Goal: Task Accomplishment & Management: Manage account settings

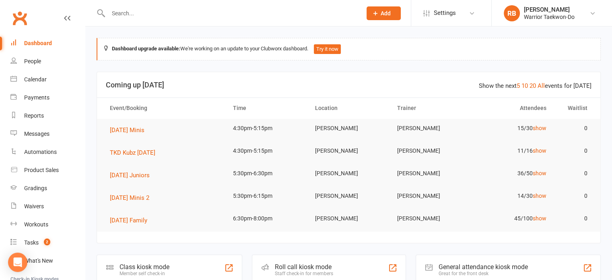
click at [130, 8] on input "text" at bounding box center [231, 13] width 250 height 11
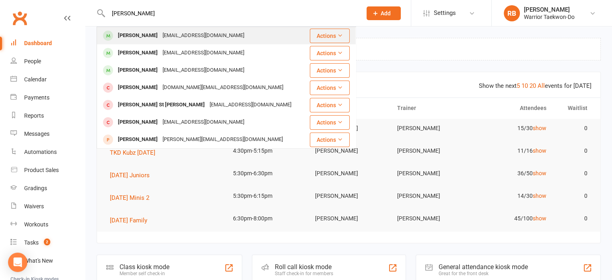
type input "[PERSON_NAME]"
click at [167, 35] on div "[EMAIL_ADDRESS][DOMAIN_NAME]" at bounding box center [203, 36] width 87 height 12
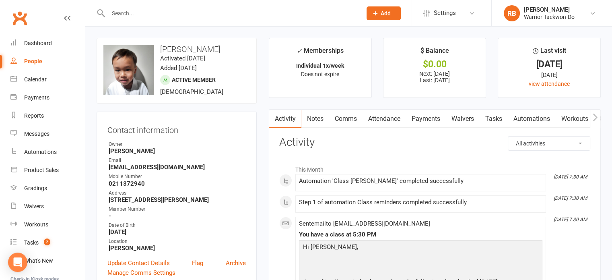
click at [352, 119] on link "Comms" at bounding box center [345, 118] width 33 height 19
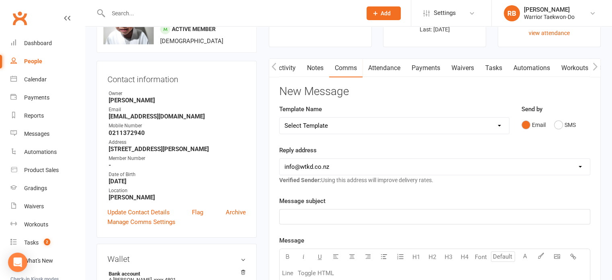
scroll to position [40, 0]
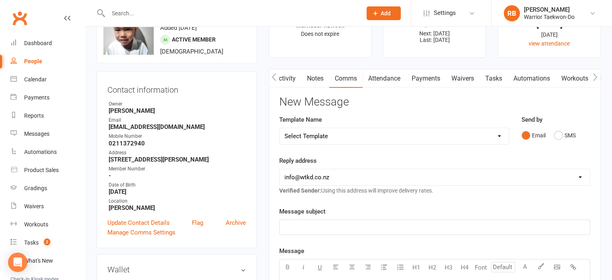
click at [313, 130] on select "Select Template [Email] We Miss You - 1st email [Email] Graduation from Junior …" at bounding box center [394, 136] width 229 height 16
select select "12"
click at [280, 128] on select "Select Template [Email] We Miss You - 1st email [Email] Graduation from Junior …" at bounding box center [394, 136] width 229 height 16
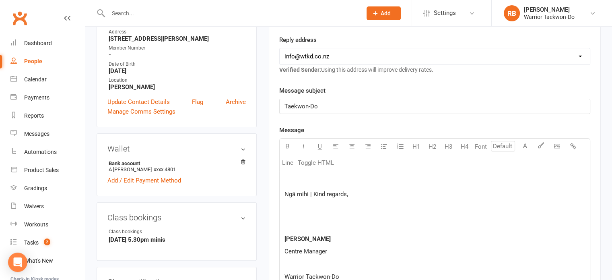
scroll to position [322, 0]
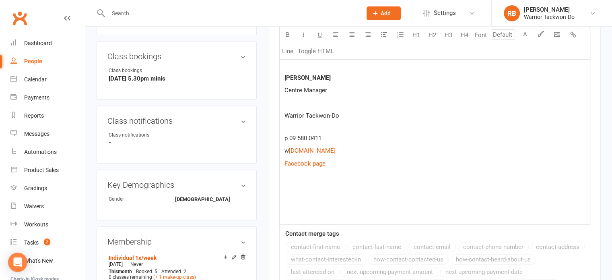
click at [290, 202] on p at bounding box center [434, 201] width 301 height 10
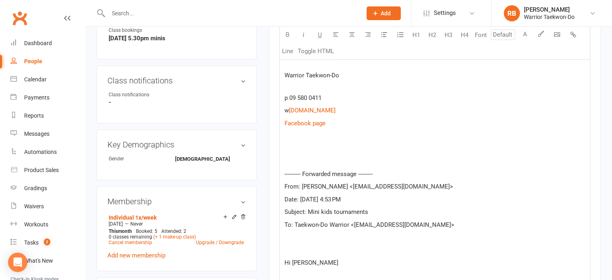
scroll to position [366, 0]
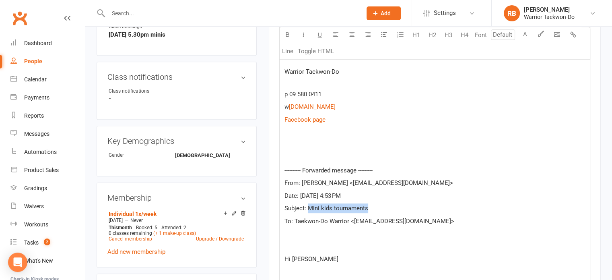
drag, startPoint x: 387, startPoint y: 206, endPoint x: 309, endPoint y: 207, distance: 78.9
click at [309, 207] on p "Subject: Mini kids tournaments" at bounding box center [434, 208] width 301 height 10
copy span "Mini kids tournaments"
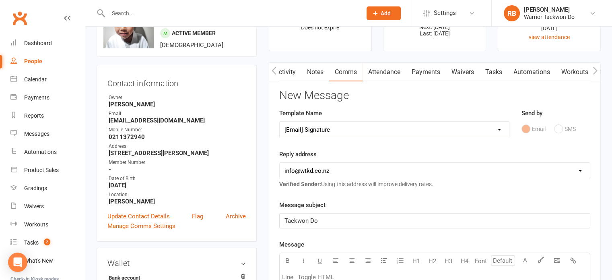
scroll to position [80, 0]
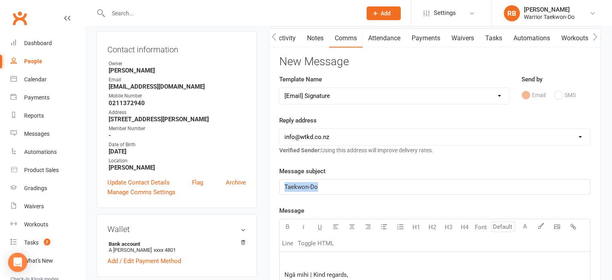
drag, startPoint x: 368, startPoint y: 185, endPoint x: 251, endPoint y: 179, distance: 116.8
paste div
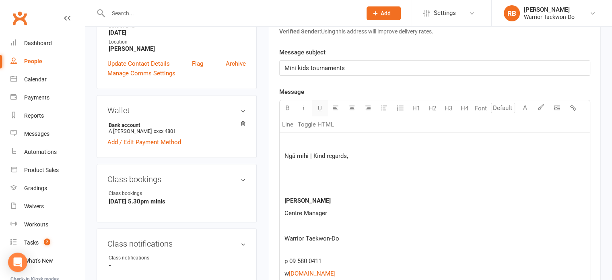
scroll to position [201, 0]
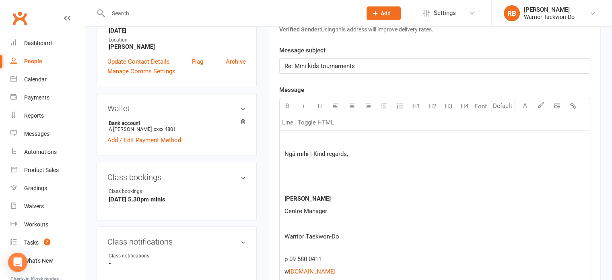
click at [317, 138] on p at bounding box center [434, 141] width 301 height 10
click at [295, 140] on p at bounding box center [434, 141] width 301 height 10
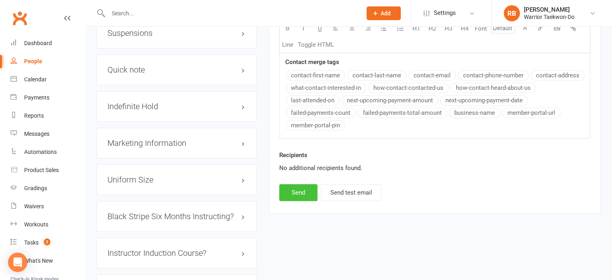
scroll to position [805, 0]
click at [299, 181] on div "Recipients No additional recipients found." at bounding box center [434, 167] width 323 height 34
click at [299, 185] on button "Send" at bounding box center [298, 191] width 38 height 17
select select
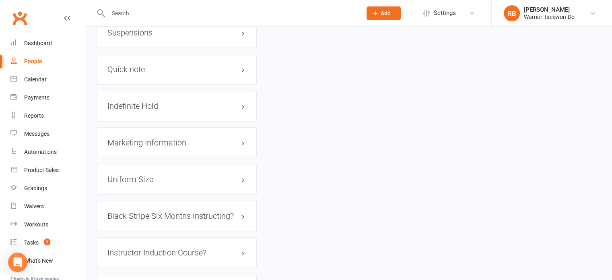
click at [138, 11] on input "text" at bounding box center [231, 13] width 250 height 11
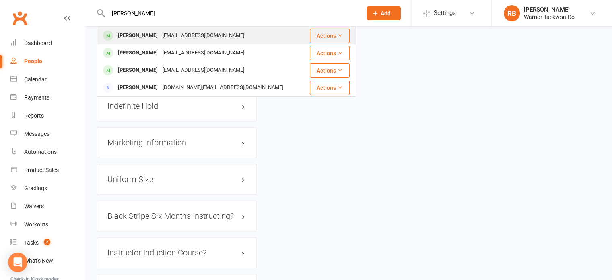
type input "[PERSON_NAME]"
click at [168, 31] on div "[EMAIL_ADDRESS][DOMAIN_NAME]" at bounding box center [203, 36] width 87 height 12
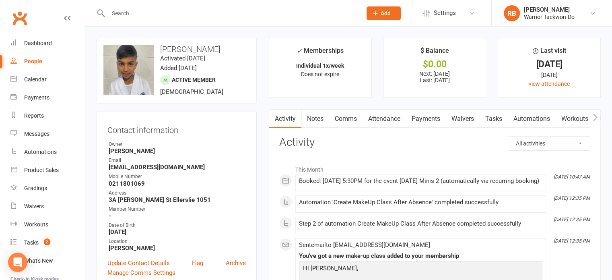
click at [396, 117] on link "Attendance" at bounding box center [384, 118] width 43 height 19
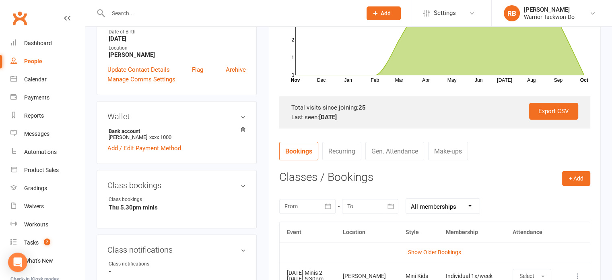
scroll to position [241, 0]
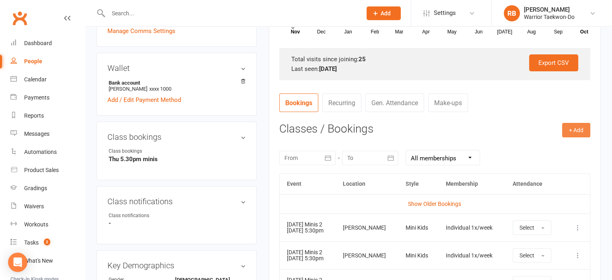
click at [587, 129] on button "+ Add" at bounding box center [576, 130] width 28 height 14
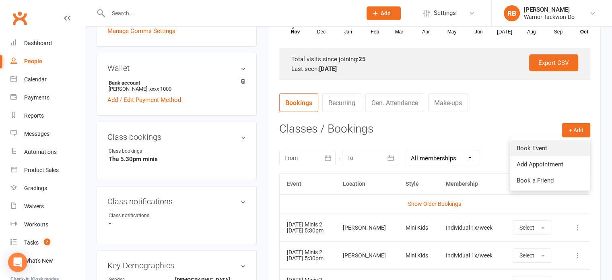
click at [559, 146] on link "Book Event" at bounding box center [550, 148] width 80 height 16
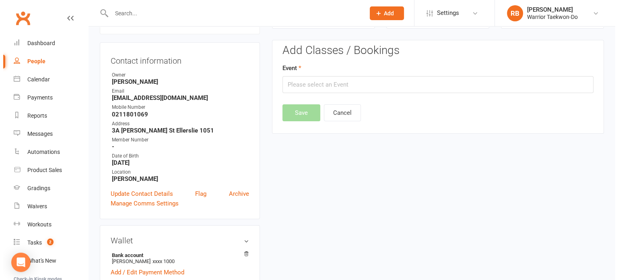
scroll to position [69, 0]
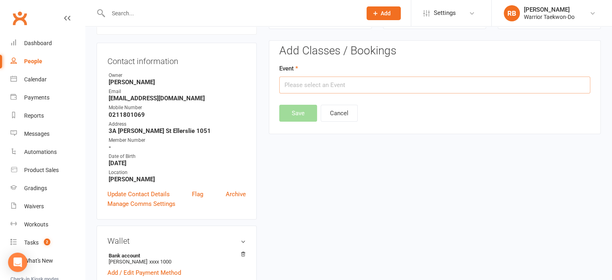
click at [313, 88] on input "text" at bounding box center [434, 84] width 311 height 17
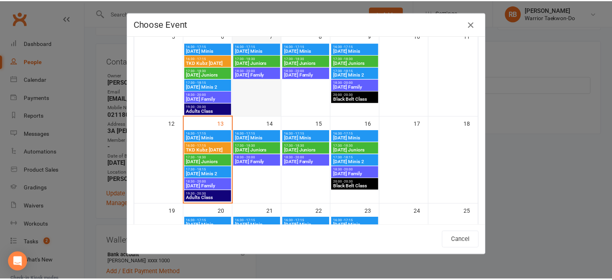
scroll to position [201, 0]
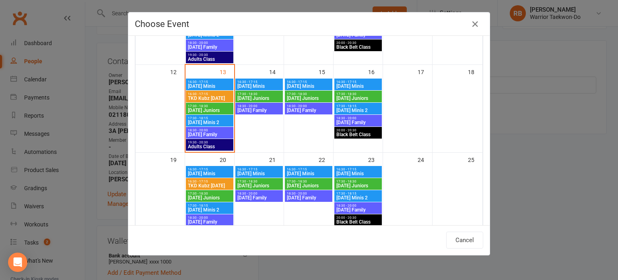
click at [224, 121] on span "[DATE] Minis 2" at bounding box center [209, 122] width 44 height 5
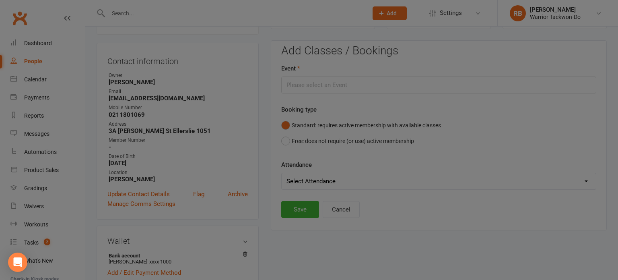
type input "[DATE] Minis 2 - [DATE] 5:30:00 PM"
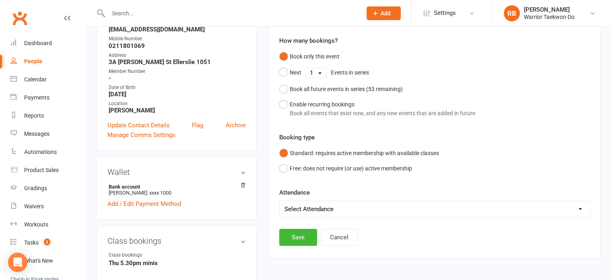
scroll to position [149, 0]
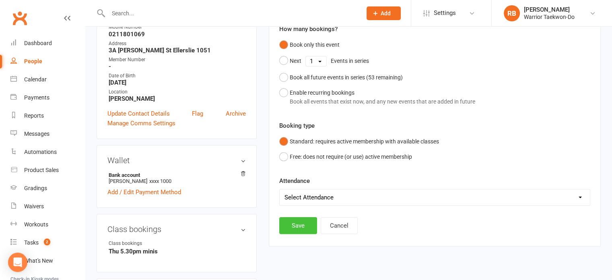
click at [301, 223] on button "Save" at bounding box center [298, 225] width 38 height 17
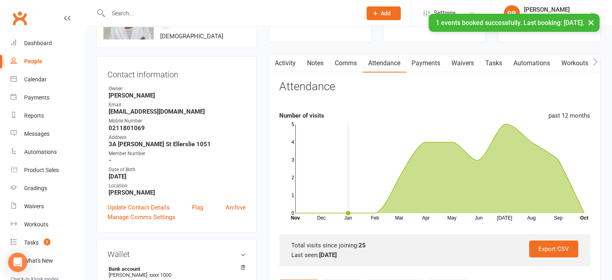
scroll to position [0, 0]
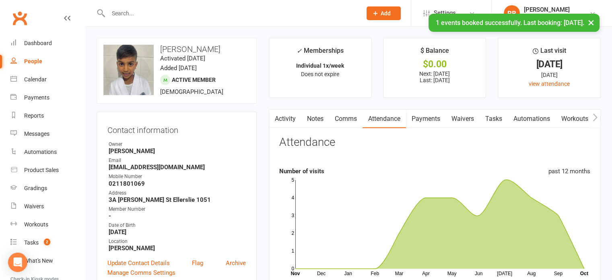
click at [344, 114] on link "Comms" at bounding box center [345, 118] width 33 height 19
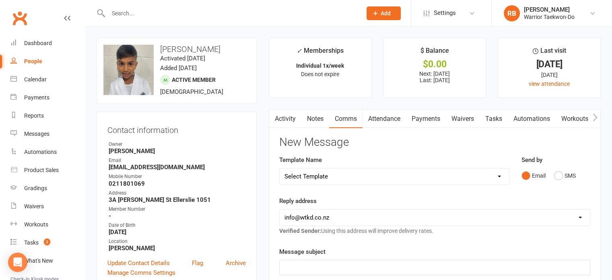
scroll to position [80, 0]
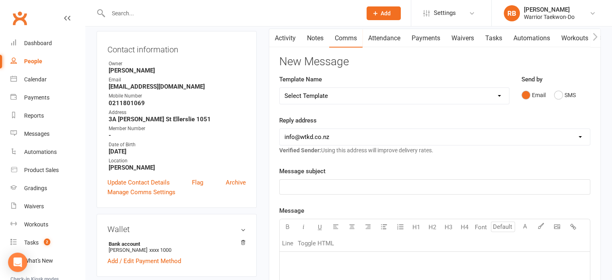
click at [309, 91] on select "Select Template [Email] We Miss You - 1st email [Email] Graduation from Junior …" at bounding box center [394, 96] width 229 height 16
select select "12"
click at [280, 88] on select "Select Template [Email] We Miss You - 1st email [Email] Graduation from Junior …" at bounding box center [394, 96] width 229 height 16
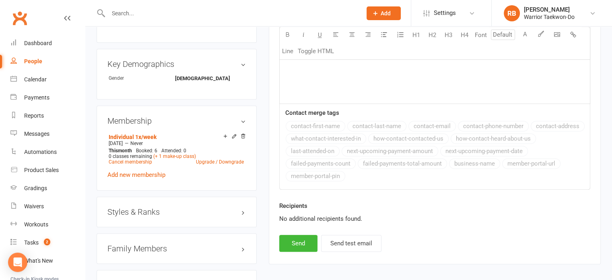
scroll to position [322, 0]
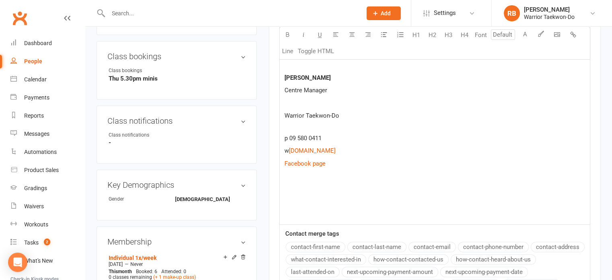
click at [299, 185] on p at bounding box center [434, 189] width 301 height 10
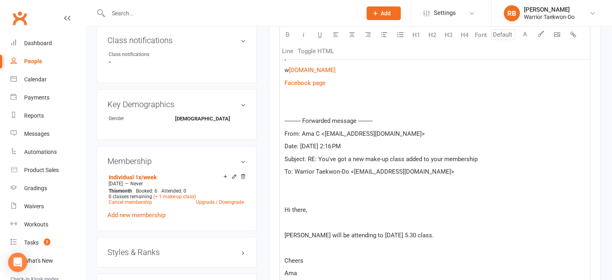
scroll to position [373, 0]
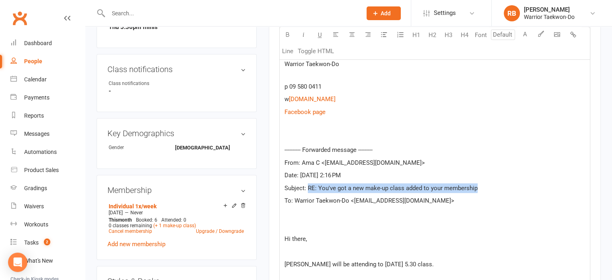
drag, startPoint x: 479, startPoint y: 183, endPoint x: 308, endPoint y: 181, distance: 171.0
click at [308, 181] on div "Ngā mihi | Kind regards, [PERSON_NAME] Centre Manager Warrior Taekwon-Do p 09 5…" at bounding box center [435, 148] width 310 height 379
copy span "RE: You've got a new make-up class added to your membership"
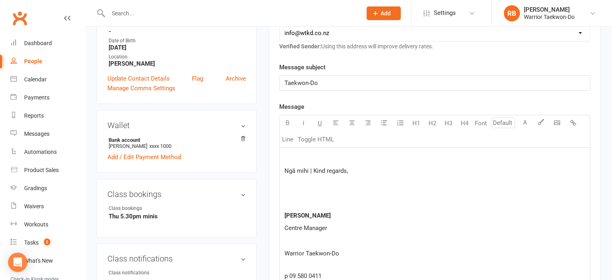
scroll to position [172, 0]
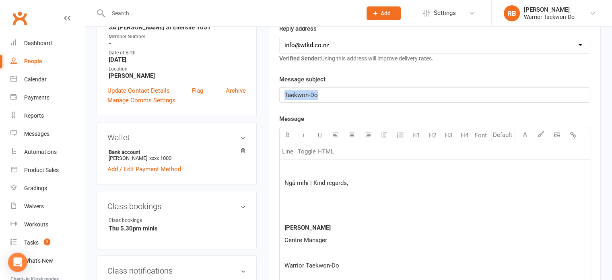
drag, startPoint x: 350, startPoint y: 92, endPoint x: 252, endPoint y: 93, distance: 98.6
click at [290, 165] on p at bounding box center [434, 170] width 301 height 10
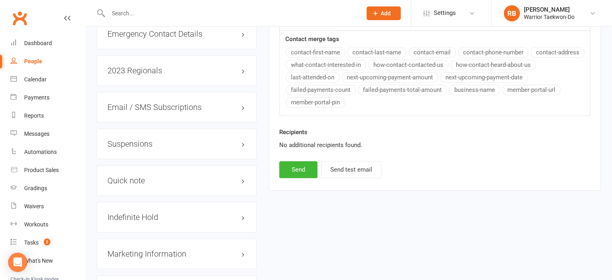
scroll to position [695, 0]
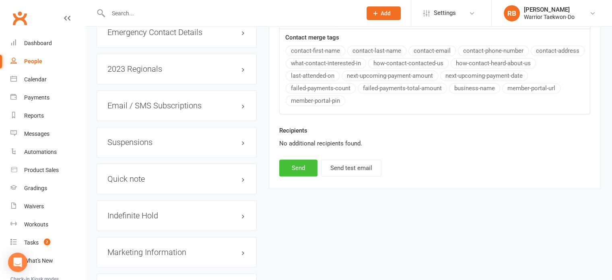
click at [295, 160] on button "Send" at bounding box center [298, 167] width 38 height 17
select select
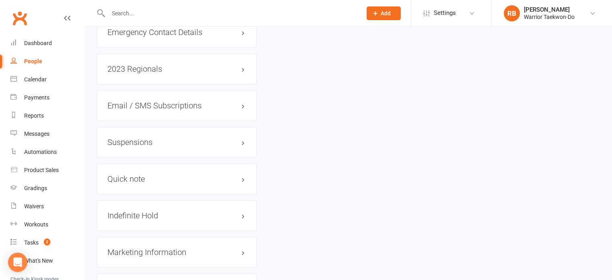
click at [134, 9] on input "text" at bounding box center [231, 13] width 250 height 11
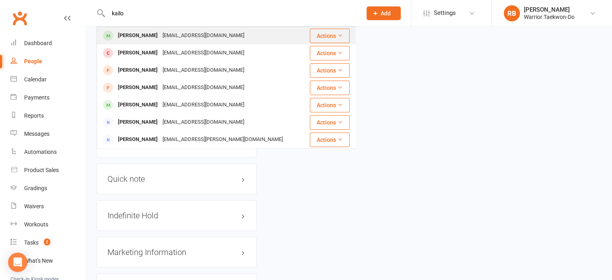
type input "kailo"
click at [132, 32] on div "[PERSON_NAME]" at bounding box center [137, 36] width 45 height 12
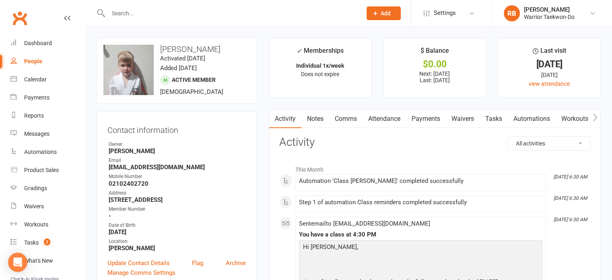
click at [345, 119] on link "Comms" at bounding box center [345, 118] width 33 height 19
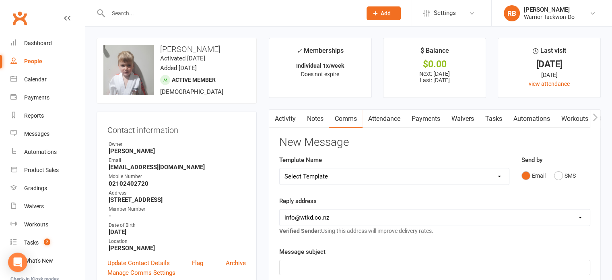
click at [349, 172] on select "Select Template [Email] We Miss You - 1st email [Email] Graduation from Junior …" at bounding box center [394, 176] width 229 height 16
select select "12"
click at [280, 168] on select "Select Template [Email] We Miss You - 1st email [Email] Graduation from Junior …" at bounding box center [394, 176] width 229 height 16
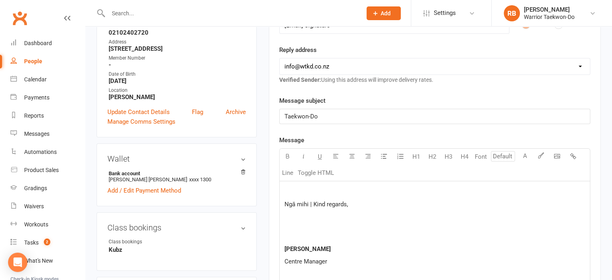
scroll to position [161, 0]
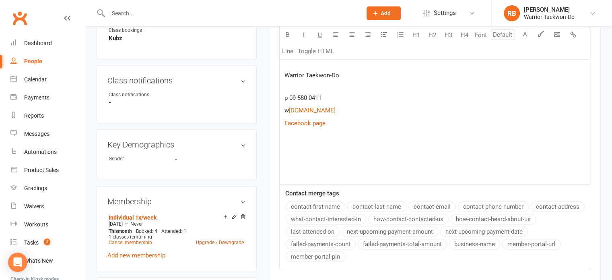
click at [299, 156] on p at bounding box center [434, 161] width 301 height 10
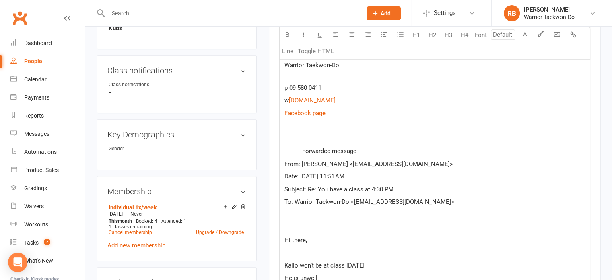
scroll to position [346, 0]
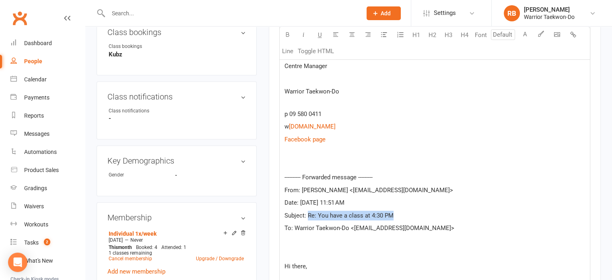
drag, startPoint x: 397, startPoint y: 212, endPoint x: 309, endPoint y: 211, distance: 88.1
click at [309, 211] on p "Subject: Re: You have a class at 4:30 PM" at bounding box center [434, 215] width 301 height 10
copy span "Re: You have a class at 4:30 PM"
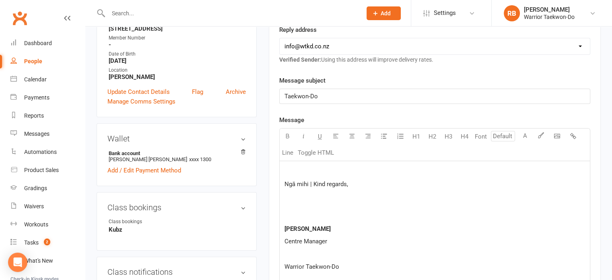
scroll to position [64, 0]
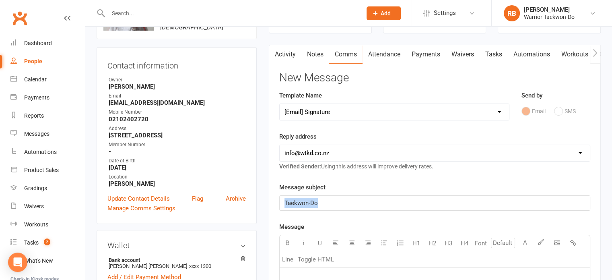
drag, startPoint x: 336, startPoint y: 204, endPoint x: 249, endPoint y: 202, distance: 86.9
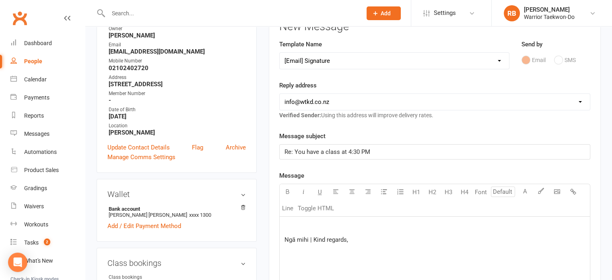
scroll to position [185, 0]
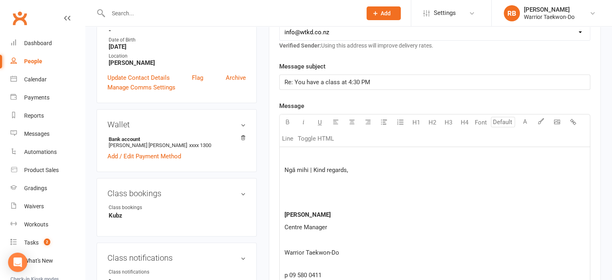
click at [288, 152] on p at bounding box center [434, 157] width 301 height 10
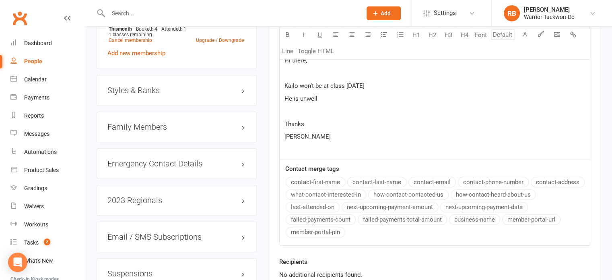
scroll to position [668, 0]
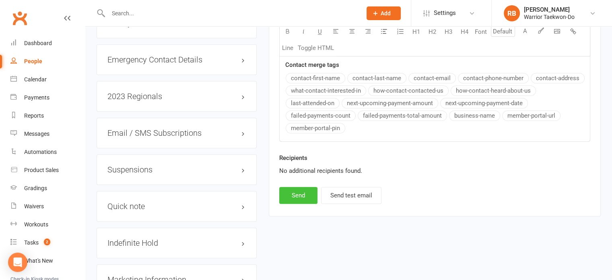
click at [304, 199] on button "Send" at bounding box center [298, 195] width 38 height 17
select select
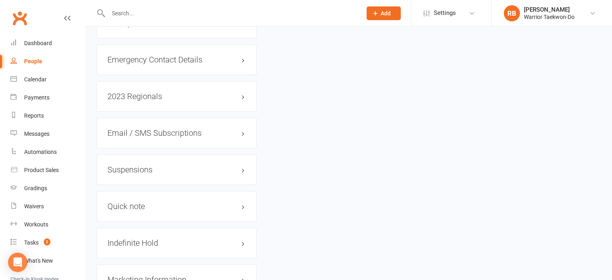
click at [144, 16] on input "text" at bounding box center [231, 13] width 250 height 11
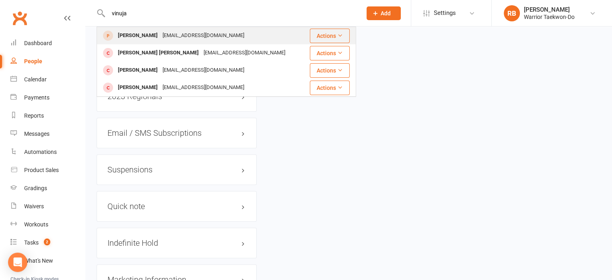
type input "vinuja"
click at [160, 37] on div "[PERSON_NAME]" at bounding box center [137, 36] width 45 height 12
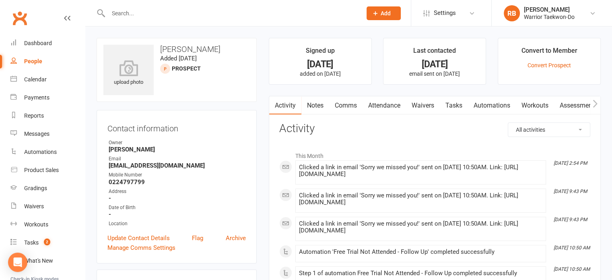
click at [396, 104] on link "Attendance" at bounding box center [384, 105] width 43 height 19
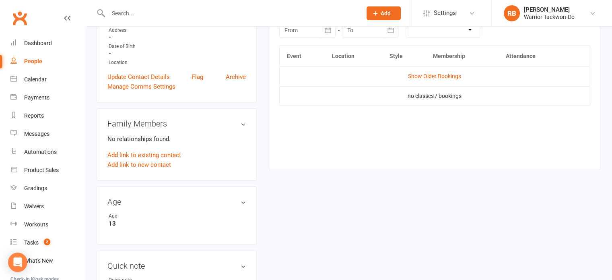
scroll to position [121, 0]
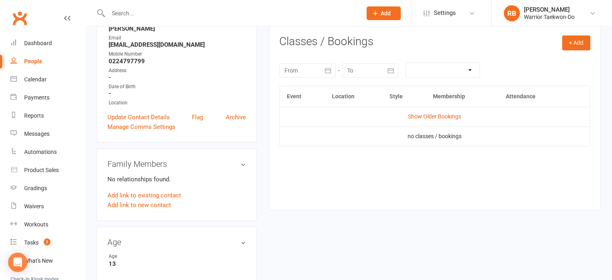
click at [450, 110] on td "Show Older Bookings" at bounding box center [435, 116] width 310 height 19
click at [450, 114] on link "Show Older Bookings" at bounding box center [434, 116] width 53 height 6
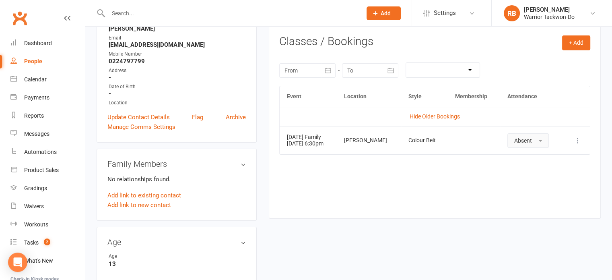
click at [546, 138] on button "Absent" at bounding box center [527, 140] width 41 height 14
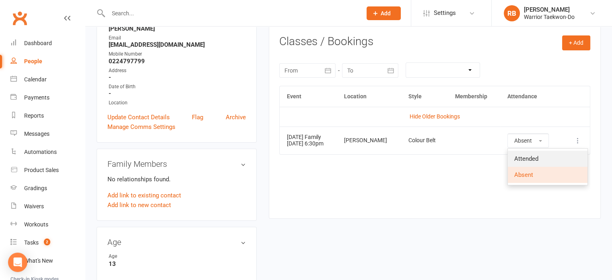
click at [529, 155] on span "Attended" at bounding box center [526, 158] width 24 height 7
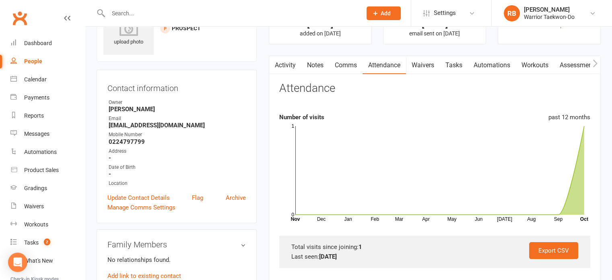
scroll to position [0, 0]
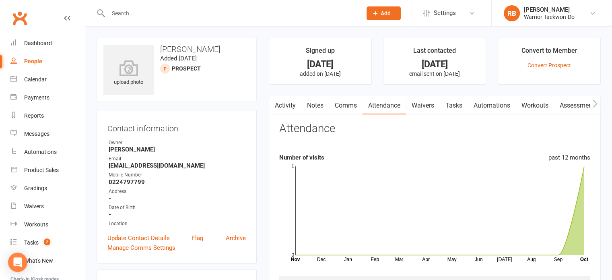
click at [347, 104] on link "Comms" at bounding box center [345, 105] width 33 height 19
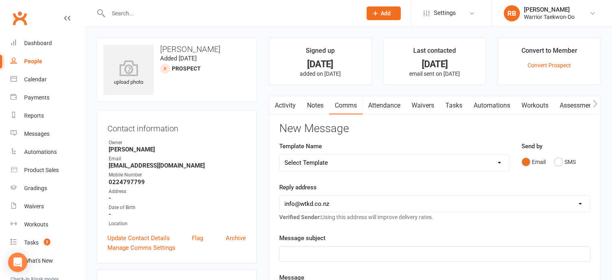
click at [338, 152] on div "Template Name Select Template [Email] We Miss You - 1st email [Email] Graduatio…" at bounding box center [394, 156] width 230 height 30
click at [338, 158] on select "Select Template [Email] We Miss You - 1st email [Email] Graduation from Junior …" at bounding box center [394, 163] width 229 height 16
select select "12"
click at [280, 155] on select "Select Template [Email] We Miss You - 1st email [Email] Graduation from Junior …" at bounding box center [394, 163] width 229 height 16
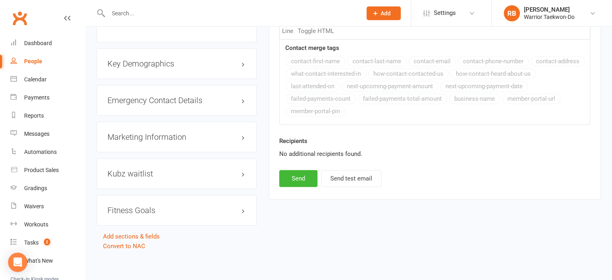
scroll to position [496, 0]
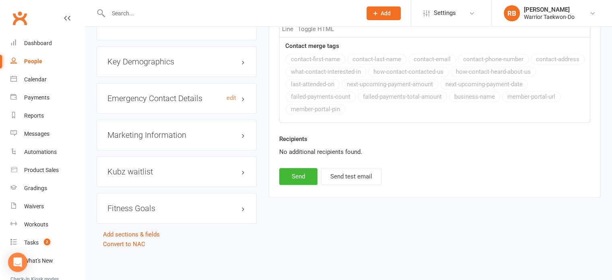
click at [183, 101] on h3 "Emergency Contact Details edit" at bounding box center [176, 98] width 138 height 9
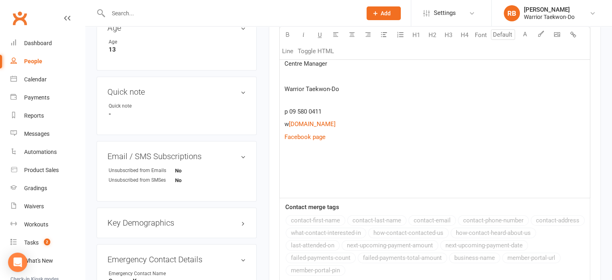
click at [304, 163] on p at bounding box center [434, 162] width 301 height 10
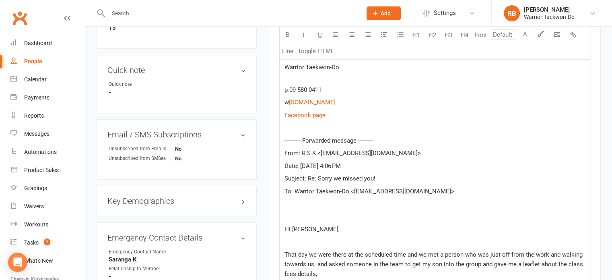
scroll to position [371, 0]
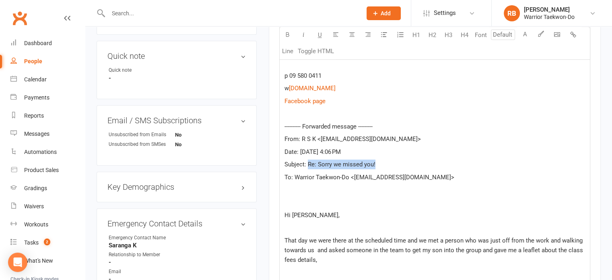
drag, startPoint x: 392, startPoint y: 162, endPoint x: 308, endPoint y: 165, distance: 84.2
click at [308, 165] on p "Subject: Re: Sorry we missed you!" at bounding box center [434, 164] width 301 height 10
copy span "Re: Sorry we missed you!"
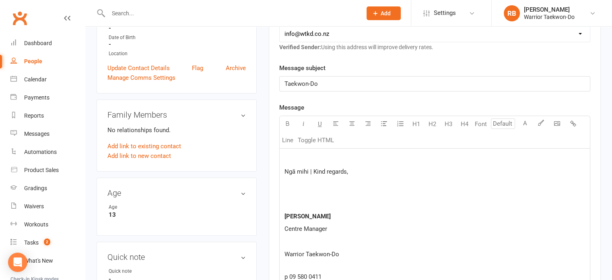
scroll to position [129, 0]
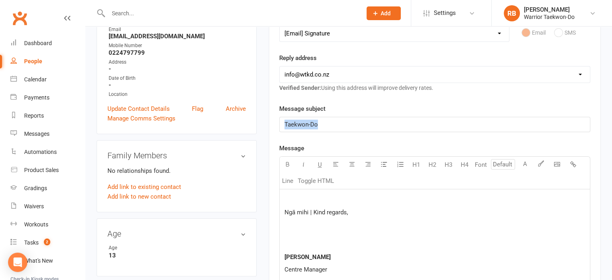
drag, startPoint x: 349, startPoint y: 130, endPoint x: 270, endPoint y: 127, distance: 78.9
click at [298, 195] on p at bounding box center [434, 199] width 301 height 10
click at [287, 196] on p at bounding box center [434, 199] width 301 height 10
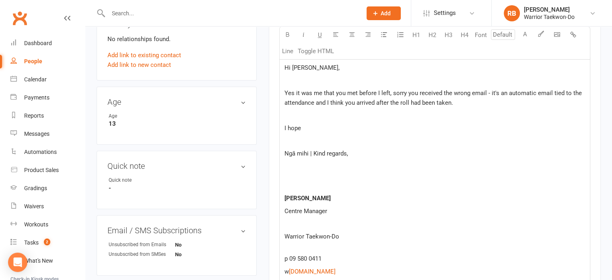
scroll to position [201, 0]
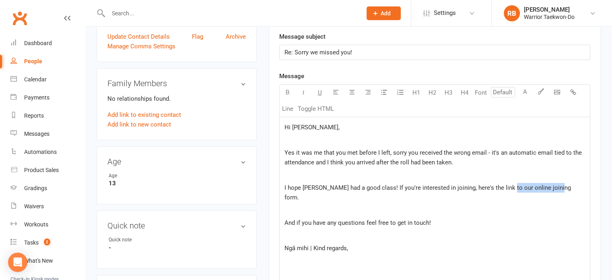
drag, startPoint x: 502, startPoint y: 187, endPoint x: 552, endPoint y: 185, distance: 49.5
click at [552, 185] on span "I hope [PERSON_NAME] had a good class! If you're interested in joining, here's …" at bounding box center [428, 192] width 288 height 17
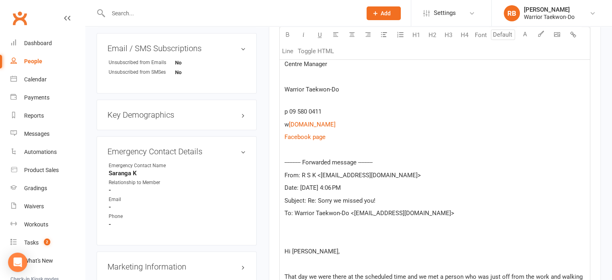
scroll to position [724, 0]
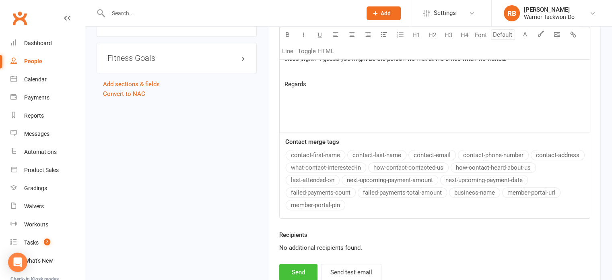
click at [296, 264] on button "Send" at bounding box center [298, 272] width 38 height 17
select select
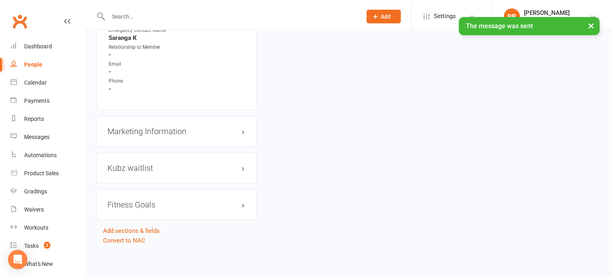
scroll to position [575, 0]
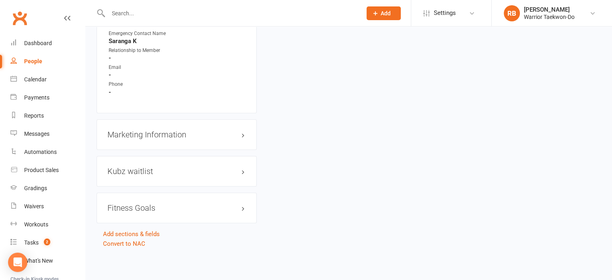
click at [149, 17] on input "text" at bounding box center [231, 13] width 250 height 11
click at [175, 10] on input "text" at bounding box center [231, 13] width 250 height 11
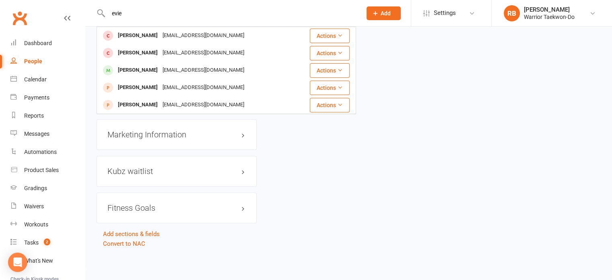
type input "evie"
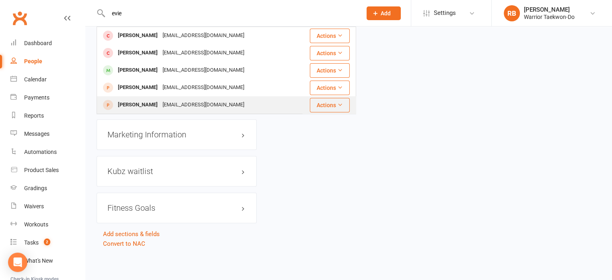
click at [205, 105] on div "[EMAIL_ADDRESS][DOMAIN_NAME]" at bounding box center [203, 105] width 87 height 12
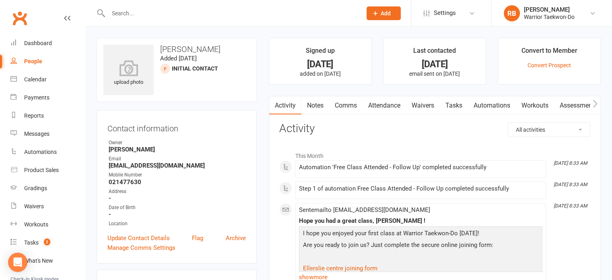
click at [346, 107] on link "Comms" at bounding box center [345, 105] width 33 height 19
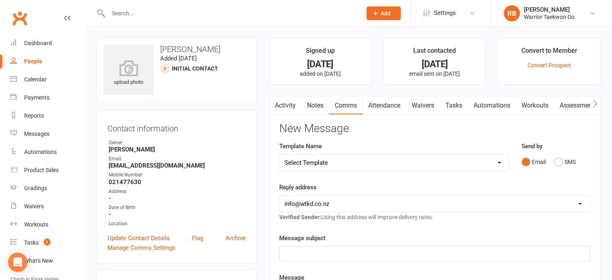
click at [328, 163] on select "Select Template [Email] We Miss You - 1st email [Email] Graduation from Junior …" at bounding box center [394, 163] width 229 height 16
select select "12"
click at [280, 155] on select "Select Template [Email] We Miss You - 1st email [Email] Graduation from Junior …" at bounding box center [394, 163] width 229 height 16
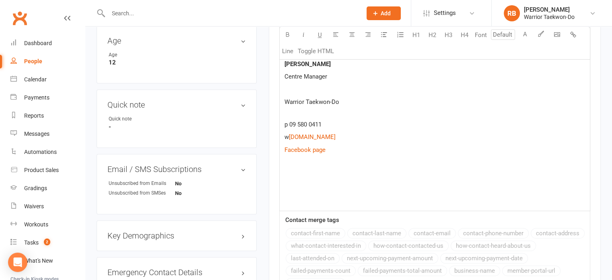
click at [293, 180] on div "Ngā mihi | Kind regards, [PERSON_NAME] Centre Manager Warrior Taekwon-Do p 09 5…" at bounding box center [435, 103] width 310 height 214
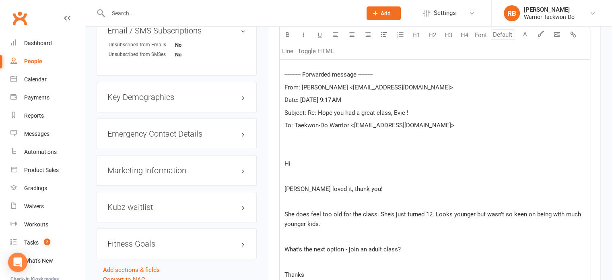
scroll to position [418, 0]
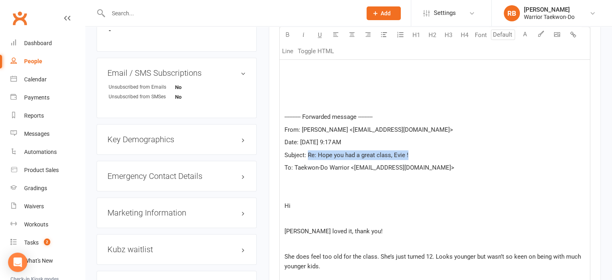
drag, startPoint x: 416, startPoint y: 155, endPoint x: 307, endPoint y: 151, distance: 109.1
click at [307, 151] on p "Subject: Re: Hope you had a great class, Evie !" at bounding box center [434, 155] width 301 height 10
copy span "Re: Hope you had a great class, Evie !"
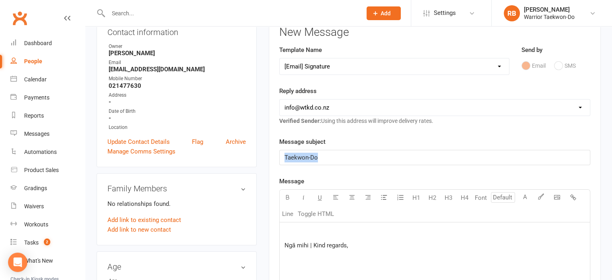
drag, startPoint x: 355, startPoint y: 155, endPoint x: 215, endPoint y: 157, distance: 140.4
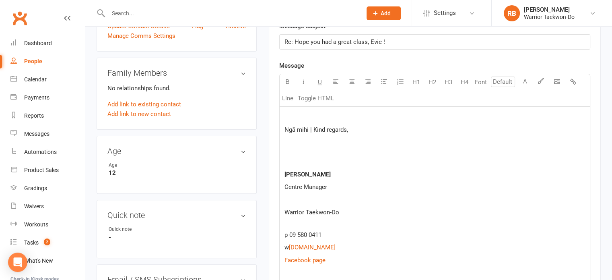
scroll to position [217, 0]
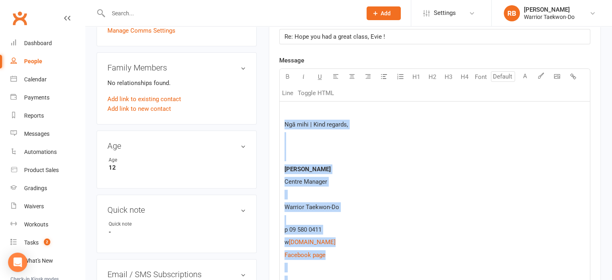
drag, startPoint x: 314, startPoint y: 113, endPoint x: 316, endPoint y: 107, distance: 6.2
click at [314, 113] on p at bounding box center [434, 112] width 301 height 10
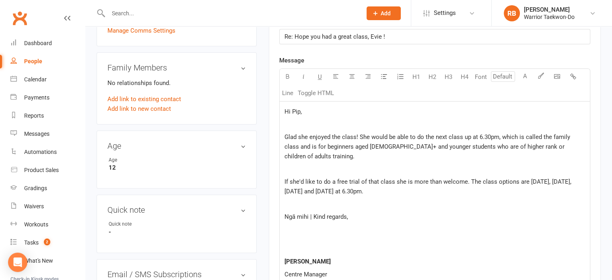
click at [424, 179] on p "If she'd like to do a free trial of that class she is more than welcome. The cl…" at bounding box center [434, 186] width 301 height 19
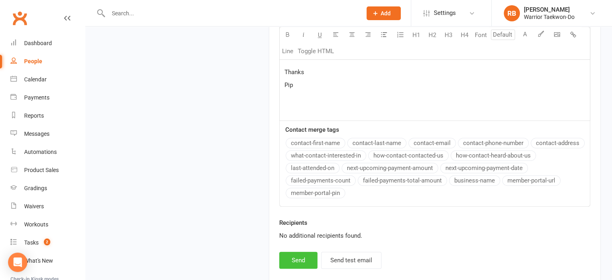
click at [304, 251] on button "Send" at bounding box center [298, 259] width 38 height 17
select select
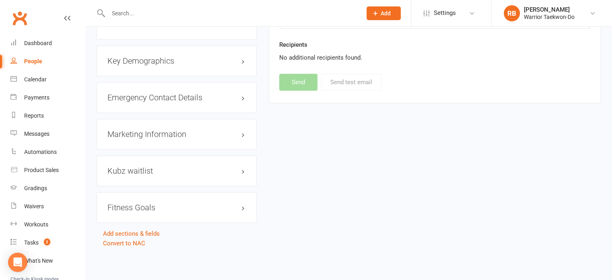
scroll to position [328, 0]
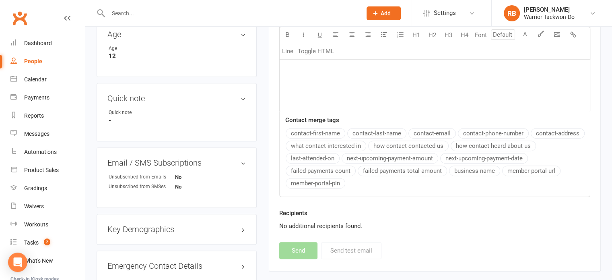
click at [159, 13] on input "text" at bounding box center [231, 13] width 250 height 11
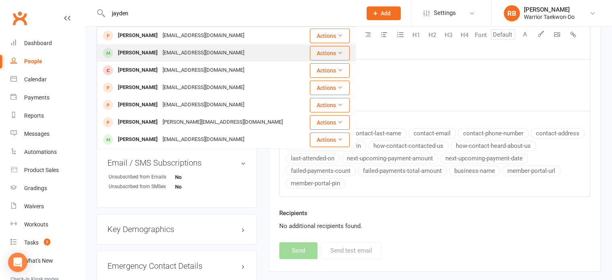
type input "jayden"
click at [174, 52] on div "[EMAIL_ADDRESS][DOMAIN_NAME]" at bounding box center [203, 53] width 87 height 12
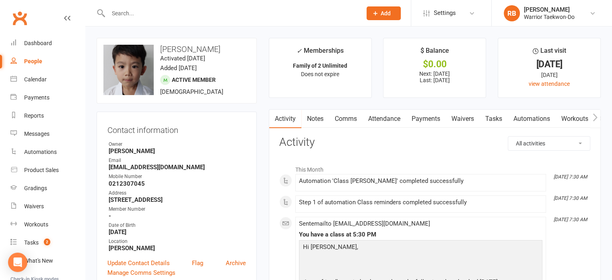
click at [404, 116] on link "Attendance" at bounding box center [384, 118] width 43 height 19
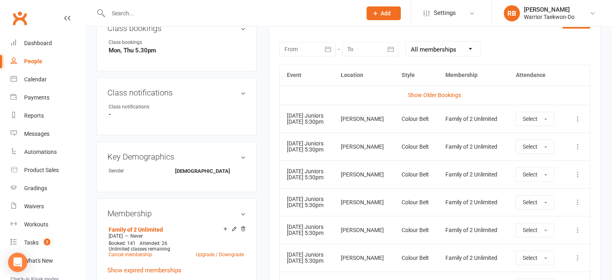
scroll to position [362, 0]
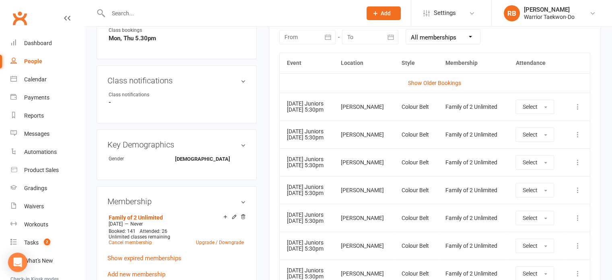
click at [576, 105] on icon at bounding box center [578, 107] width 8 height 8
click at [544, 149] on link "Remove booking" at bounding box center [543, 154] width 80 height 16
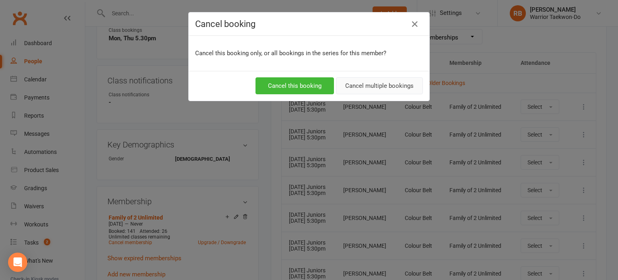
click at [373, 80] on button "Cancel multiple bookings" at bounding box center [379, 85] width 87 height 17
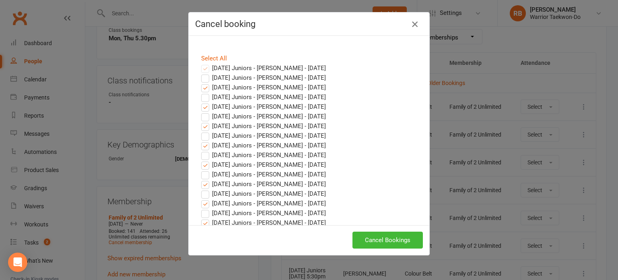
click at [413, 27] on icon "button" at bounding box center [415, 24] width 10 height 10
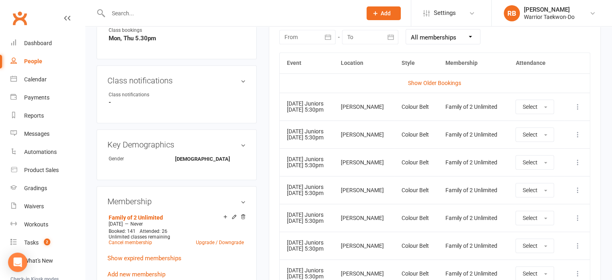
click at [577, 134] on icon at bounding box center [578, 134] width 8 height 8
click at [535, 179] on link "Remove booking" at bounding box center [543, 182] width 80 height 16
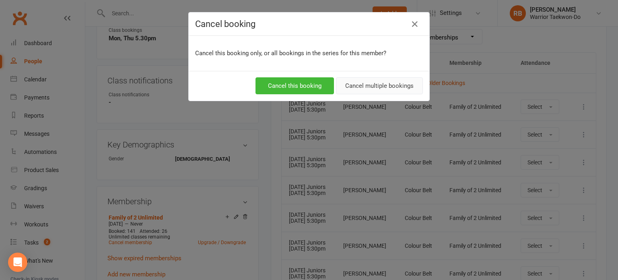
click at [352, 84] on button "Cancel multiple bookings" at bounding box center [379, 85] width 87 height 17
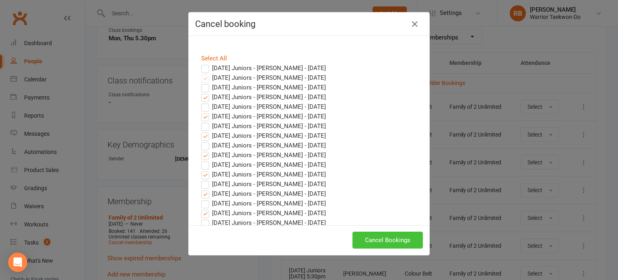
click at [411, 244] on button "Cancel Bookings" at bounding box center [387, 239] width 70 height 17
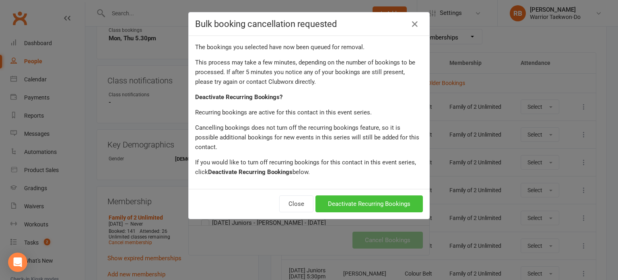
click at [375, 195] on button "Deactivate Recurring Bookings" at bounding box center [368, 203] width 107 height 17
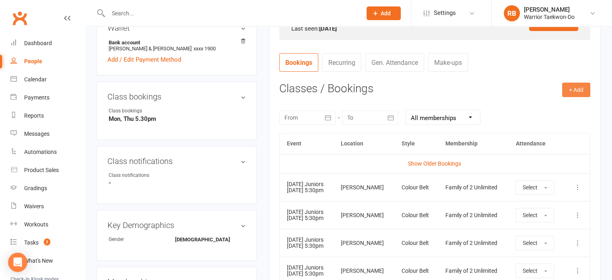
click at [573, 93] on button "+ Add" at bounding box center [576, 89] width 28 height 14
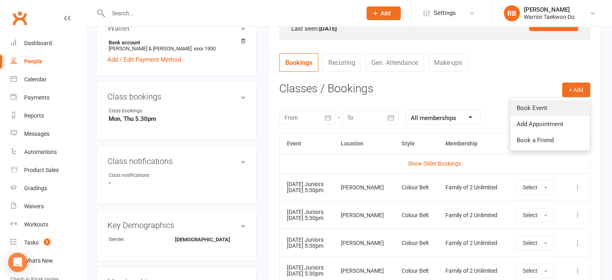
click at [562, 103] on link "Book Event" at bounding box center [550, 108] width 80 height 16
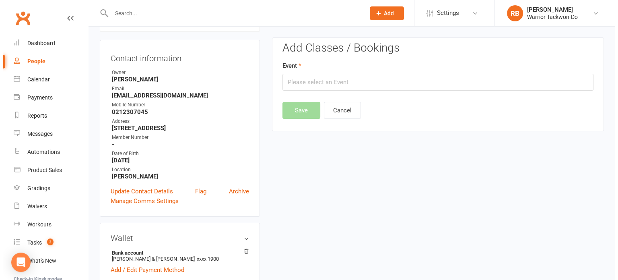
scroll to position [69, 0]
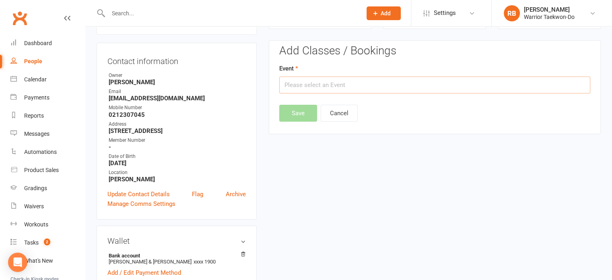
click at [341, 80] on input "text" at bounding box center [434, 84] width 311 height 17
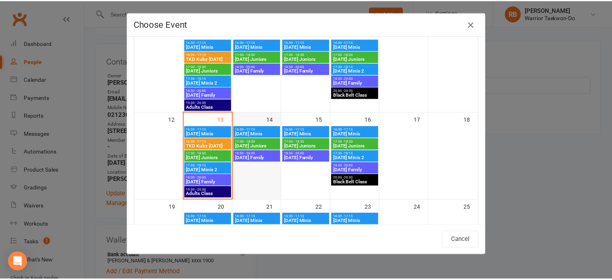
scroll to position [201, 0]
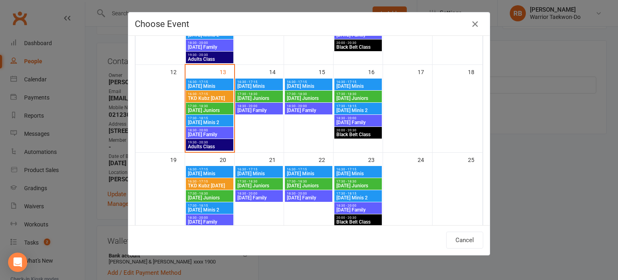
click at [244, 94] on span "17:30 - 18:30" at bounding box center [259, 94] width 44 height 4
type input "[DATE] Juniors - [DATE] 5:30:00 PM"
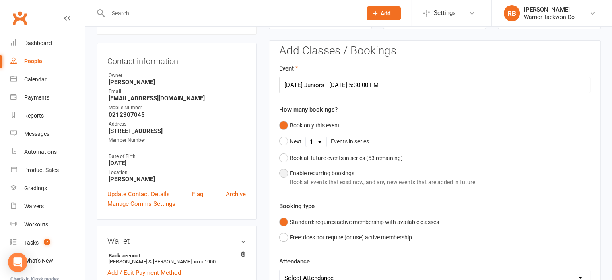
click at [313, 182] on div "Book all events that exist now, and any new events that are added in future" at bounding box center [382, 181] width 185 height 9
select select "book_from_now"
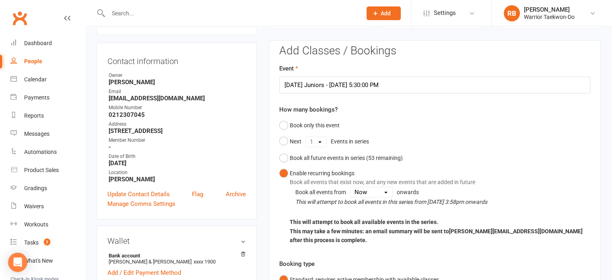
scroll to position [190, 0]
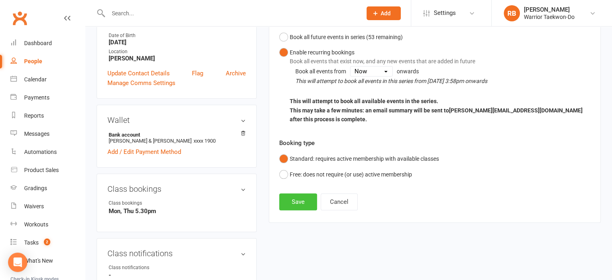
click at [298, 193] on button "Save" at bounding box center [298, 201] width 38 height 17
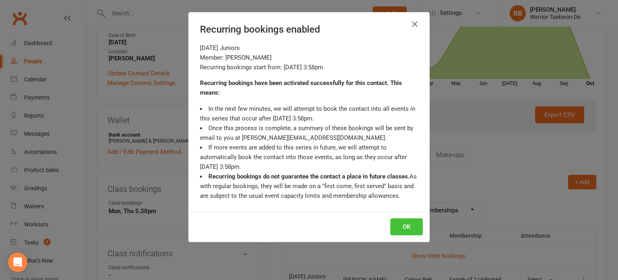
click at [399, 223] on button "OK" at bounding box center [406, 226] width 33 height 17
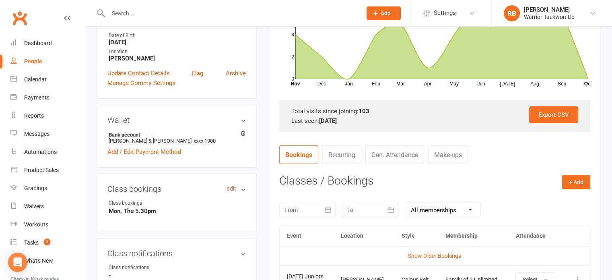
click at [230, 190] on link "edit" at bounding box center [232, 188] width 10 height 7
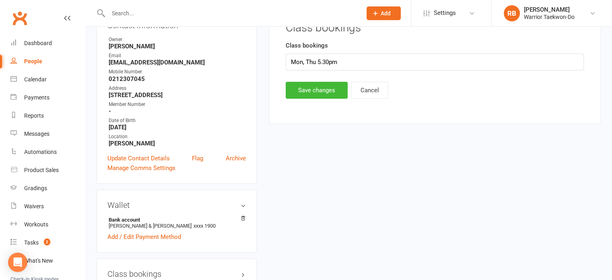
scroll to position [69, 0]
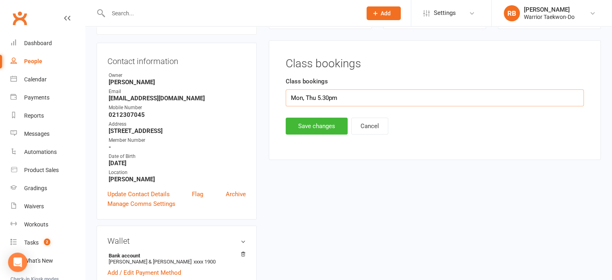
drag, startPoint x: 308, startPoint y: 99, endPoint x: 317, endPoint y: 97, distance: 9.1
click at [317, 97] on input "Mon, Thu 5.30pm" at bounding box center [435, 97] width 298 height 17
type input "Mon, Tue 5.30pm"
click at [332, 130] on button "Save changes" at bounding box center [317, 125] width 62 height 17
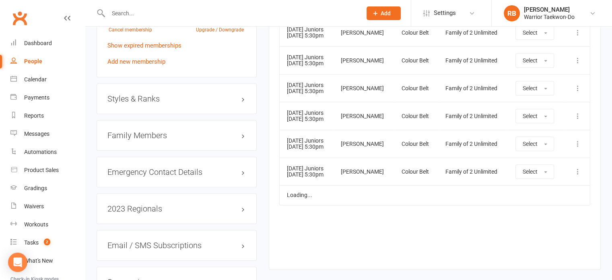
scroll to position [552, 0]
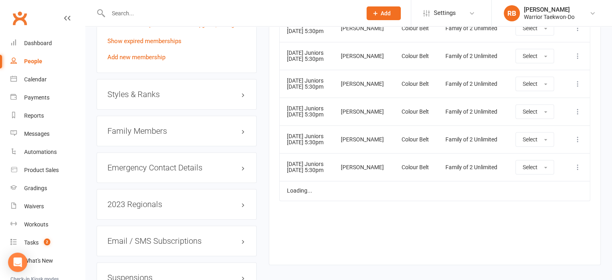
click at [164, 124] on div "Family Members" at bounding box center [177, 130] width 160 height 31
click at [165, 128] on h3 "Family Members" at bounding box center [176, 130] width 138 height 9
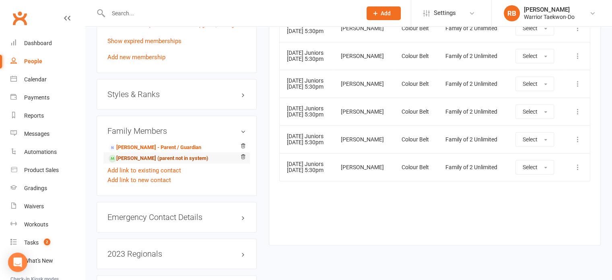
click at [159, 160] on link "[PERSON_NAME] (parent not in system)" at bounding box center [159, 158] width 100 height 8
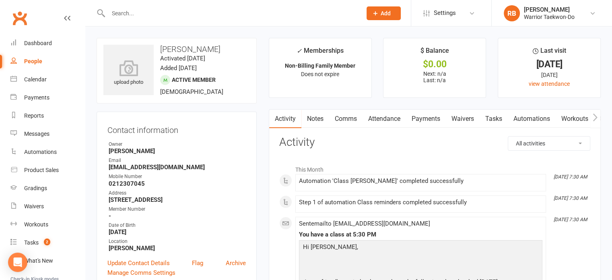
click at [380, 119] on link "Attendance" at bounding box center [384, 118] width 43 height 19
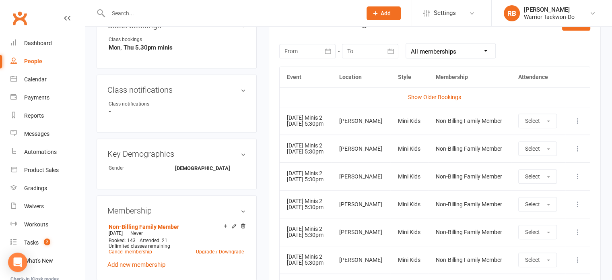
scroll to position [362, 0]
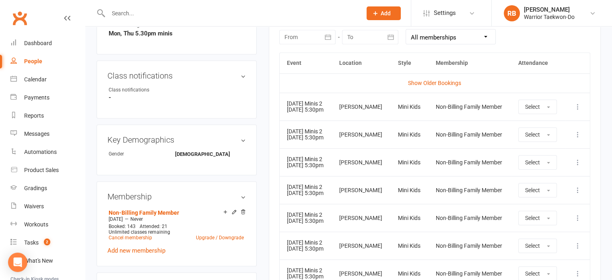
click at [576, 138] on icon at bounding box center [578, 134] width 8 height 8
click at [549, 184] on link "Remove booking" at bounding box center [543, 182] width 80 height 16
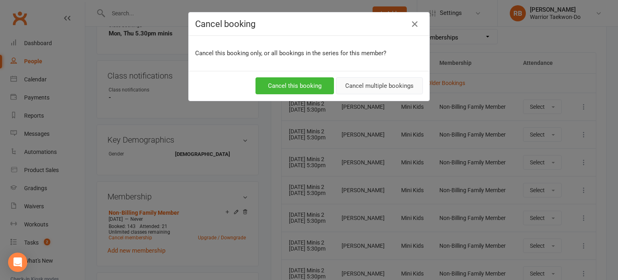
click at [363, 83] on button "Cancel multiple bookings" at bounding box center [379, 85] width 87 height 17
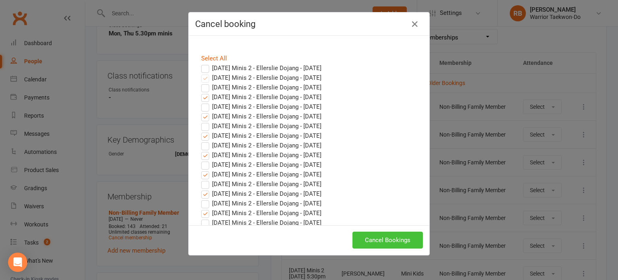
click at [389, 235] on button "Cancel Bookings" at bounding box center [387, 239] width 70 height 17
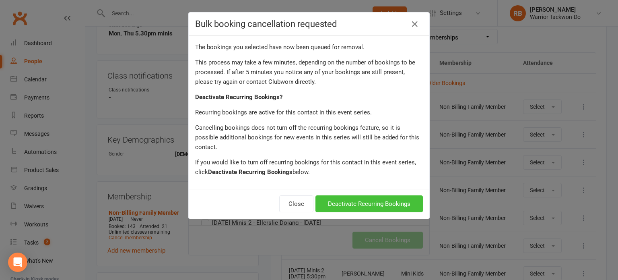
click at [391, 196] on button "Deactivate Recurring Bookings" at bounding box center [368, 203] width 107 height 17
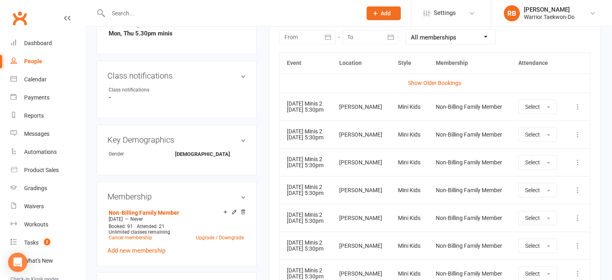
scroll to position [241, 0]
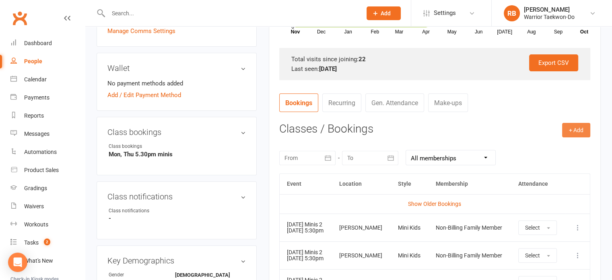
click at [580, 134] on button "+ Add" at bounding box center [576, 130] width 28 height 14
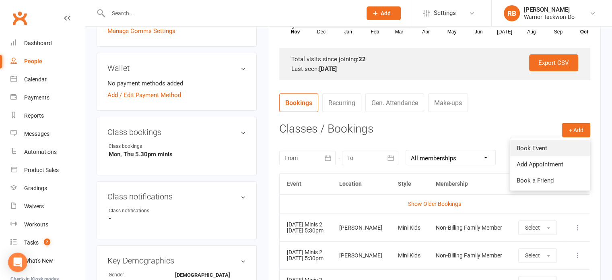
click at [557, 149] on link "Book Event" at bounding box center [550, 148] width 80 height 16
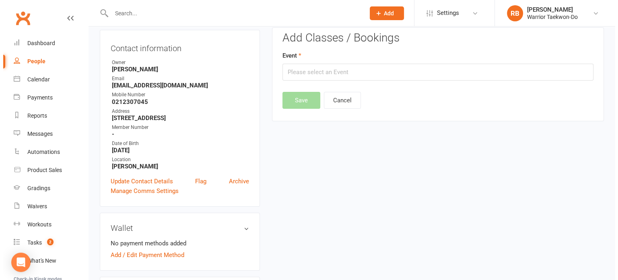
scroll to position [69, 0]
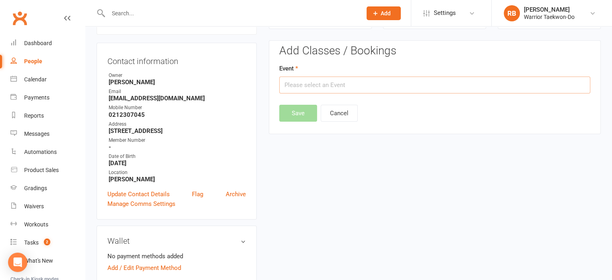
click at [307, 91] on input "text" at bounding box center [434, 84] width 311 height 17
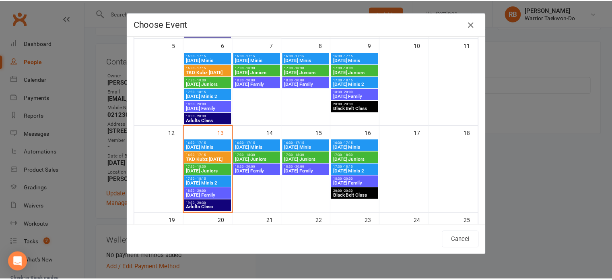
scroll to position [201, 0]
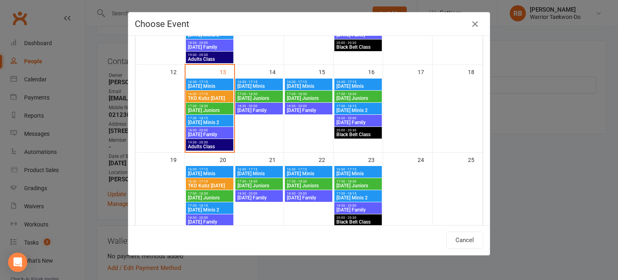
click at [259, 86] on span "[DATE] Minis" at bounding box center [259, 86] width 44 height 5
type input "[DATE] Minis - [DATE] 4:30:00 PM"
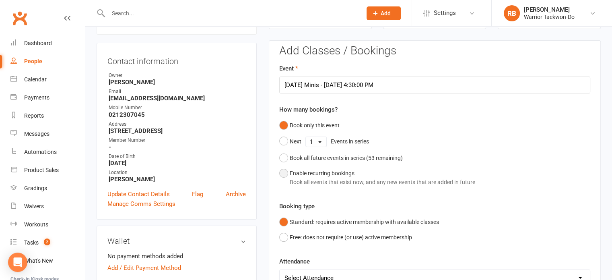
click at [314, 169] on div "Enable recurring bookings Book all events that exist now, and any new events th…" at bounding box center [382, 178] width 185 height 18
select select "book_from_now"
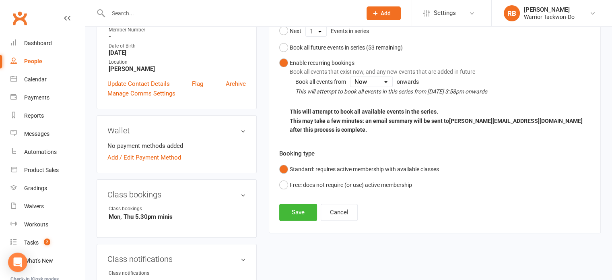
scroll to position [149, 0]
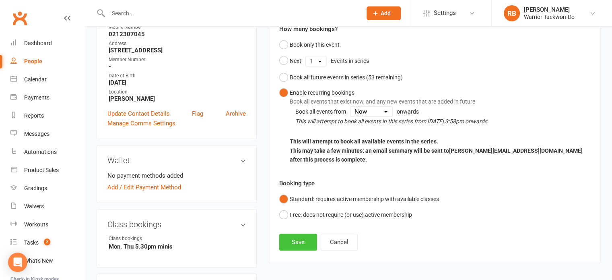
click at [299, 237] on button "Save" at bounding box center [298, 241] width 38 height 17
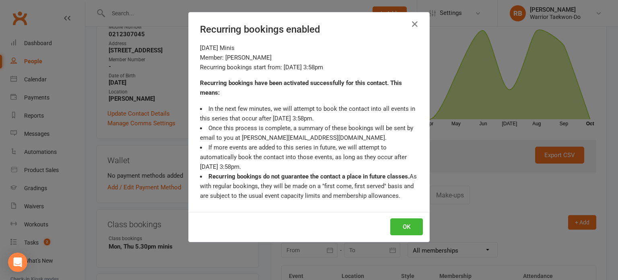
click at [386, 223] on div "OK" at bounding box center [309, 227] width 241 height 30
click at [406, 223] on button "OK" at bounding box center [406, 226] width 33 height 17
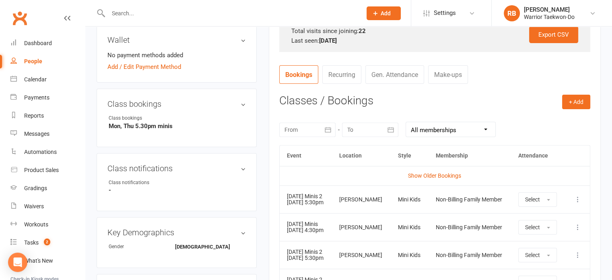
scroll to position [270, 0]
click at [232, 103] on link "edit" at bounding box center [232, 103] width 10 height 7
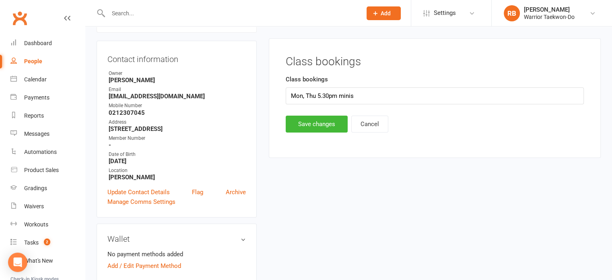
scroll to position [69, 0]
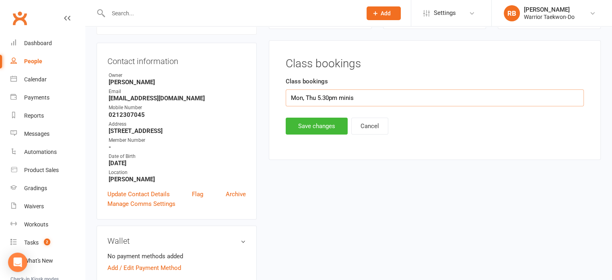
drag, startPoint x: 301, startPoint y: 96, endPoint x: 315, endPoint y: 96, distance: 14.1
click at [315, 96] on input "Mon, Thu 5.30pm minis" at bounding box center [435, 97] width 298 height 17
click at [365, 92] on input "Mon 5.30pm minis" at bounding box center [435, 97] width 298 height 17
type input "Mon 5.30pm minis, Tue 4.30pm"
click at [323, 125] on button "Save changes" at bounding box center [317, 125] width 62 height 17
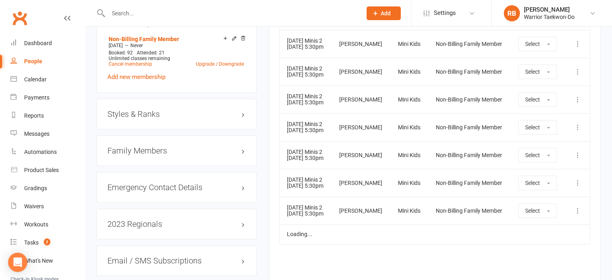
scroll to position [511, 0]
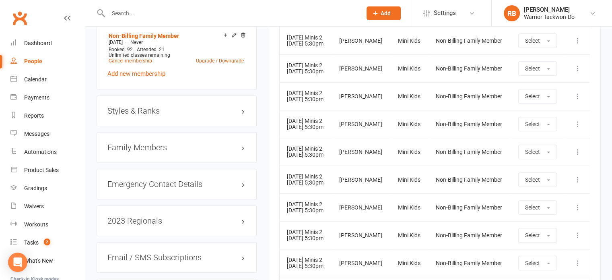
click at [154, 107] on h3 "Styles & Ranks" at bounding box center [176, 110] width 138 height 9
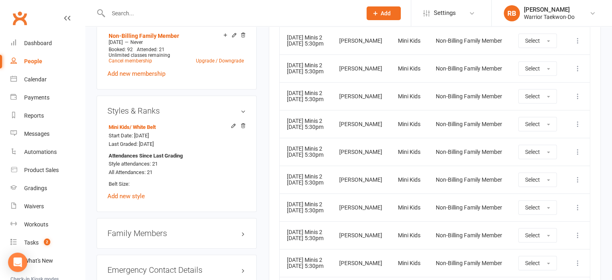
click at [155, 108] on h3 "Styles & Ranks" at bounding box center [176, 110] width 138 height 9
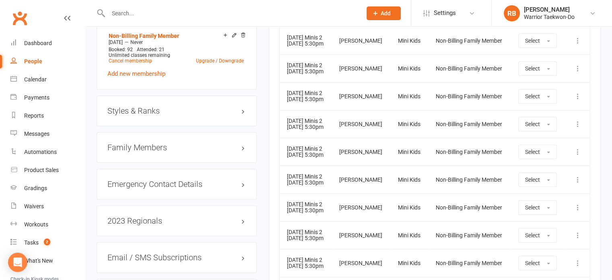
click at [154, 146] on h3 "Family Members" at bounding box center [176, 147] width 138 height 9
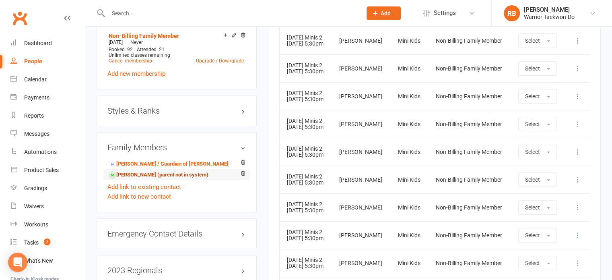
click at [145, 171] on link "[PERSON_NAME] (parent not in system)" at bounding box center [159, 175] width 100 height 8
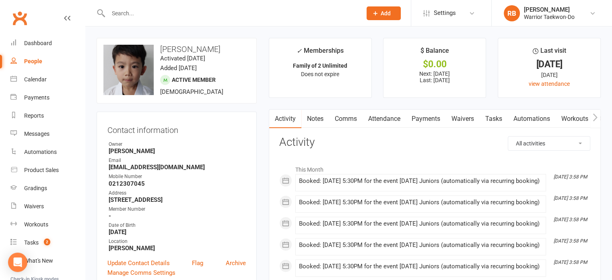
click at [351, 115] on link "Comms" at bounding box center [345, 118] width 33 height 19
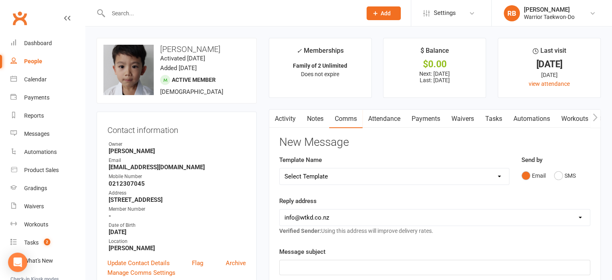
click at [350, 170] on select "Select Template [Email] We Miss You - 1st email [Email] Graduation from Junior …" at bounding box center [394, 176] width 229 height 16
select select "12"
click at [280, 168] on select "Select Template [Email] We Miss You - 1st email [Email] Graduation from Junior …" at bounding box center [394, 176] width 229 height 16
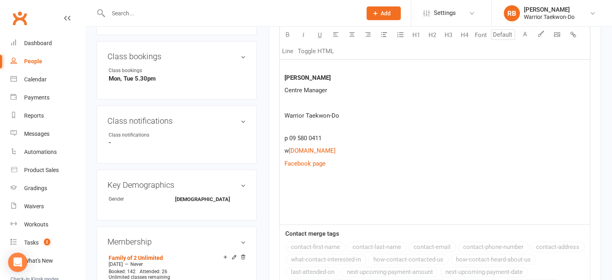
click at [303, 187] on p at bounding box center [434, 189] width 301 height 10
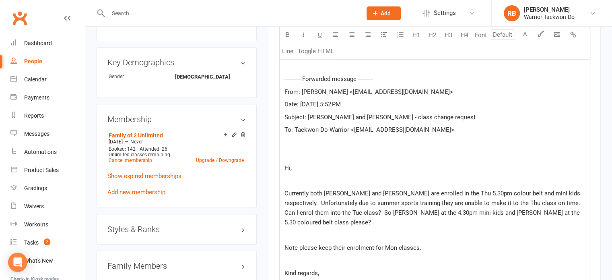
scroll to position [418, 0]
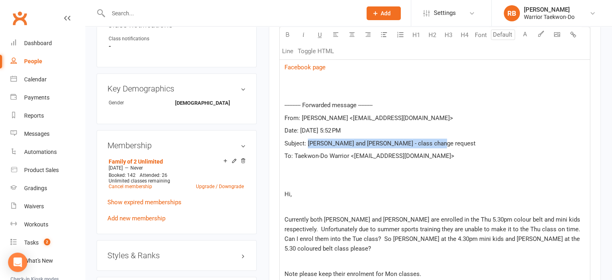
drag, startPoint x: 436, startPoint y: 145, endPoint x: 309, endPoint y: 146, distance: 127.1
click at [309, 146] on p "Subject: [PERSON_NAME] and [PERSON_NAME] - class change request" at bounding box center [434, 143] width 301 height 10
copy span "[PERSON_NAME] and [PERSON_NAME] - class change request"
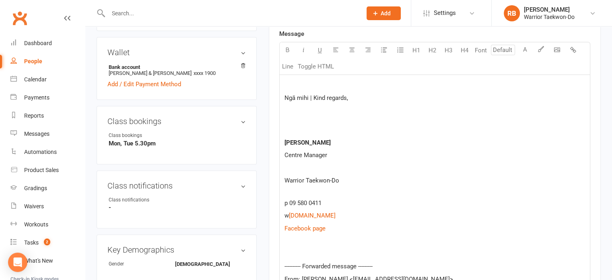
scroll to position [136, 0]
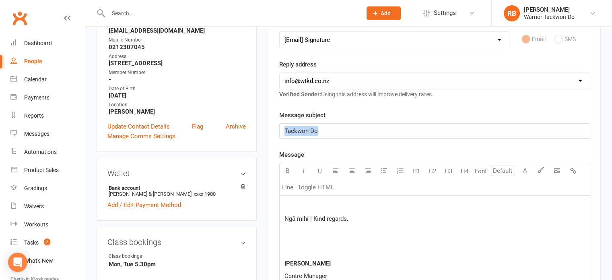
drag, startPoint x: 330, startPoint y: 130, endPoint x: 212, endPoint y: 131, distance: 118.3
click at [335, 201] on p at bounding box center [434, 206] width 301 height 10
click at [332, 201] on p at bounding box center [434, 206] width 301 height 10
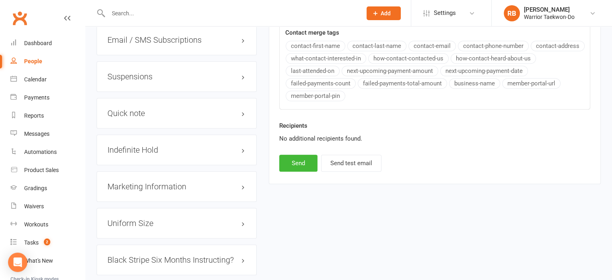
scroll to position [780, 0]
click at [298, 154] on button "Send" at bounding box center [298, 162] width 38 height 17
select select
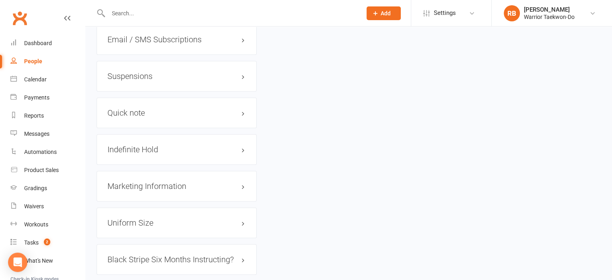
click at [152, 16] on input "text" at bounding box center [231, 13] width 250 height 11
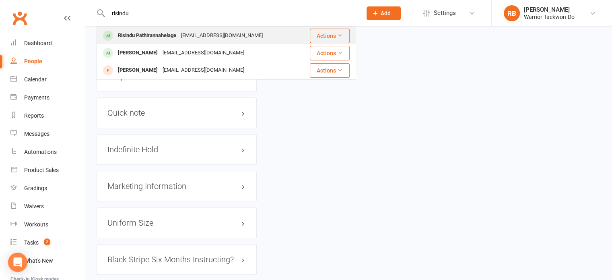
type input "risindu"
click at [161, 37] on div "Risindu Pathirannahelage" at bounding box center [146, 36] width 63 height 12
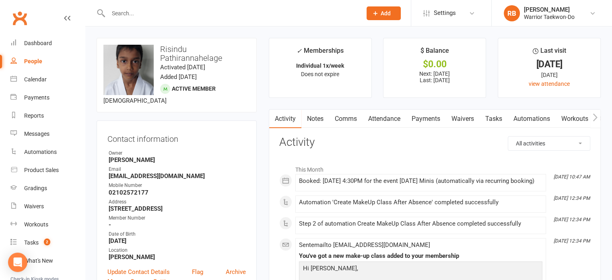
click at [391, 117] on link "Attendance" at bounding box center [384, 118] width 43 height 19
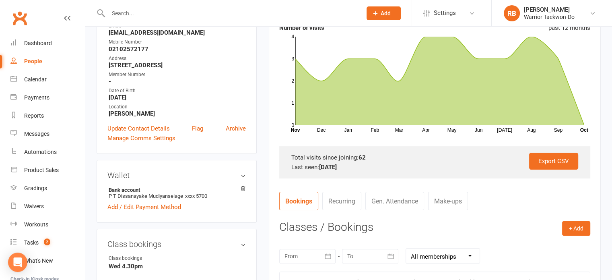
scroll to position [80, 0]
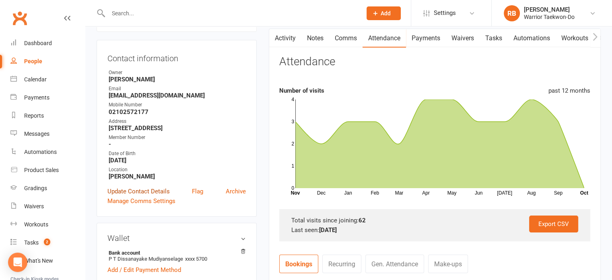
click at [154, 186] on link "Update Contact Details" at bounding box center [138, 191] width 62 height 10
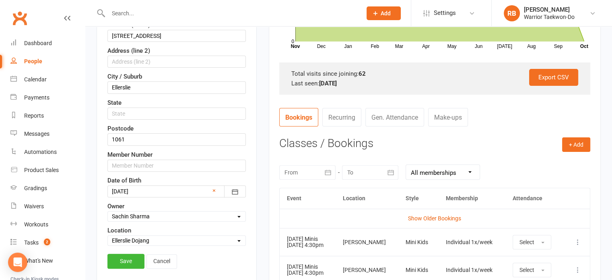
scroll to position [239, 0]
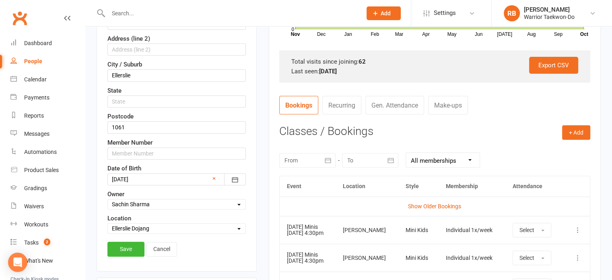
click at [142, 200] on select "Select Owner [PERSON_NAME] [PERSON_NAME] [PERSON_NAME] [PERSON_NAME] [PERSON_NA…" at bounding box center [177, 204] width 138 height 9
select select "11"
click at [108, 200] on select "Select Owner [PERSON_NAME] [PERSON_NAME] [PERSON_NAME] [PERSON_NAME] [PERSON_NA…" at bounding box center [177, 204] width 138 height 9
click at [130, 241] on link "Save" at bounding box center [125, 248] width 37 height 14
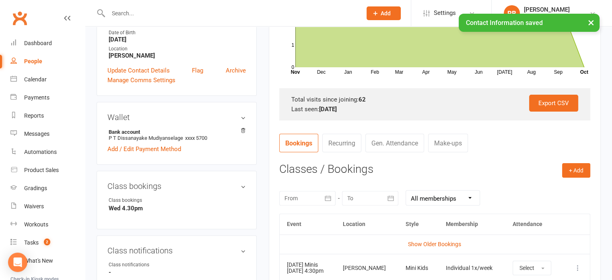
scroll to position [78, 0]
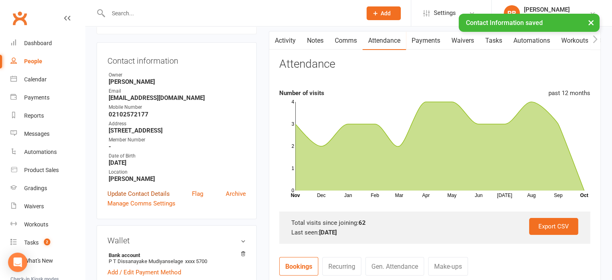
click at [151, 189] on link "Update Contact Details" at bounding box center [138, 194] width 62 height 10
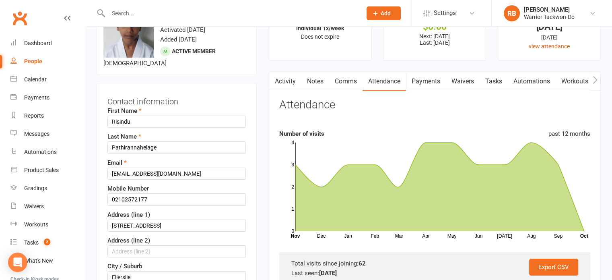
scroll to position [279, 0]
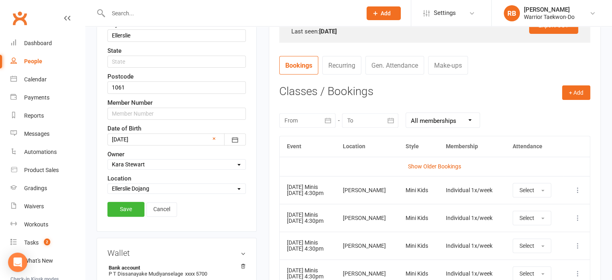
click at [137, 160] on select "Select Owner [PERSON_NAME] [PERSON_NAME] [PERSON_NAME] [PERSON_NAME] [PERSON_NA…" at bounding box center [177, 164] width 138 height 9
select select "7"
click at [108, 160] on select "Select Owner [PERSON_NAME] [PERSON_NAME] [PERSON_NAME] [PERSON_NAME] [PERSON_NA…" at bounding box center [177, 164] width 138 height 9
click at [128, 202] on link "Save" at bounding box center [125, 209] width 37 height 14
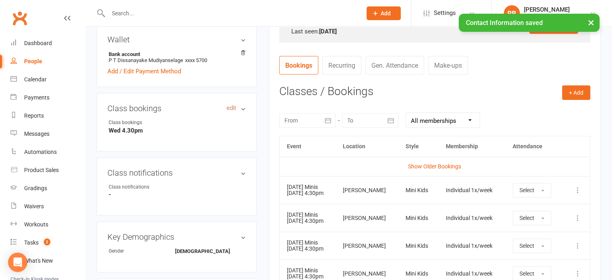
click at [229, 105] on link "edit" at bounding box center [232, 108] width 10 height 7
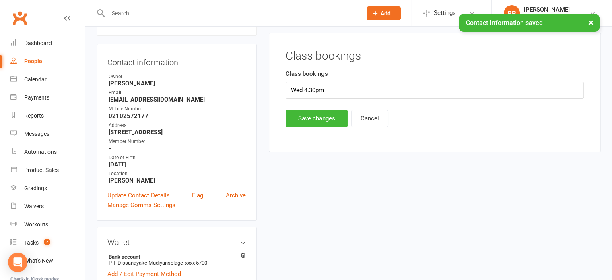
scroll to position [69, 0]
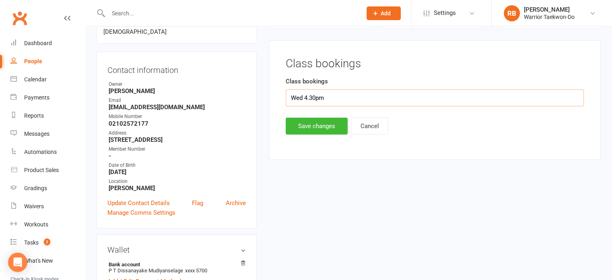
drag, startPoint x: 301, startPoint y: 97, endPoint x: 243, endPoint y: 101, distance: 58.5
type input "Thu 4.30pm"
click at [311, 124] on button "Save changes" at bounding box center [317, 125] width 62 height 17
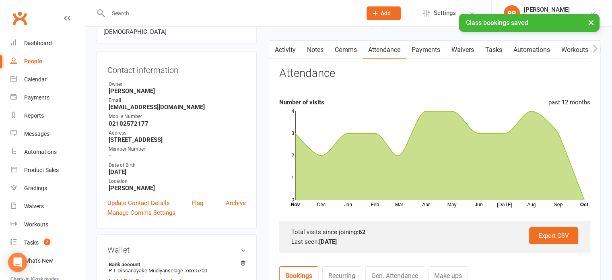
scroll to position [270, 0]
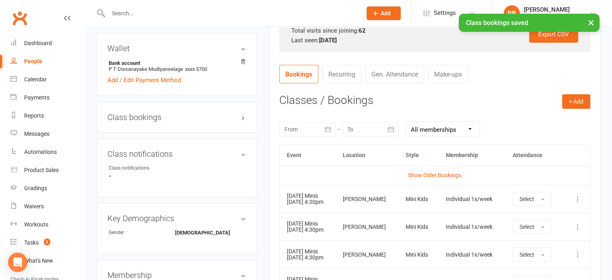
click at [576, 196] on icon at bounding box center [578, 199] width 8 height 8
click at [533, 239] on link "Remove booking" at bounding box center [543, 247] width 80 height 16
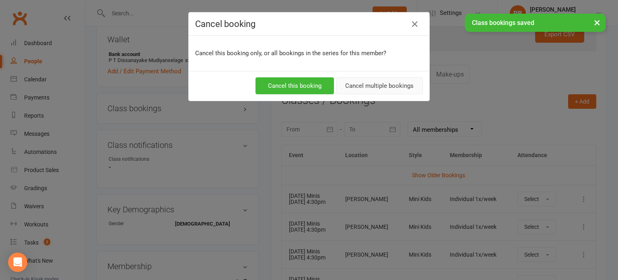
click at [379, 78] on button "Cancel multiple bookings" at bounding box center [379, 85] width 87 height 17
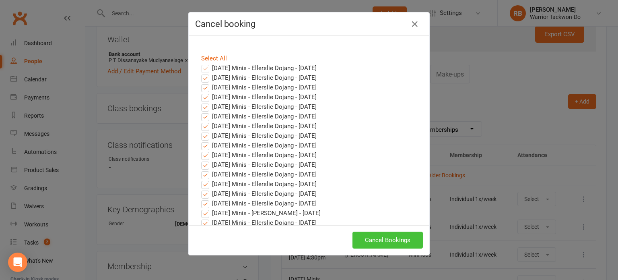
click at [393, 241] on button "Cancel Bookings" at bounding box center [387, 239] width 70 height 17
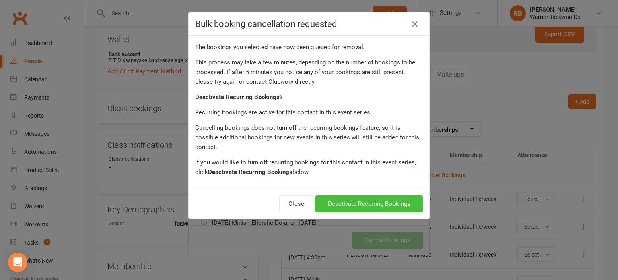
click at [348, 195] on button "Deactivate Recurring Bookings" at bounding box center [368, 203] width 107 height 17
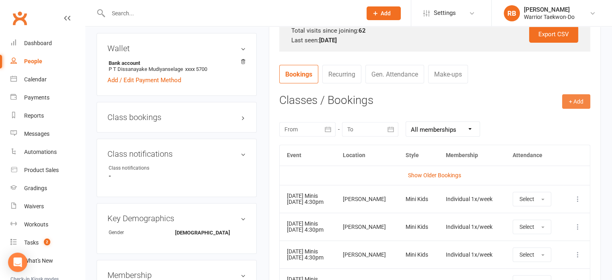
click at [585, 101] on button "+ Add" at bounding box center [576, 101] width 28 height 14
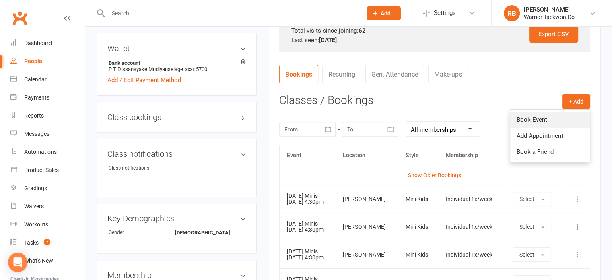
click at [573, 112] on link "Book Event" at bounding box center [550, 119] width 80 height 16
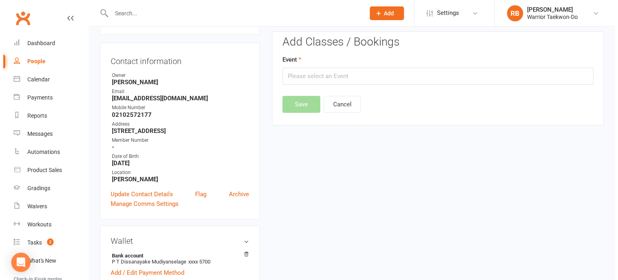
scroll to position [69, 0]
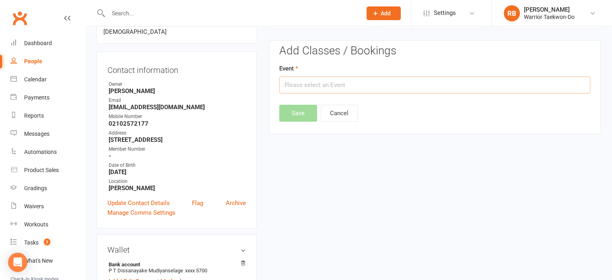
click at [321, 85] on input "text" at bounding box center [434, 84] width 311 height 17
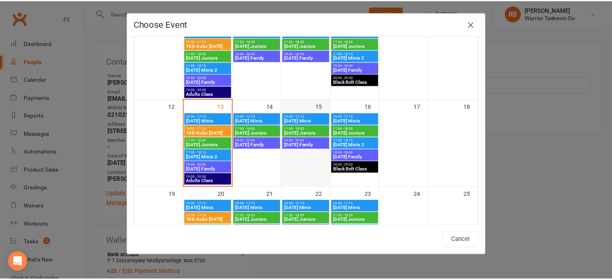
scroll to position [201, 0]
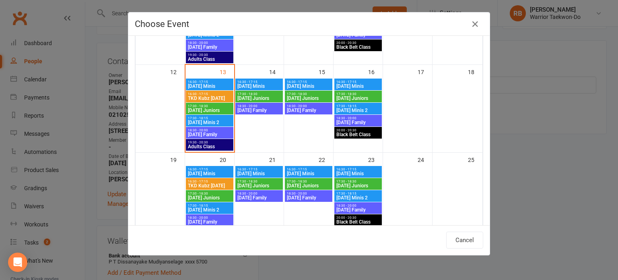
click at [352, 84] on span "[DATE] Minis" at bounding box center [358, 86] width 44 height 5
type input "[DATE] Minis - [DATE] 4:30:00 PM"
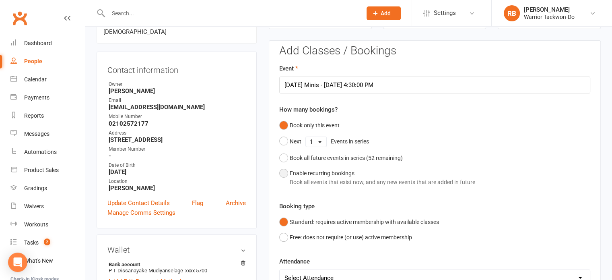
click at [306, 167] on button "Enable recurring bookings Book all events that exist now, and any new events th…" at bounding box center [377, 177] width 196 height 25
select select "book_from_now"
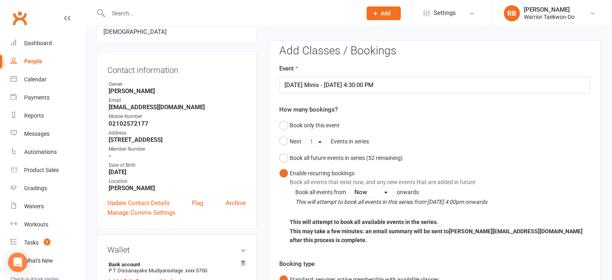
scroll to position [190, 0]
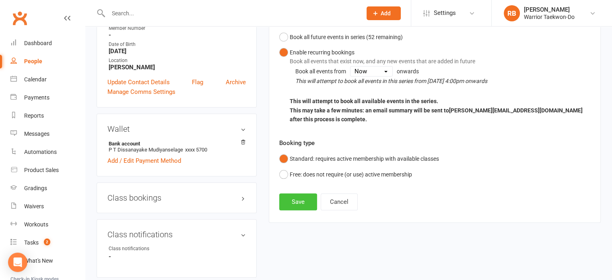
click at [299, 193] on button "Save" at bounding box center [298, 201] width 38 height 17
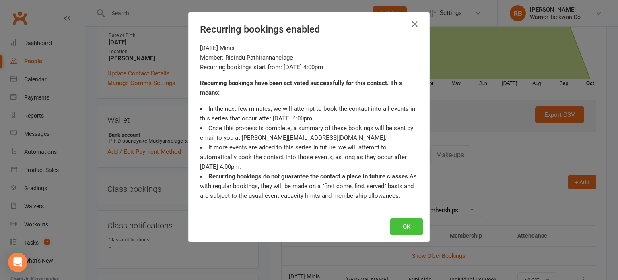
click at [406, 228] on button "OK" at bounding box center [406, 226] width 33 height 17
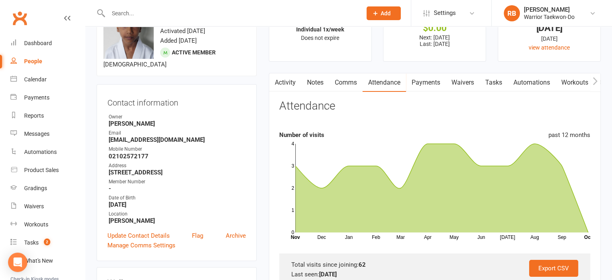
scroll to position [0, 0]
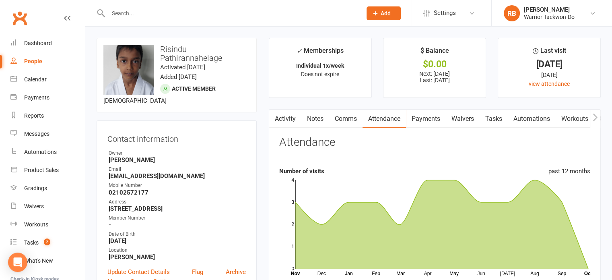
click at [343, 124] on link "Comms" at bounding box center [345, 118] width 33 height 19
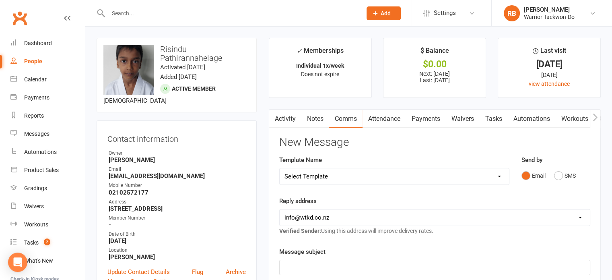
click at [357, 171] on select "Select Template [Email] We Miss You - 1st email [Email] Graduation from Junior …" at bounding box center [394, 176] width 229 height 16
select select "12"
click at [280, 168] on select "Select Template [Email] We Miss You - 1st email [Email] Graduation from Junior …" at bounding box center [394, 176] width 229 height 16
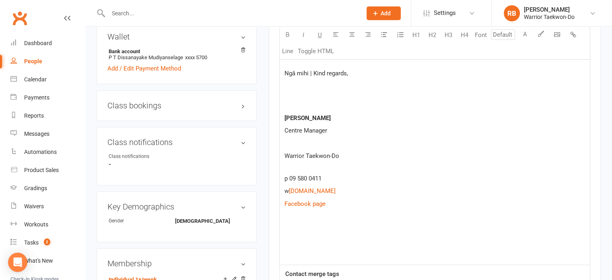
click at [298, 224] on p at bounding box center [434, 229] width 301 height 10
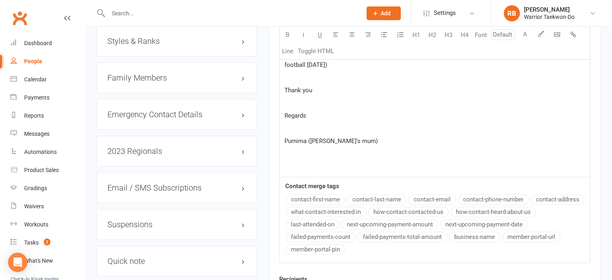
scroll to position [434, 0]
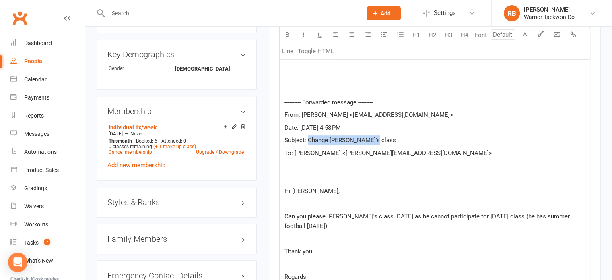
drag, startPoint x: 375, startPoint y: 142, endPoint x: 308, endPoint y: 138, distance: 67.3
click at [308, 138] on p "Subject: Change [PERSON_NAME]'s class" at bounding box center [434, 140] width 301 height 10
copy span "Change [PERSON_NAME]'s class"
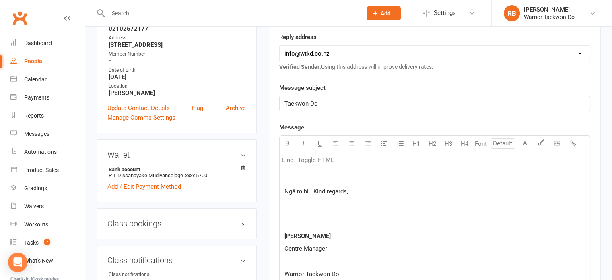
scroll to position [152, 0]
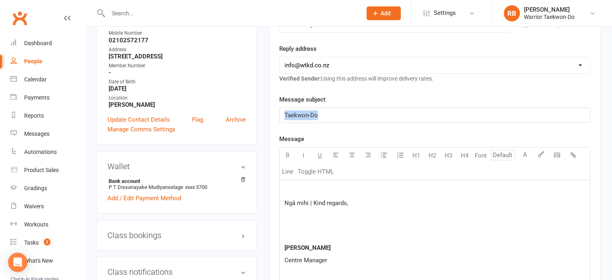
drag, startPoint x: 299, startPoint y: 111, endPoint x: 188, endPoint y: 113, distance: 110.7
click at [341, 187] on p at bounding box center [434, 190] width 301 height 10
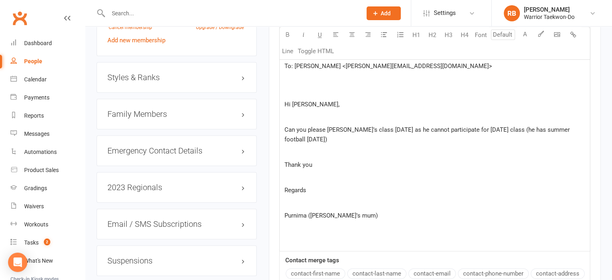
scroll to position [675, 0]
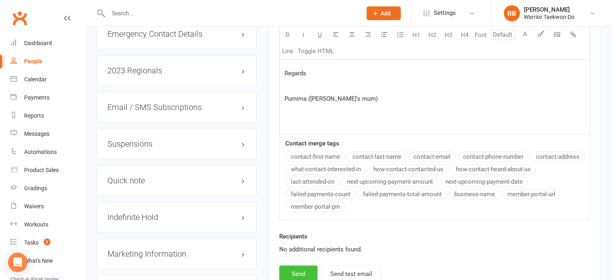
click at [304, 268] on button "Send" at bounding box center [298, 273] width 38 height 17
select select
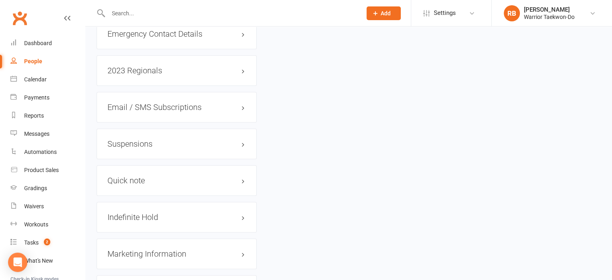
click at [130, 10] on input "text" at bounding box center [231, 13] width 250 height 11
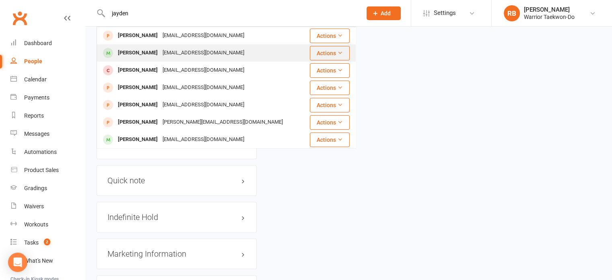
type input "jayden"
click at [163, 52] on div "[EMAIL_ADDRESS][DOMAIN_NAME]" at bounding box center [203, 53] width 87 height 12
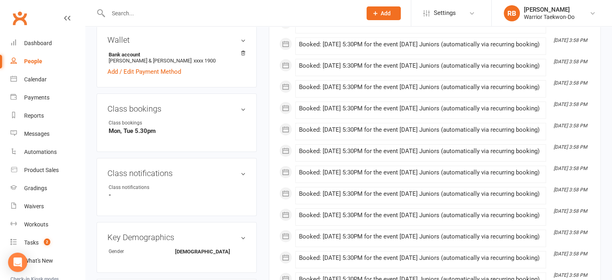
scroll to position [282, 0]
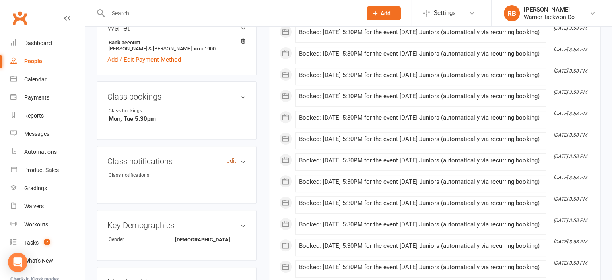
click at [229, 160] on link "edit" at bounding box center [232, 160] width 10 height 7
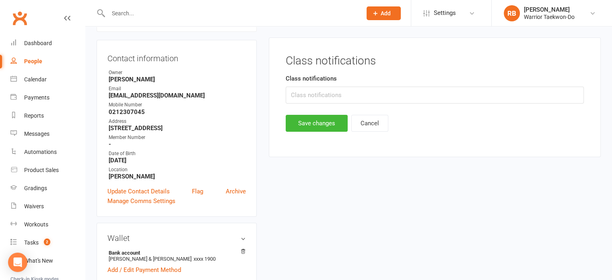
scroll to position [69, 0]
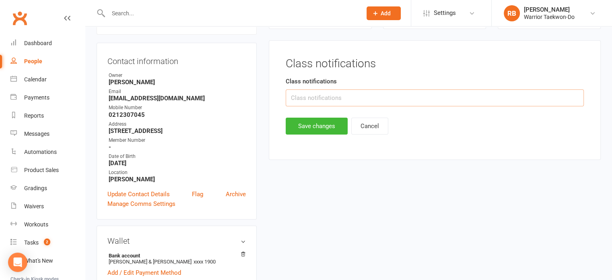
click at [294, 98] on input "text" at bounding box center [435, 97] width 298 height 17
type input "no"
click at [305, 121] on button "Save changes" at bounding box center [317, 125] width 62 height 17
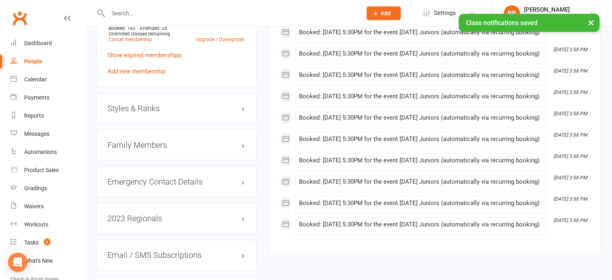
scroll to position [552, 0]
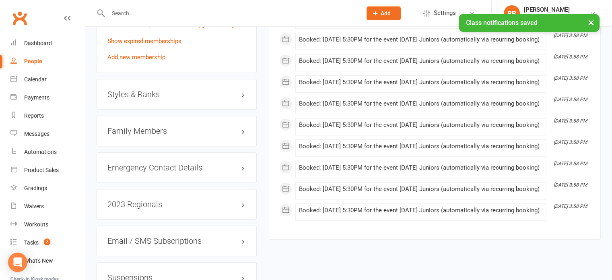
click at [176, 128] on h3 "Family Members" at bounding box center [176, 130] width 138 height 9
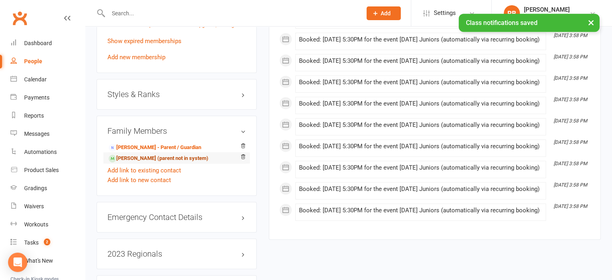
click at [155, 158] on link "[PERSON_NAME] (parent not in system)" at bounding box center [159, 158] width 100 height 8
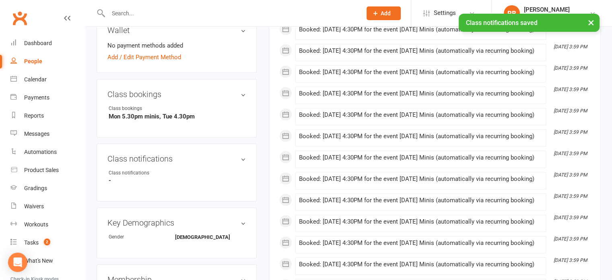
scroll to position [282, 0]
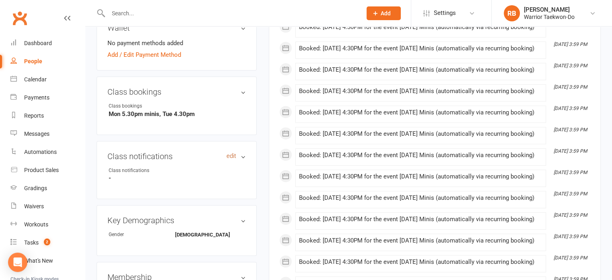
click at [227, 157] on link "edit" at bounding box center [232, 155] width 10 height 7
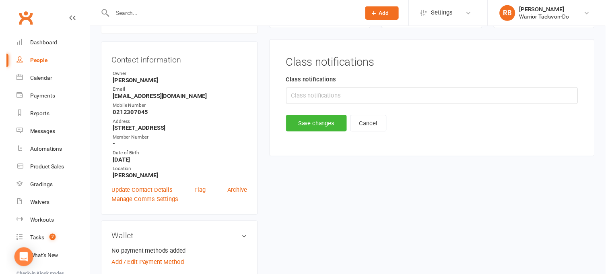
scroll to position [69, 0]
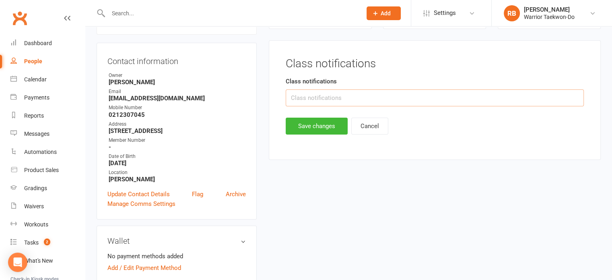
click at [317, 97] on input "text" at bounding box center [435, 97] width 298 height 17
type input "no"
click at [314, 121] on button "Save changes" at bounding box center [317, 125] width 62 height 17
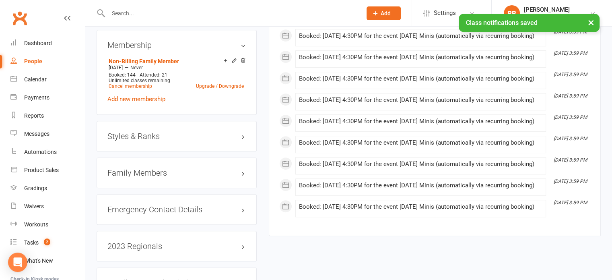
scroll to position [483, 0]
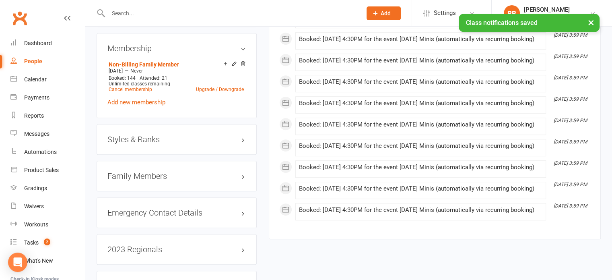
click at [156, 167] on div "Family Members" at bounding box center [177, 176] width 160 height 31
click at [157, 173] on h3 "Family Members" at bounding box center [176, 175] width 138 height 9
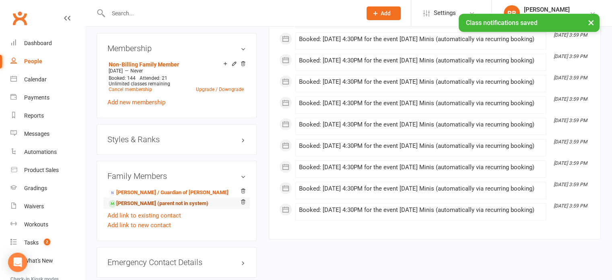
click at [148, 200] on link "[PERSON_NAME] (parent not in system)" at bounding box center [159, 203] width 100 height 8
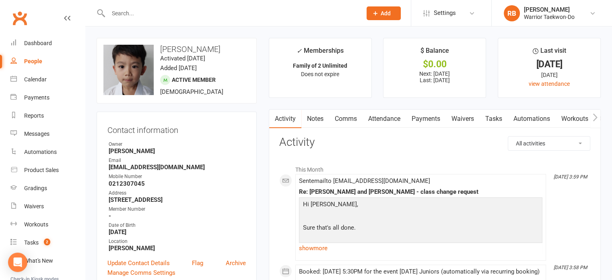
click at [345, 120] on link "Comms" at bounding box center [345, 118] width 33 height 19
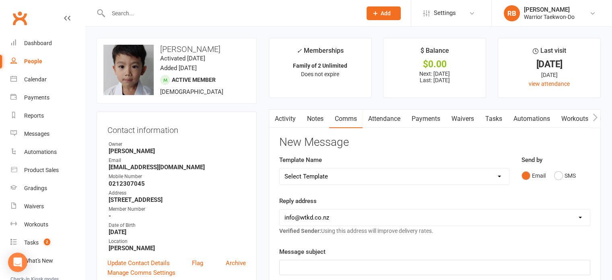
click at [327, 174] on select "Select Template [Email] We Miss You - 1st email [Email] Graduation from Junior …" at bounding box center [394, 176] width 229 height 16
select select "12"
click at [280, 168] on select "Select Template [Email] We Miss You - 1st email [Email] Graduation from Junior …" at bounding box center [394, 176] width 229 height 16
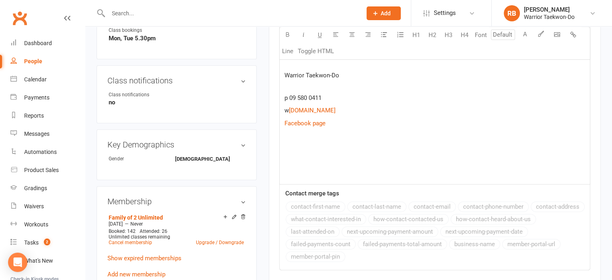
click at [297, 145] on p at bounding box center [434, 149] width 301 height 10
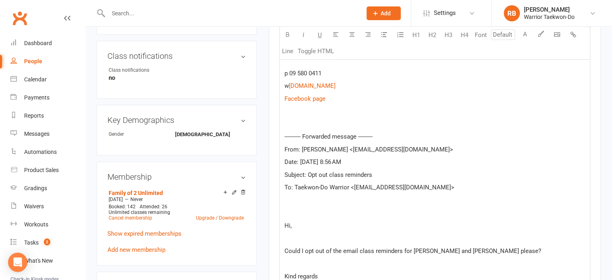
scroll to position [386, 0]
drag, startPoint x: 389, startPoint y: 172, endPoint x: 308, endPoint y: 177, distance: 81.4
click at [308, 177] on p "Subject: Opt out class reminders" at bounding box center [434, 175] width 301 height 10
copy span "Opt out class reminders"
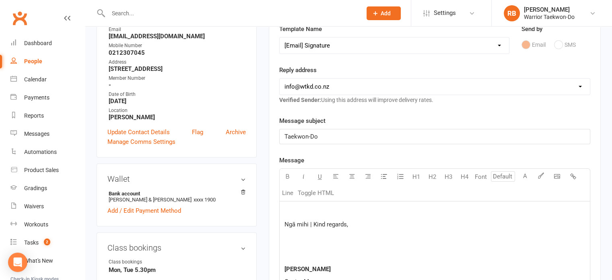
scroll to position [64, 0]
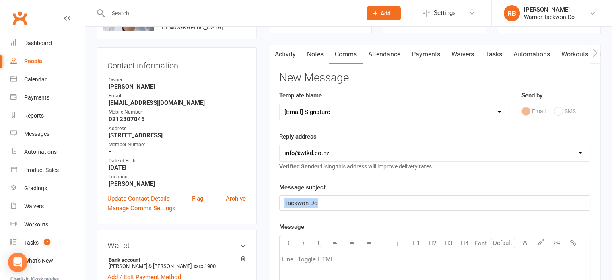
drag, startPoint x: 352, startPoint y: 204, endPoint x: 174, endPoint y: 202, distance: 177.9
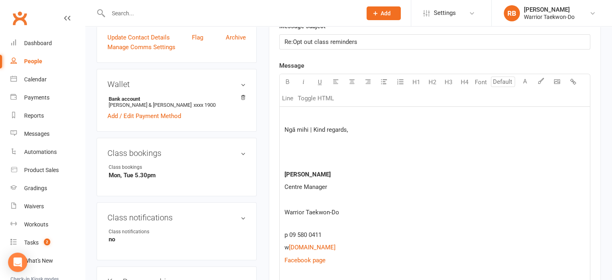
click at [306, 113] on p at bounding box center [434, 117] width 301 height 10
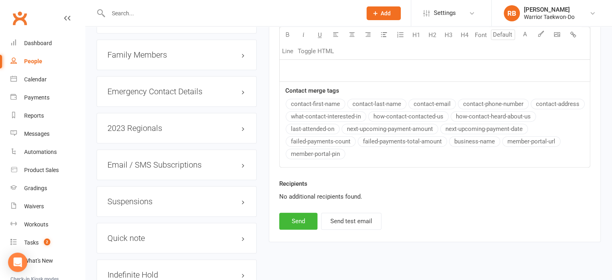
scroll to position [748, 0]
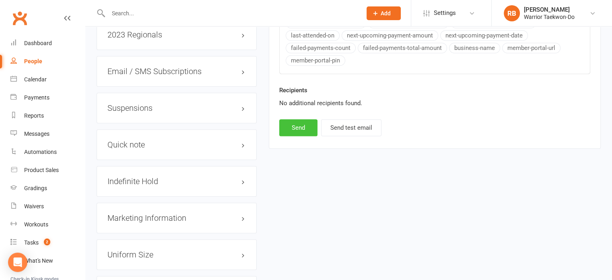
click at [303, 127] on button "Send" at bounding box center [298, 127] width 38 height 17
select select
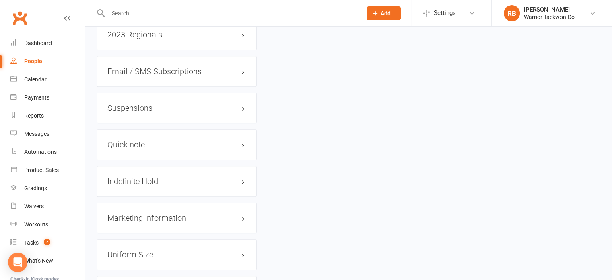
click at [134, 6] on div at bounding box center [227, 13] width 260 height 26
click at [134, 10] on input "text" at bounding box center [231, 13] width 250 height 11
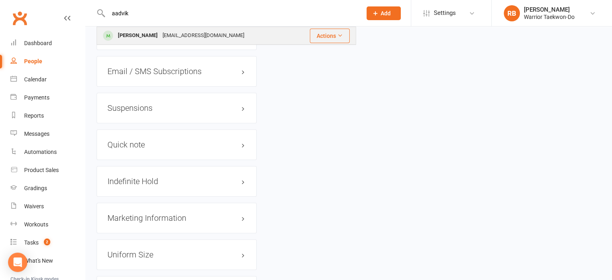
type input "aadvik"
click at [152, 37] on div "[PERSON_NAME]" at bounding box center [137, 36] width 45 height 12
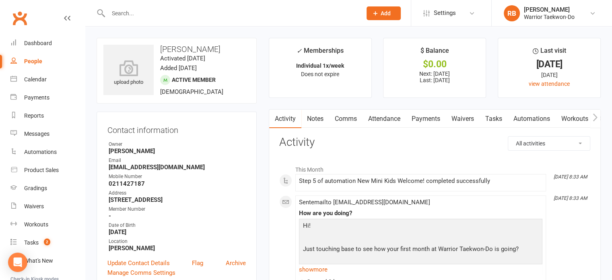
click at [352, 118] on link "Comms" at bounding box center [345, 118] width 33 height 19
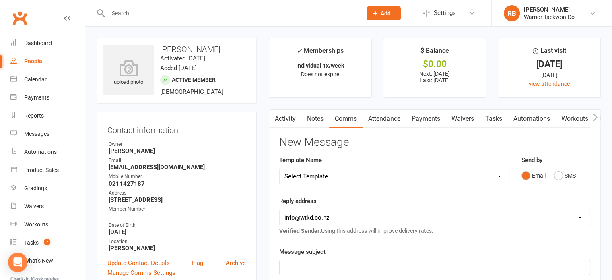
click at [352, 178] on select "Select Template [Email] We Miss You - 1st email [Email] Graduation from Junior …" at bounding box center [394, 176] width 229 height 16
select select "12"
click at [280, 168] on select "Select Template [Email] We Miss You - 1st email [Email] Graduation from Junior …" at bounding box center [394, 176] width 229 height 16
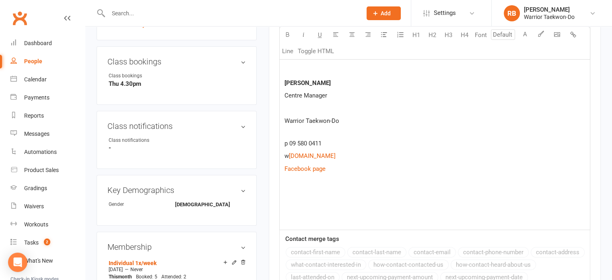
scroll to position [322, 0]
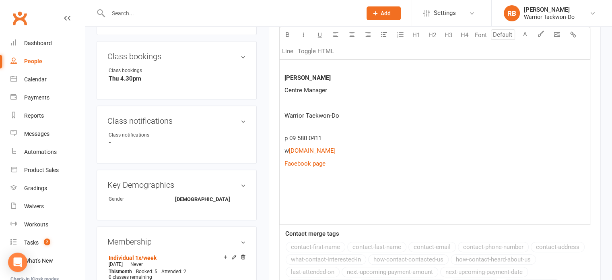
click at [307, 190] on p at bounding box center [434, 189] width 301 height 10
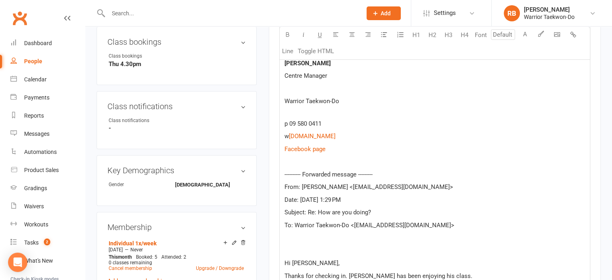
scroll to position [317, 0]
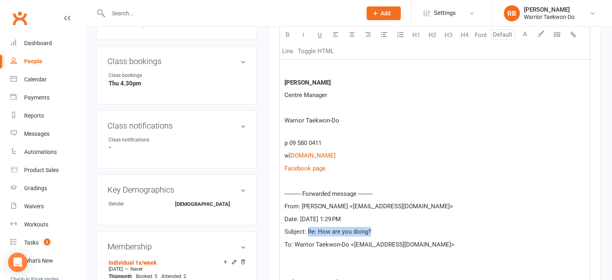
drag, startPoint x: 375, startPoint y: 228, endPoint x: 309, endPoint y: 228, distance: 66.0
click at [309, 228] on p "Subject: Re: How are you doing?" at bounding box center [434, 232] width 301 height 10
copy span "Re: How are you doing?"
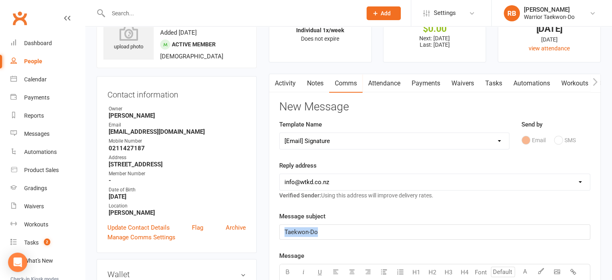
drag, startPoint x: 343, startPoint y: 231, endPoint x: 243, endPoint y: 209, distance: 102.2
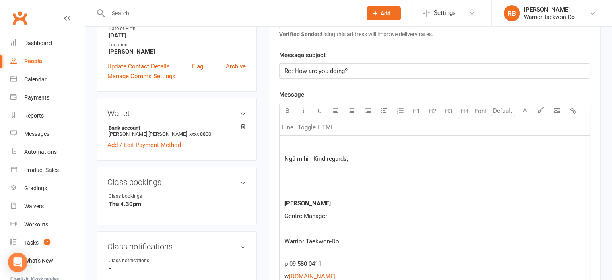
click at [309, 142] on p at bounding box center [434, 146] width 301 height 10
click at [293, 141] on p at bounding box center [434, 146] width 301 height 10
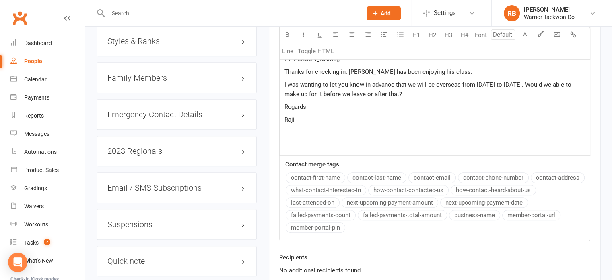
scroll to position [719, 0]
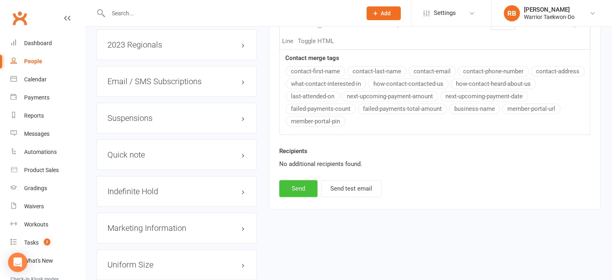
click at [299, 187] on button "Send" at bounding box center [298, 188] width 38 height 17
select select
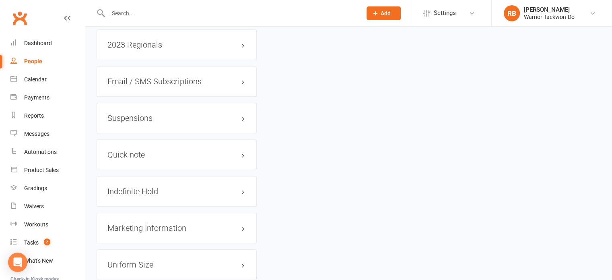
click at [143, 9] on input "text" at bounding box center [231, 13] width 250 height 11
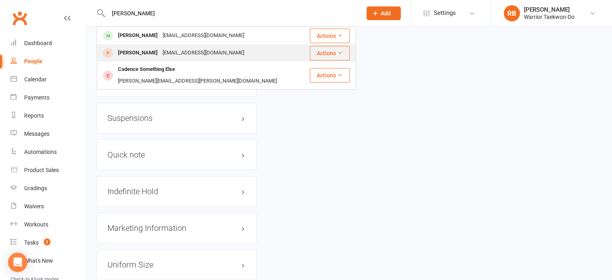
type input "[PERSON_NAME]"
click at [193, 51] on div "[EMAIL_ADDRESS][DOMAIN_NAME]" at bounding box center [203, 53] width 87 height 12
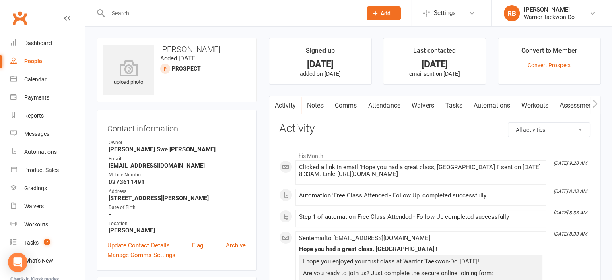
click at [554, 60] on li "Convert to Member Convert Prospect" at bounding box center [549, 61] width 103 height 47
click at [551, 65] on link "Convert Prospect" at bounding box center [548, 65] width 43 height 6
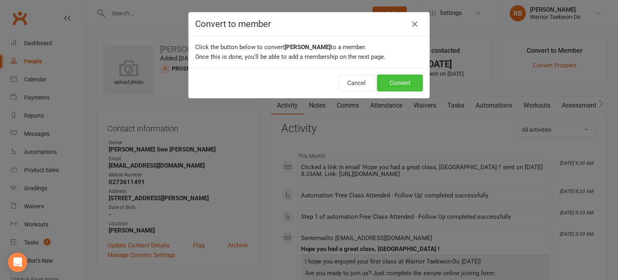
click at [403, 83] on button "Convert" at bounding box center [400, 82] width 46 height 17
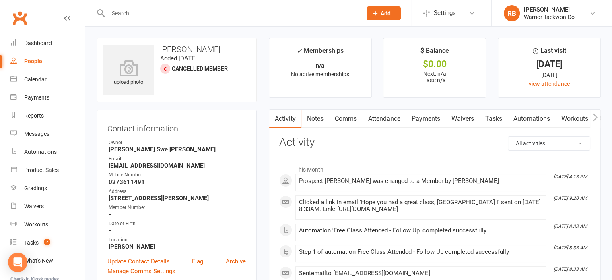
scroll to position [40, 0]
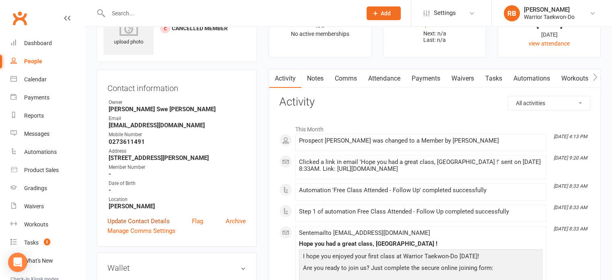
click at [154, 219] on link "Update Contact Details" at bounding box center [138, 221] width 62 height 10
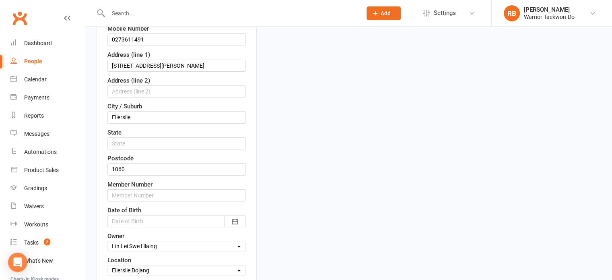
scroll to position [199, 0]
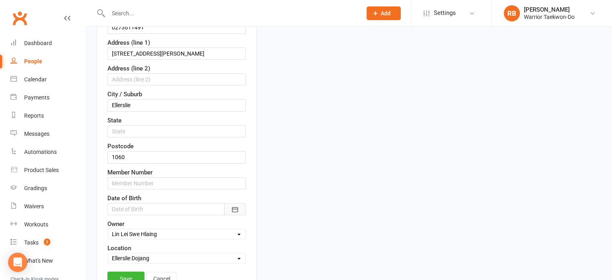
click at [234, 207] on icon "button" at bounding box center [235, 208] width 6 height 5
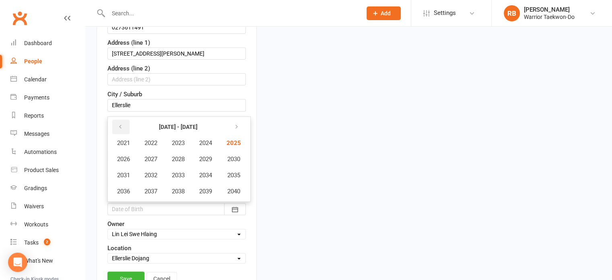
click at [122, 128] on button "button" at bounding box center [120, 126] width 17 height 14
click at [235, 187] on span "2020" at bounding box center [233, 190] width 13 height 7
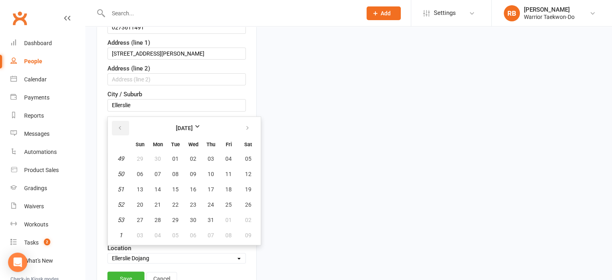
click at [119, 127] on icon "button" at bounding box center [120, 128] width 6 height 6
click at [245, 171] on span "08" at bounding box center [248, 174] width 6 height 6
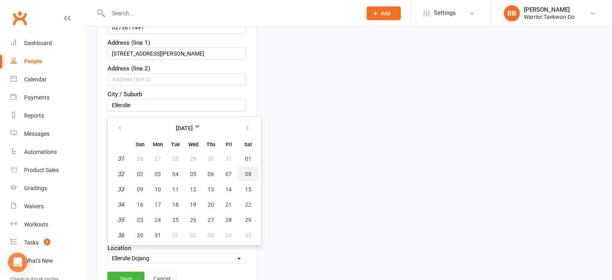
type input "[DATE]"
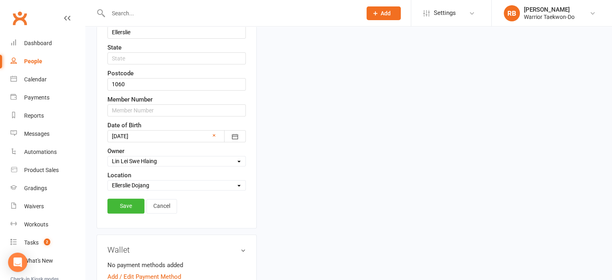
scroll to position [319, 0]
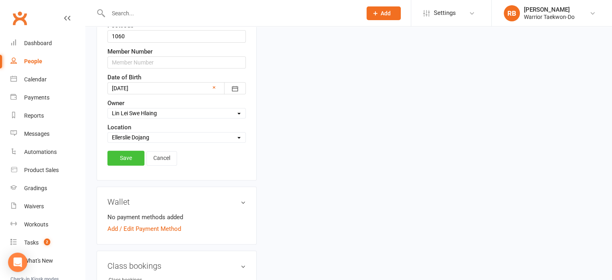
click at [130, 155] on link "Save" at bounding box center [125, 157] width 37 height 14
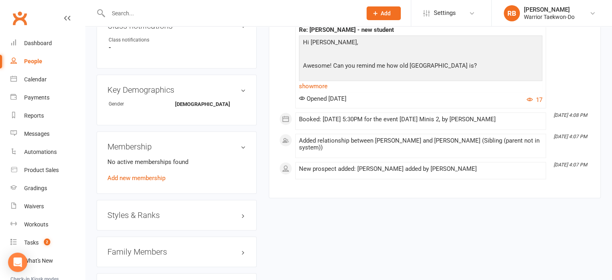
scroll to position [443, 0]
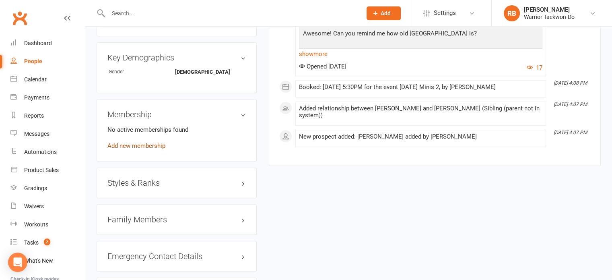
click at [145, 149] on link "Add new membership" at bounding box center [136, 145] width 58 height 7
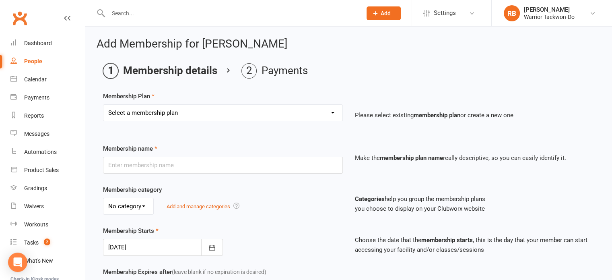
click at [137, 117] on select "Select a membership plan Create new Membership Plan Individual 1x/week Compleme…" at bounding box center [222, 113] width 239 height 16
select select "6"
click at [103, 105] on select "Select a membership plan Create new Membership Plan Individual 1x/week Compleme…" at bounding box center [222, 113] width 239 height 16
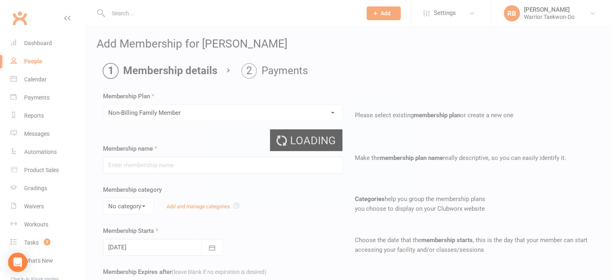
type input "Non-Billing Family Member"
select select "1"
type input "0"
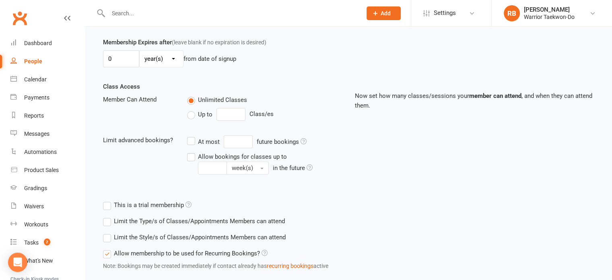
scroll to position [277, 0]
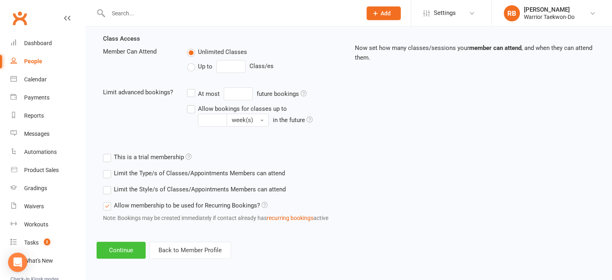
click at [121, 253] on button "Continue" at bounding box center [121, 249] width 49 height 17
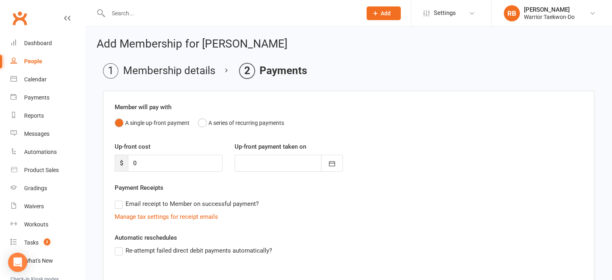
scroll to position [126, 0]
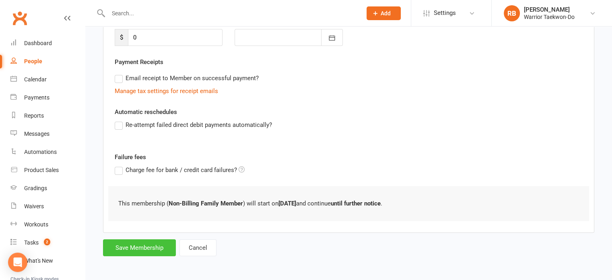
click at [145, 251] on button "Save Membership" at bounding box center [139, 247] width 73 height 17
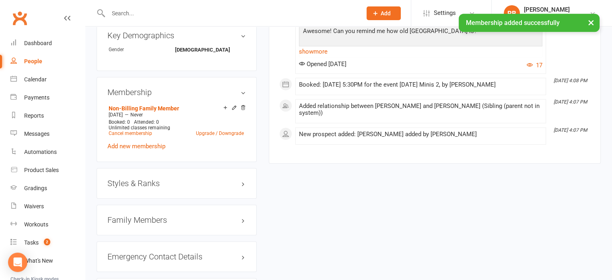
scroll to position [563, 0]
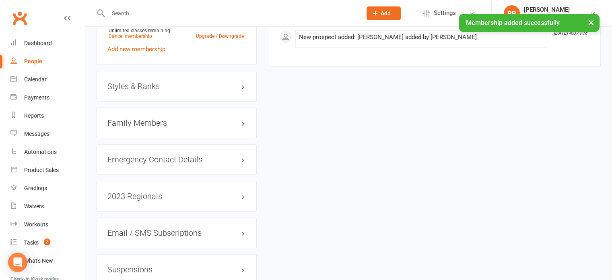
click at [144, 84] on h3 "Styles & Ranks" at bounding box center [176, 86] width 138 height 9
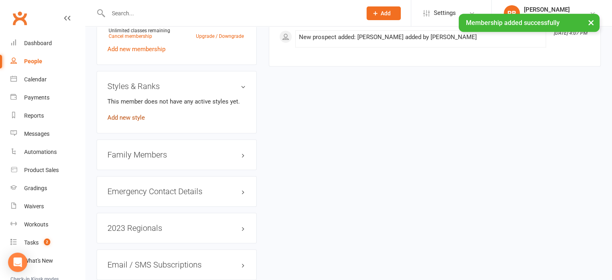
click at [137, 116] on link "Add new style" at bounding box center [125, 117] width 37 height 7
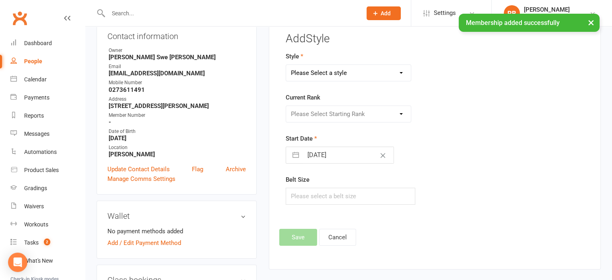
scroll to position [69, 0]
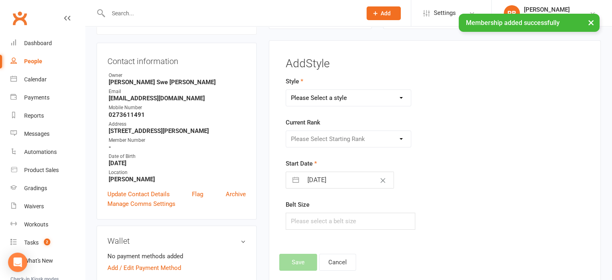
click at [336, 97] on select "Please Select a style Colour Belt Mini Kids TKD Kubz" at bounding box center [348, 98] width 125 height 16
select select "2482"
click at [286, 90] on select "Please Select a style Colour Belt Mini Kids TKD Kubz" at bounding box center [348, 98] width 125 height 16
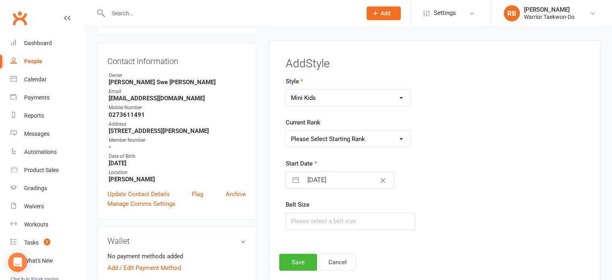
click at [303, 138] on select "Please Select Starting Rank White Belt First Yellow First Green First Blue Firs…" at bounding box center [348, 139] width 125 height 16
select select "26984"
click at [286, 131] on select "Please Select Starting Rank White Belt First Yellow First Green First Blue Firs…" at bounding box center [348, 139] width 125 height 16
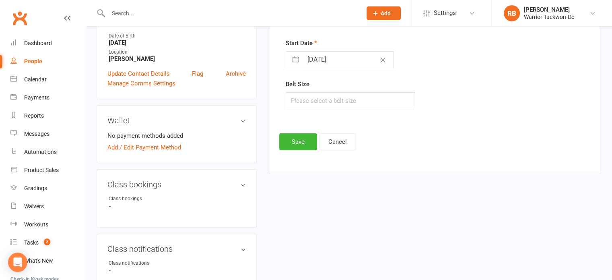
scroll to position [190, 0]
click at [290, 137] on button "Save" at bounding box center [298, 141] width 38 height 17
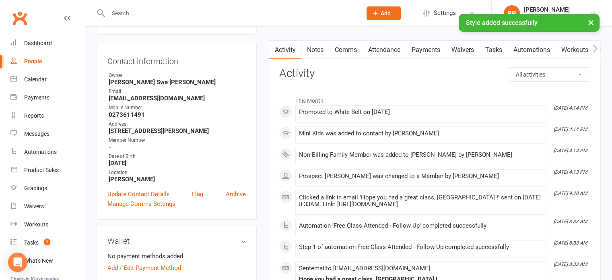
scroll to position [0, 0]
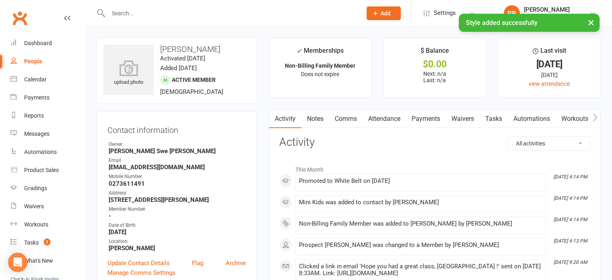
click at [386, 118] on link "Attendance" at bounding box center [384, 118] width 43 height 19
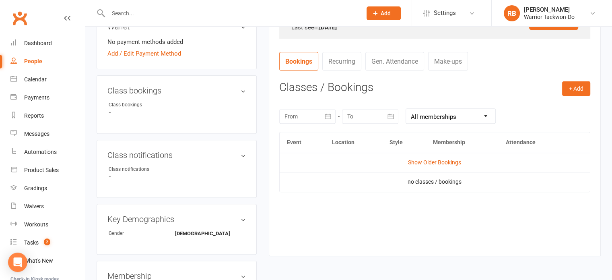
scroll to position [322, 0]
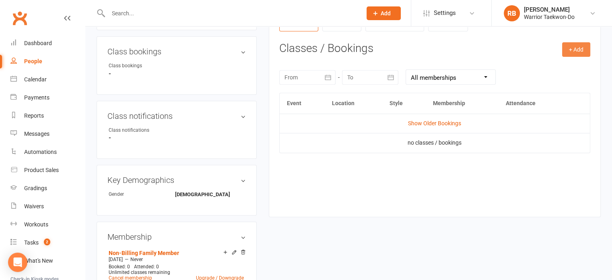
click at [567, 43] on button "+ Add" at bounding box center [576, 49] width 28 height 14
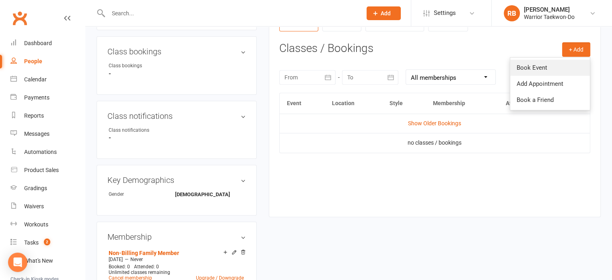
click at [554, 63] on link "Book Event" at bounding box center [550, 68] width 80 height 16
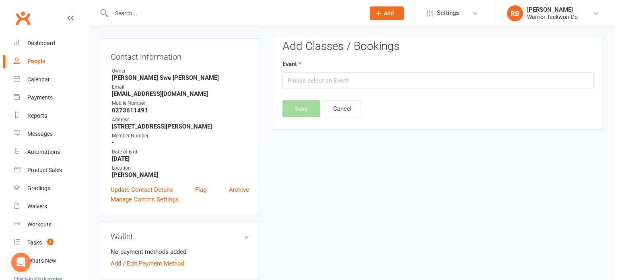
scroll to position [69, 0]
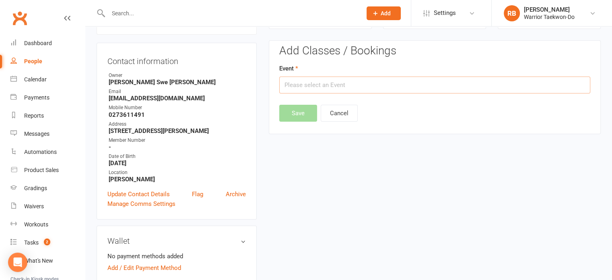
click at [341, 80] on input "text" at bounding box center [434, 84] width 311 height 17
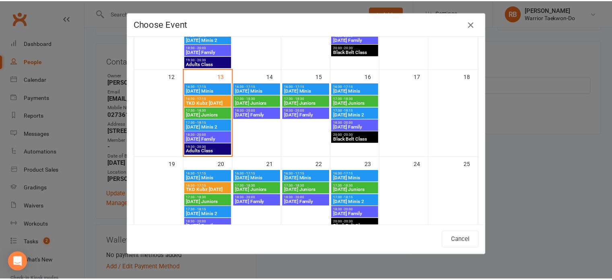
scroll to position [201, 0]
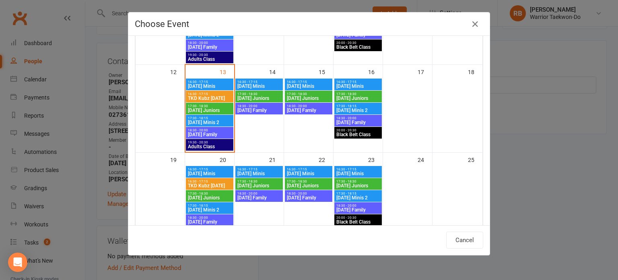
click at [208, 118] on span "17:30 - 18:15" at bounding box center [209, 118] width 44 height 4
type input "[DATE] Minis 2 - [DATE] 5:30:00 PM"
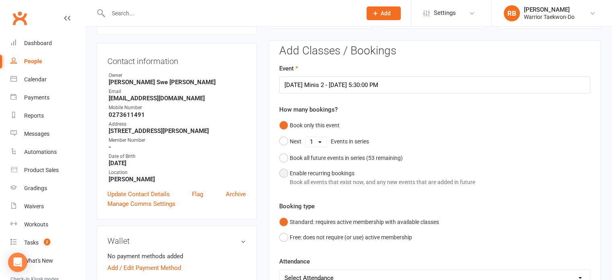
click at [324, 169] on div "Enable recurring bookings Book all events that exist now, and any new events th…" at bounding box center [382, 178] width 185 height 18
select select "book_from_now"
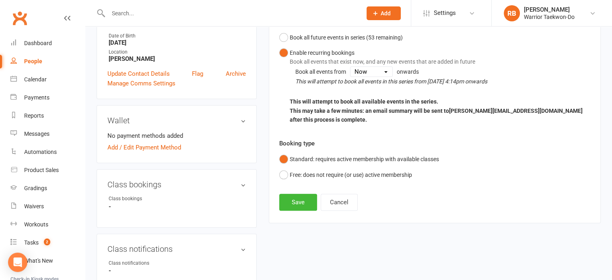
scroll to position [190, 0]
click at [299, 193] on button "Save" at bounding box center [298, 201] width 38 height 17
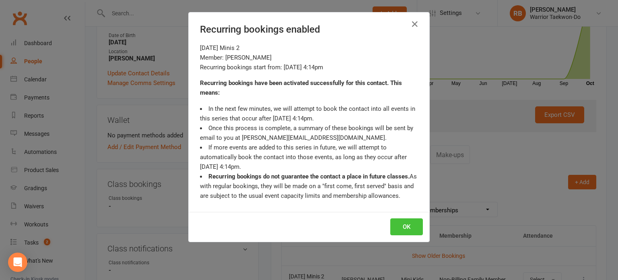
click at [402, 224] on button "OK" at bounding box center [406, 226] width 33 height 17
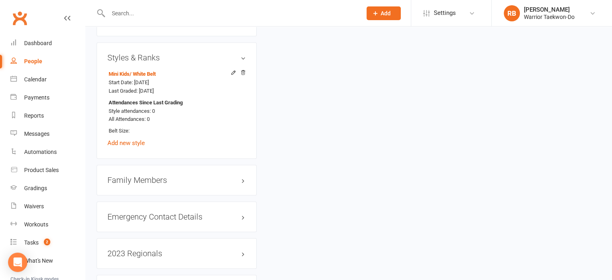
scroll to position [672, 0]
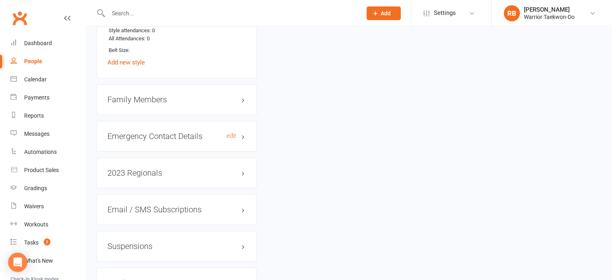
click at [163, 138] on h3 "Emergency Contact Details edit" at bounding box center [176, 136] width 138 height 9
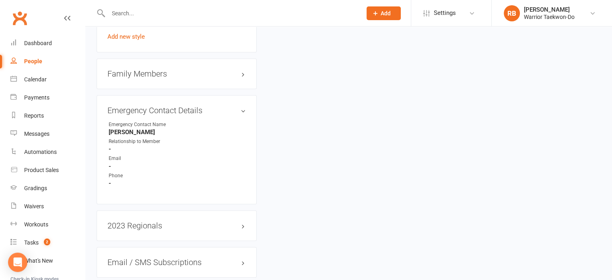
scroll to position [684, 0]
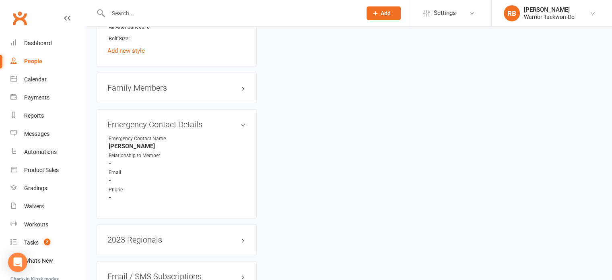
click at [167, 90] on h3 "Family Members" at bounding box center [176, 87] width 138 height 9
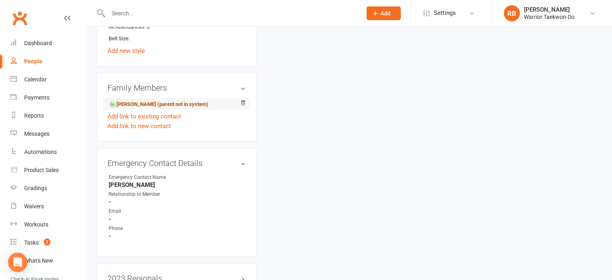
click at [158, 106] on link "[PERSON_NAME] (parent not in system)" at bounding box center [159, 104] width 100 height 8
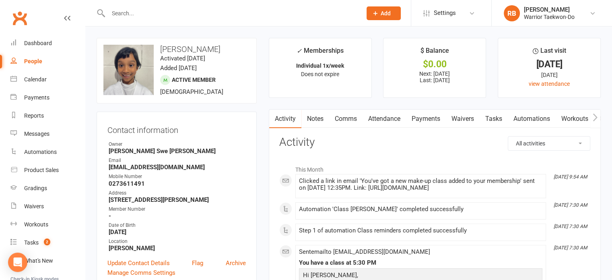
click at [435, 113] on link "Payments" at bounding box center [426, 118] width 40 height 19
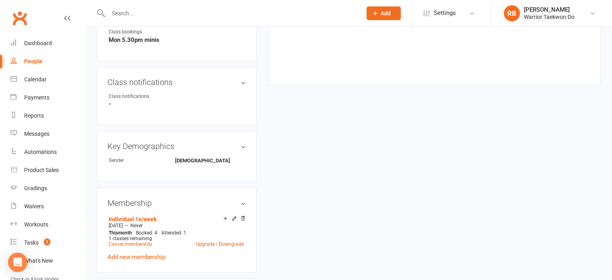
scroll to position [362, 0]
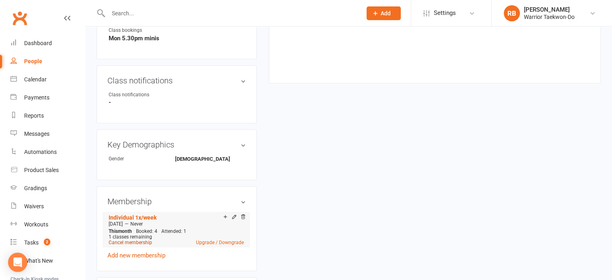
click at [142, 241] on link "Cancel membership" at bounding box center [130, 242] width 43 height 6
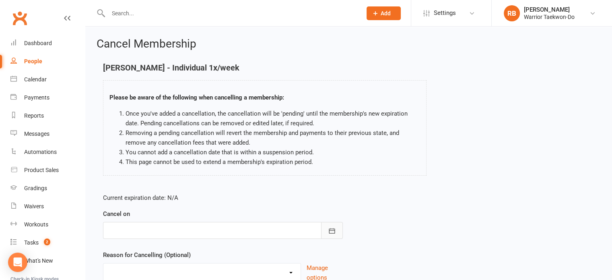
click at [337, 233] on button "button" at bounding box center [332, 230] width 22 height 17
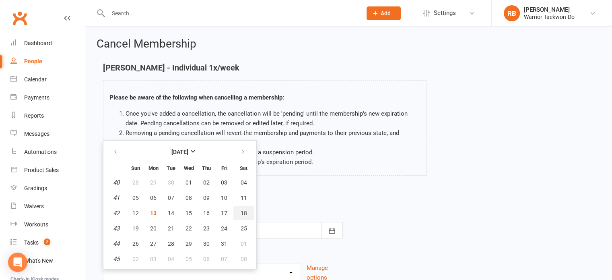
click at [241, 210] on span "18" at bounding box center [244, 213] width 6 height 6
type input "[DATE]"
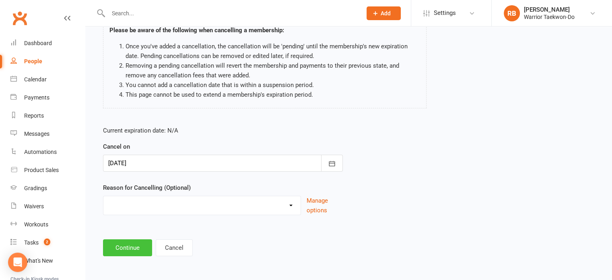
click at [130, 249] on button "Continue" at bounding box center [127, 247] width 49 height 17
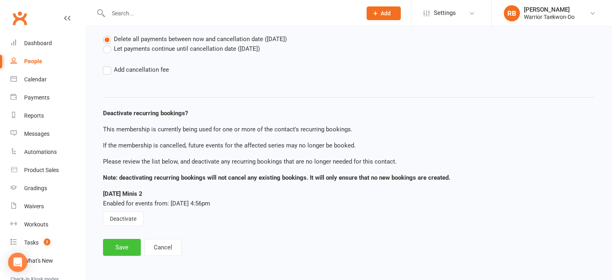
click at [122, 247] on button "Save" at bounding box center [122, 247] width 38 height 17
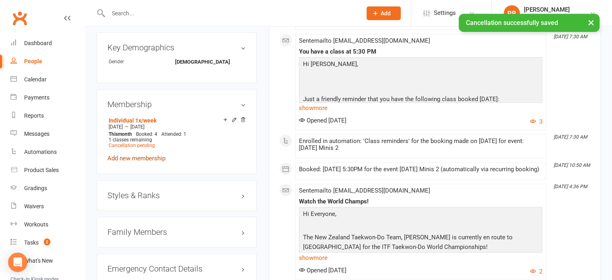
scroll to position [523, 0]
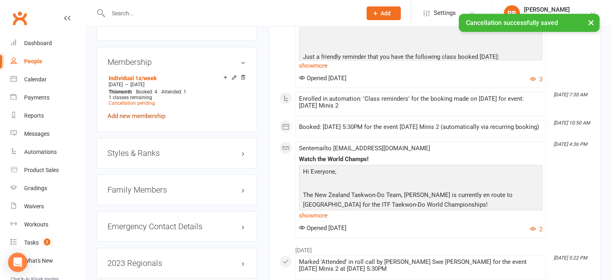
click at [140, 114] on link "Add new membership" at bounding box center [136, 115] width 58 height 7
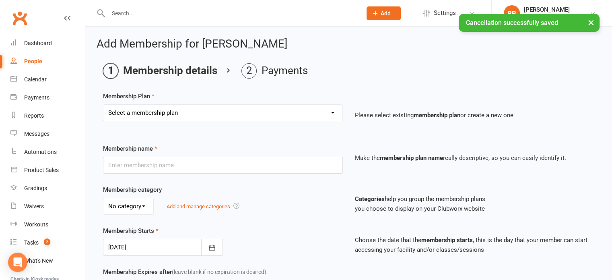
click at [145, 111] on select "Select a membership plan Create new Membership Plan Individual 1x/week Compleme…" at bounding box center [222, 113] width 239 height 16
select select "3"
click at [103, 105] on select "Select a membership plan Create new Membership Plan Individual 1x/week Compleme…" at bounding box center [222, 113] width 239 height 16
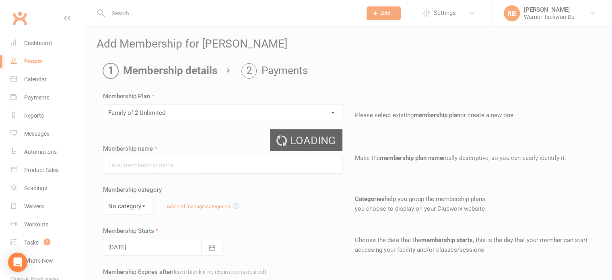
type input "Family of 2 Unlimited"
select select "1"
type input "0"
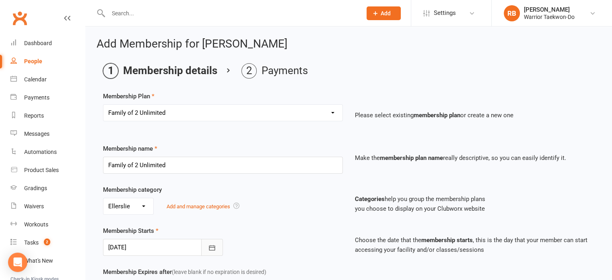
click at [213, 245] on icon "button" at bounding box center [212, 247] width 6 height 5
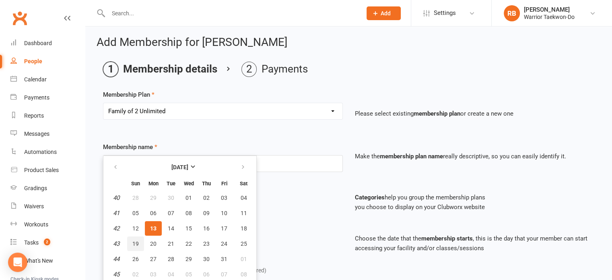
click at [139, 241] on button "19" at bounding box center [135, 243] width 17 height 14
type input "[DATE]"
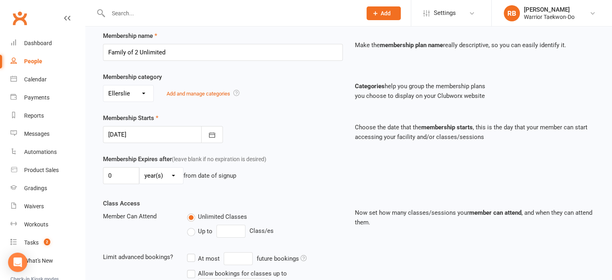
scroll to position [277, 0]
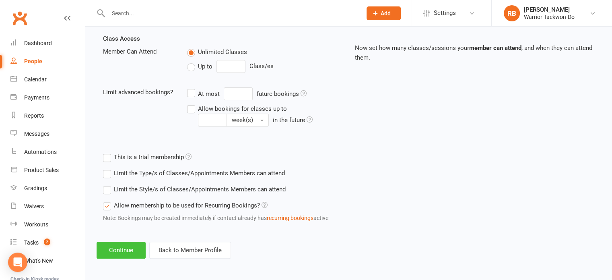
click at [128, 256] on button "Continue" at bounding box center [121, 249] width 49 height 17
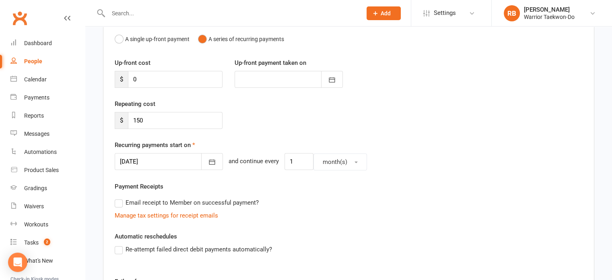
scroll to position [240, 0]
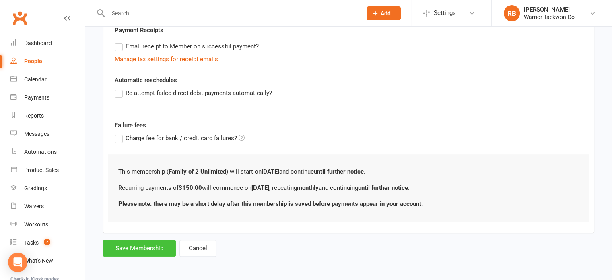
click at [145, 251] on button "Save Membership" at bounding box center [139, 247] width 73 height 17
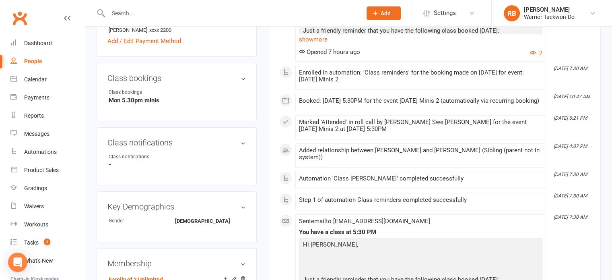
scroll to position [563, 0]
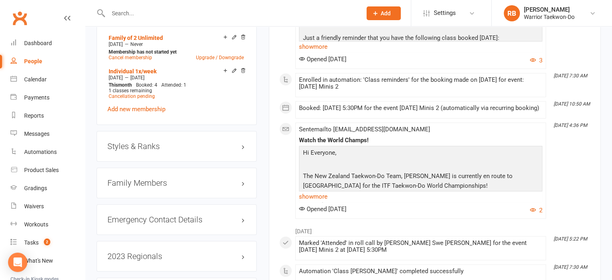
click at [182, 147] on h3 "Styles & Ranks" at bounding box center [176, 146] width 138 height 9
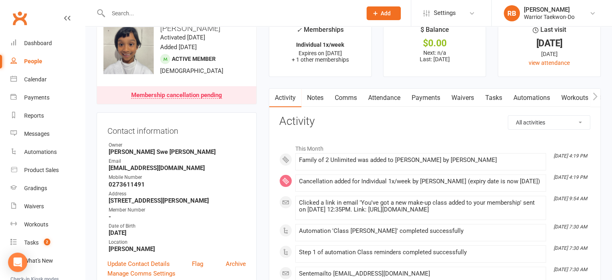
scroll to position [0, 0]
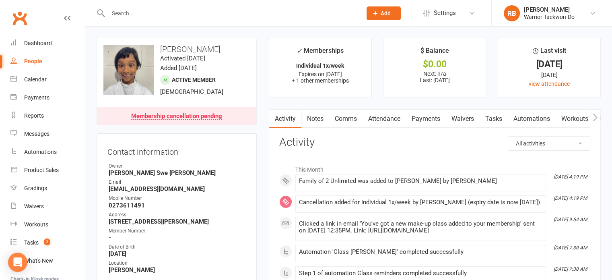
click at [356, 118] on link "Comms" at bounding box center [345, 118] width 33 height 19
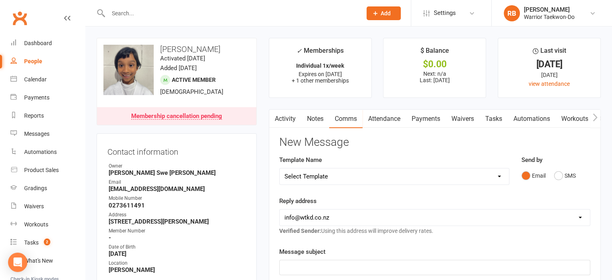
click at [354, 180] on select "Select Template [Email] We Miss You - 1st email [Email] Graduation from Junior …" at bounding box center [394, 176] width 229 height 16
select select "15"
click at [280, 168] on select "Select Template [Email] We Miss You - 1st email [Email] Graduation from Junior …" at bounding box center [394, 176] width 229 height 16
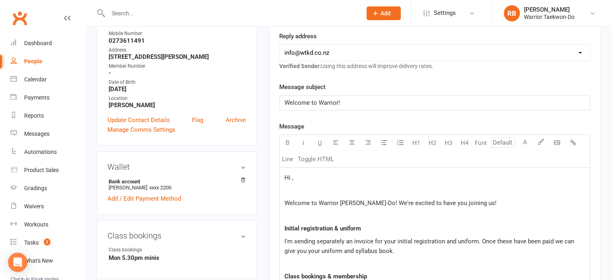
scroll to position [201, 0]
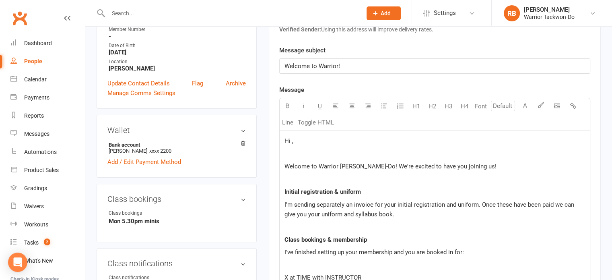
click at [319, 136] on p "Hi ," at bounding box center [434, 141] width 301 height 10
click at [405, 166] on span "Welcome to Warrior [PERSON_NAME]-Do! We're excited to have you joining us!" at bounding box center [390, 166] width 212 height 7
click at [497, 161] on p "Welcome to Warrior [PERSON_NAME]-Do! We're excited to have you joining us!" at bounding box center [434, 166] width 301 height 10
click at [440, 209] on p "I'm sending separately an invoice for your initial registration and uniform. On…" at bounding box center [434, 209] width 301 height 19
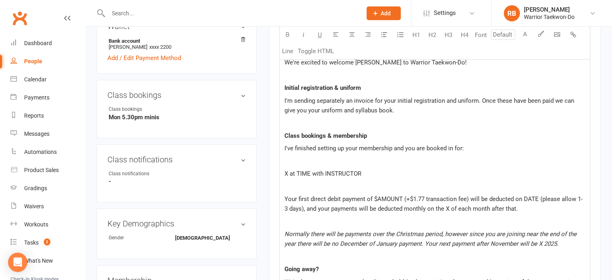
scroll to position [322, 0]
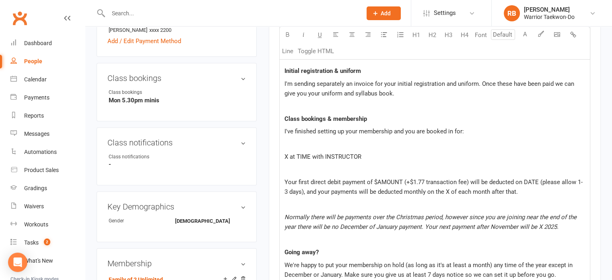
click at [394, 154] on p "X at TIME with INSTRUCTOR" at bounding box center [434, 157] width 301 height 10
drag, startPoint x: 345, startPoint y: 129, endPoint x: 357, endPoint y: 128, distance: 12.1
click at [357, 128] on span "I've finished setting up your membership and you are booked in for:" at bounding box center [373, 131] width 179 height 7
drag, startPoint x: 425, startPoint y: 130, endPoint x: 443, endPoint y: 130, distance: 18.5
click at [443, 130] on span "I've finished setting up [PERSON_NAME]'s membership and you are booked in for:" at bounding box center [393, 131] width 218 height 7
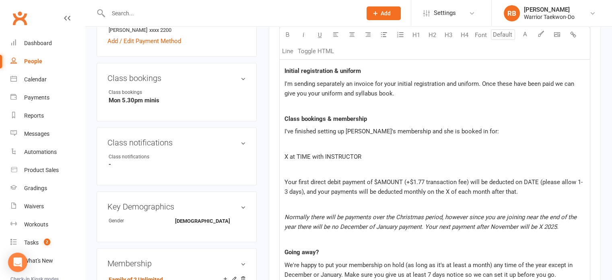
click at [390, 154] on p "X at TIME with INSTRUCTOR" at bounding box center [434, 157] width 301 height 10
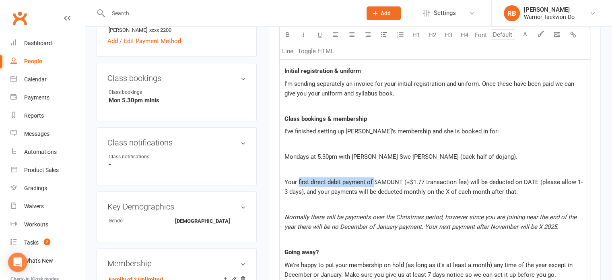
drag, startPoint x: 298, startPoint y: 179, endPoint x: 373, endPoint y: 179, distance: 75.2
click at [373, 179] on span "Your first direct debit payment of $AMOUNT (+$1.77 transaction fee) will be ded…" at bounding box center [433, 186] width 298 height 17
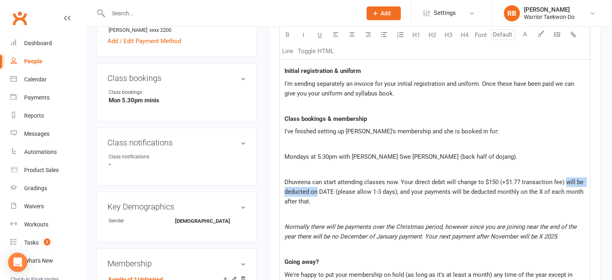
drag, startPoint x: 567, startPoint y: 180, endPoint x: 316, endPoint y: 187, distance: 250.8
click at [316, 187] on span "Dhuveena can start attending classes now. Your direct debit will change to $150…" at bounding box center [434, 191] width 301 height 27
click at [328, 199] on span "Dhuveena can start attending classes now. Your direct debit will change to $150…" at bounding box center [432, 191] width 296 height 27
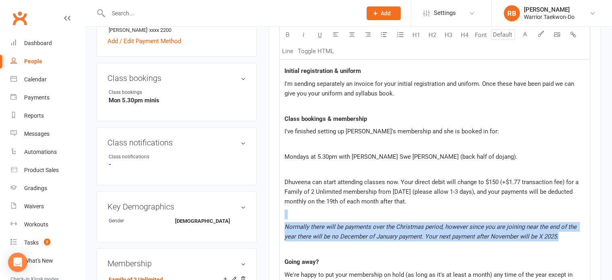
drag, startPoint x: 565, startPoint y: 237, endPoint x: 279, endPoint y: 216, distance: 286.8
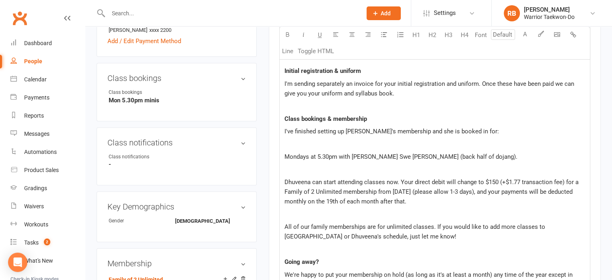
click at [534, 228] on span "All of our family memberships are for unlimited classes. If you would like to a…" at bounding box center [415, 231] width 262 height 17
click at [431, 225] on span "All of our family memberships are for unlimited classes. If you would like to a…" at bounding box center [428, 231] width 288 height 17
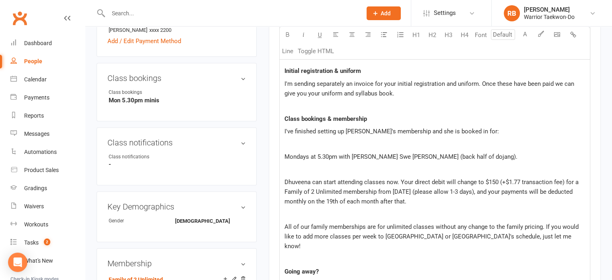
click at [546, 233] on p "All of our family memberships are for unlimited classes without any change to t…" at bounding box center [434, 236] width 301 height 29
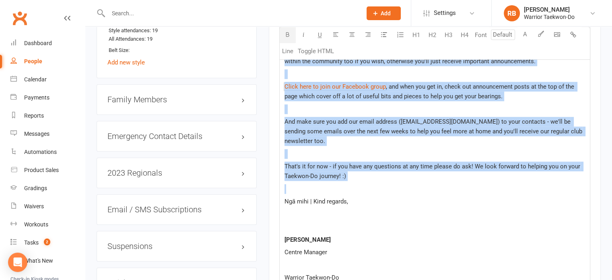
scroll to position [740, 0]
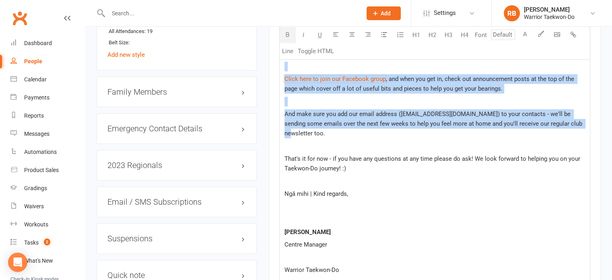
drag, startPoint x: 288, startPoint y: 155, endPoint x: 581, endPoint y: 112, distance: 296.4
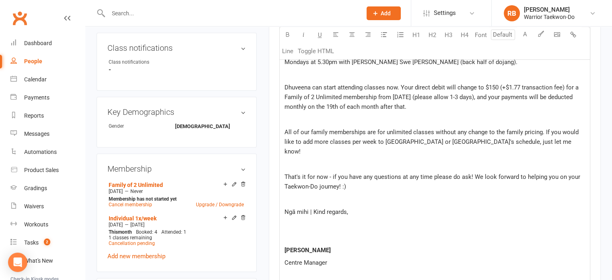
scroll to position [698, 0]
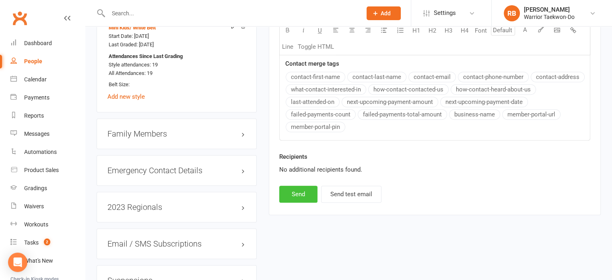
click at [292, 185] on button "Send" at bounding box center [298, 193] width 38 height 17
select select
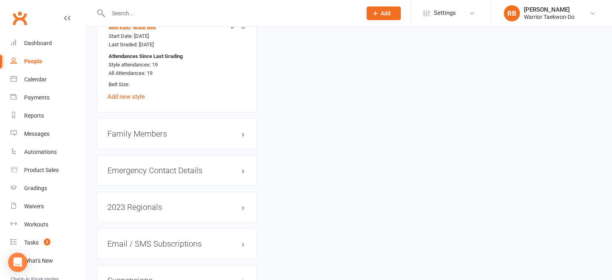
click at [145, 12] on input "text" at bounding box center [231, 13] width 250 height 11
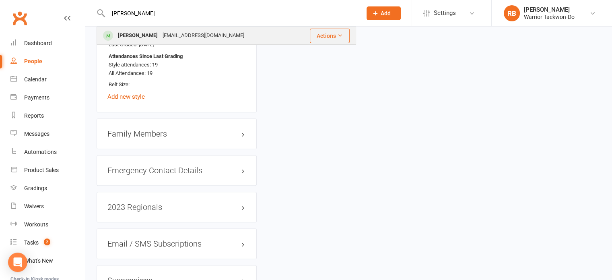
type input "[PERSON_NAME]"
click at [143, 31] on div "[PERSON_NAME]" at bounding box center [137, 36] width 45 height 12
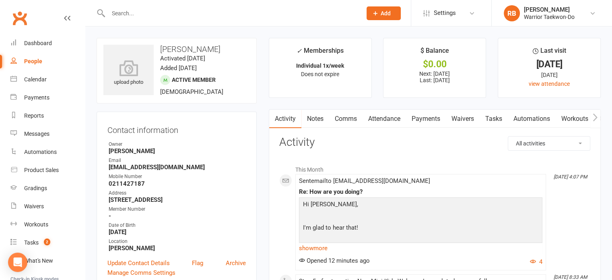
click at [352, 120] on link "Comms" at bounding box center [345, 118] width 33 height 19
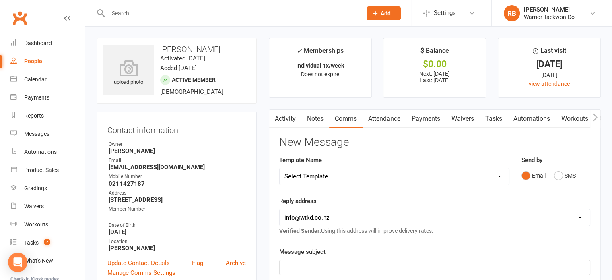
click at [354, 177] on select "Select Template [Email] We Miss You - 1st email [Email] Graduation from Junior …" at bounding box center [394, 176] width 229 height 16
select select "12"
click at [280, 168] on select "Select Template [Email] We Miss You - 1st email [Email] Graduation from Junior …" at bounding box center [394, 176] width 229 height 16
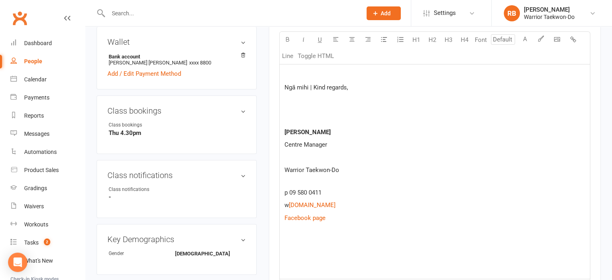
scroll to position [282, 0]
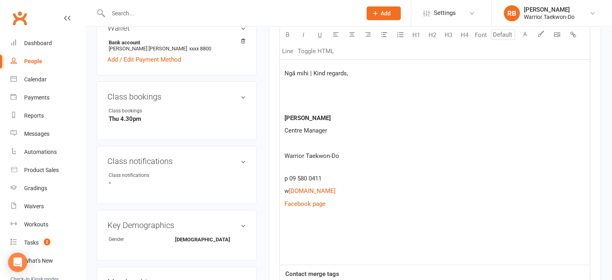
click at [294, 238] on p at bounding box center [434, 242] width 301 height 10
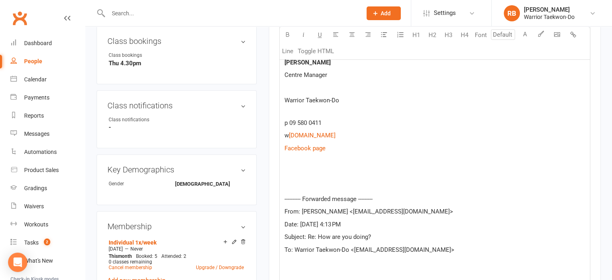
scroll to position [385, 0]
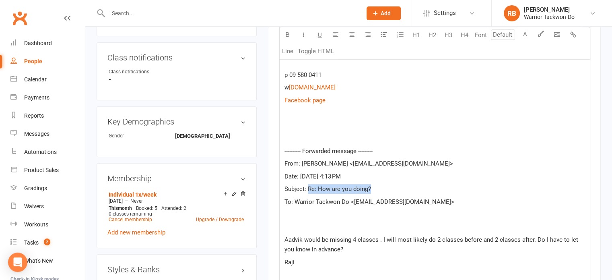
drag, startPoint x: 382, startPoint y: 186, endPoint x: 308, endPoint y: 187, distance: 74.0
click at [308, 187] on p "Subject: Re: How are you doing?" at bounding box center [434, 189] width 301 height 10
copy span "Re: How are you doing?"
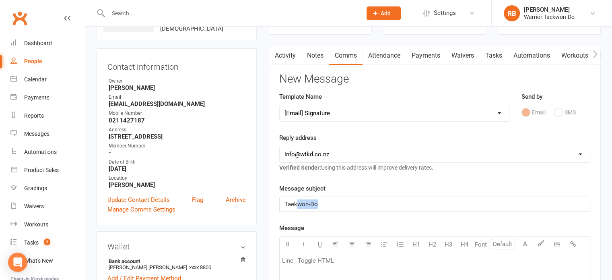
drag, startPoint x: 354, startPoint y: 198, endPoint x: 257, endPoint y: 188, distance: 97.8
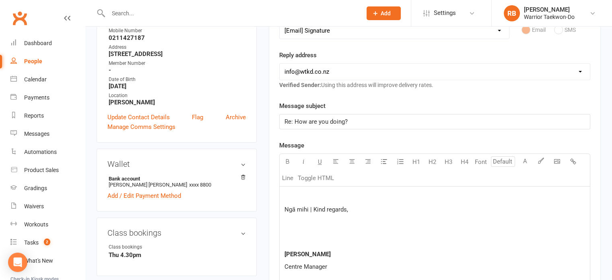
scroll to position [184, 0]
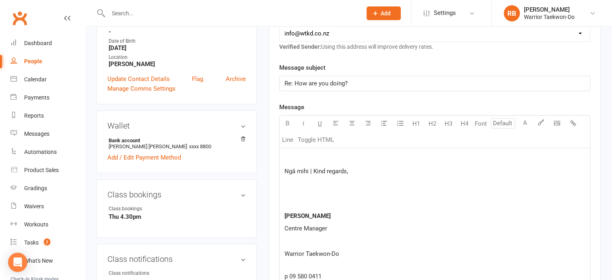
click at [301, 153] on p at bounding box center [434, 158] width 301 height 10
click at [292, 153] on p at bounding box center [434, 158] width 301 height 10
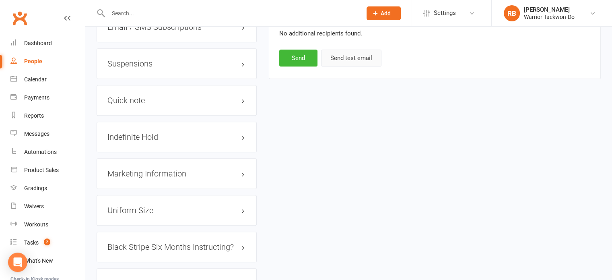
scroll to position [686, 0]
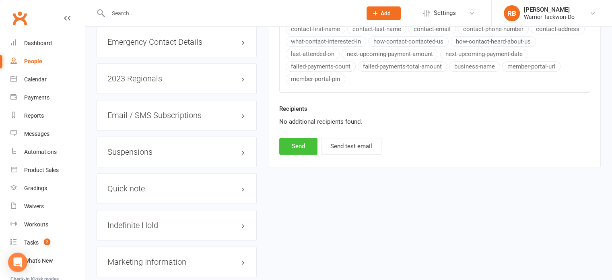
click at [292, 138] on button "Send" at bounding box center [298, 146] width 38 height 17
select select
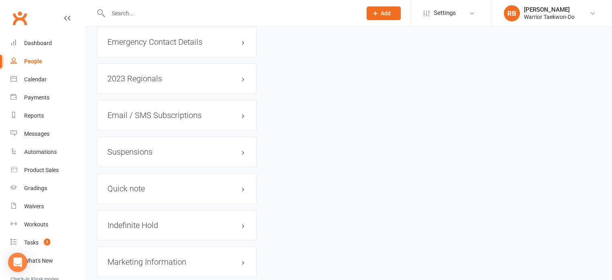
click at [130, 8] on input "text" at bounding box center [231, 13] width 250 height 11
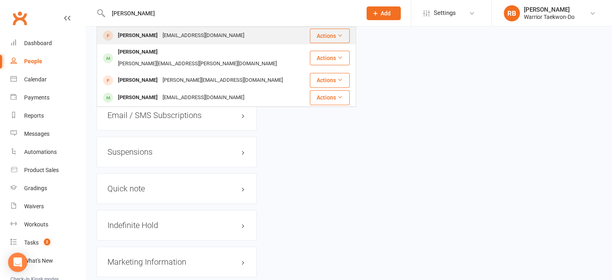
type input "[PERSON_NAME]"
click at [169, 38] on div "[EMAIL_ADDRESS][DOMAIN_NAME]" at bounding box center [203, 36] width 87 height 12
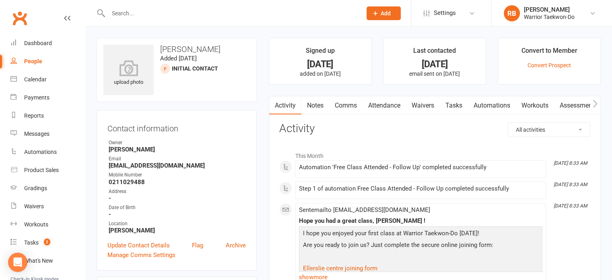
click at [350, 107] on link "Comms" at bounding box center [345, 105] width 33 height 19
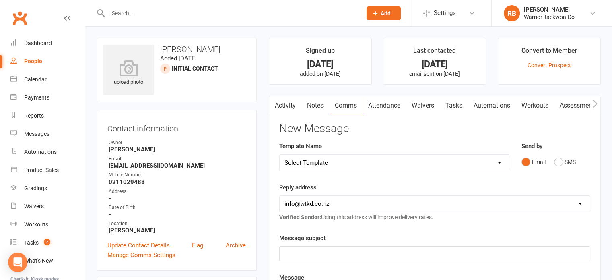
click at [346, 158] on select "Select Template [Email] We Miss You - 1st email [Email] Graduation from Junior …" at bounding box center [394, 163] width 229 height 16
select select "12"
click at [280, 155] on select "Select Template [Email] We Miss You - 1st email [Email] Graduation from Junior …" at bounding box center [394, 163] width 229 height 16
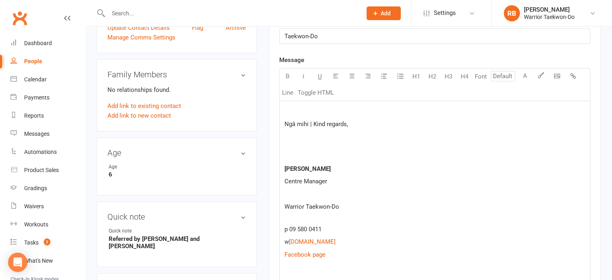
scroll to position [241, 0]
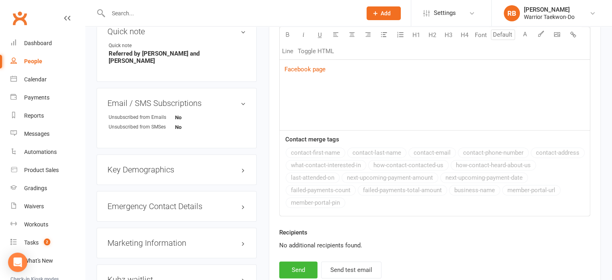
click at [315, 108] on p at bounding box center [434, 107] width 301 height 10
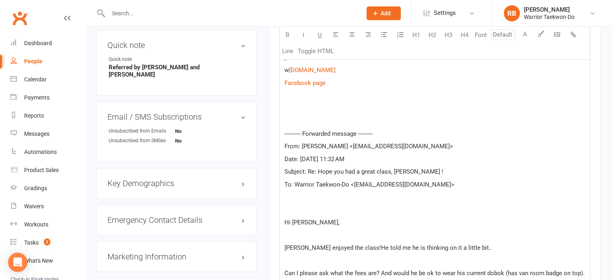
scroll to position [370, 0]
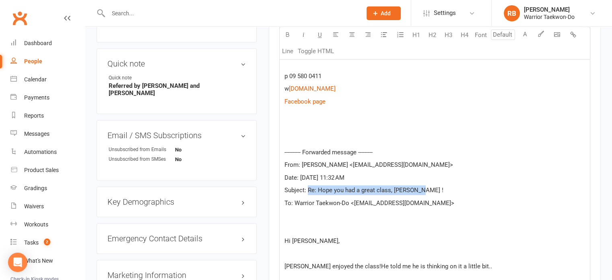
drag, startPoint x: 424, startPoint y: 191, endPoint x: 309, endPoint y: 187, distance: 115.2
click at [309, 187] on p "Subject: Re: Hope you had a great class, [PERSON_NAME] !" at bounding box center [434, 190] width 301 height 10
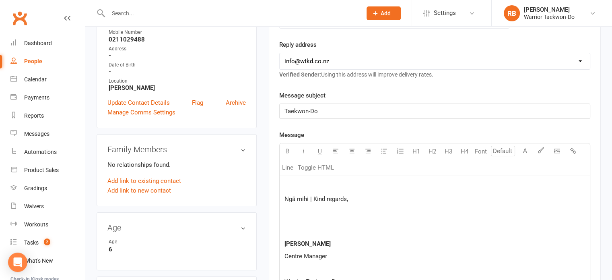
scroll to position [129, 0]
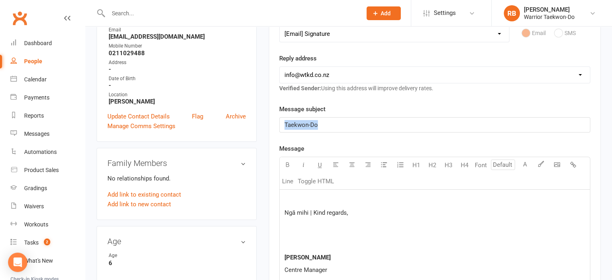
drag, startPoint x: 346, startPoint y: 123, endPoint x: 248, endPoint y: 122, distance: 97.8
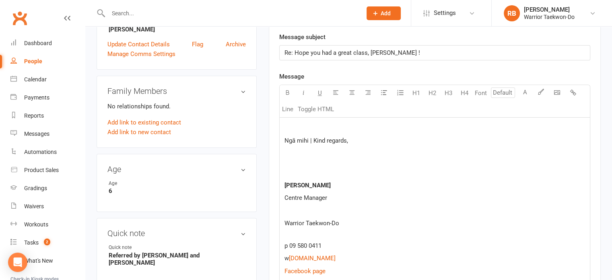
scroll to position [169, 0]
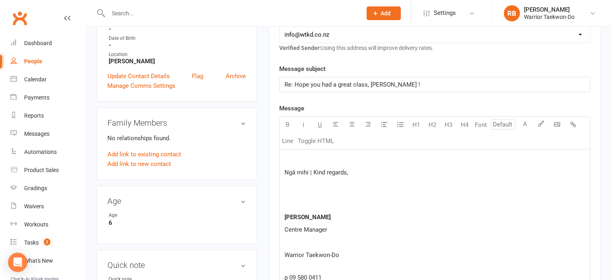
click at [290, 156] on p at bounding box center [434, 160] width 301 height 10
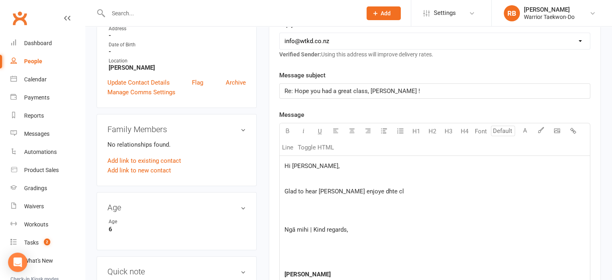
scroll to position [161, 0]
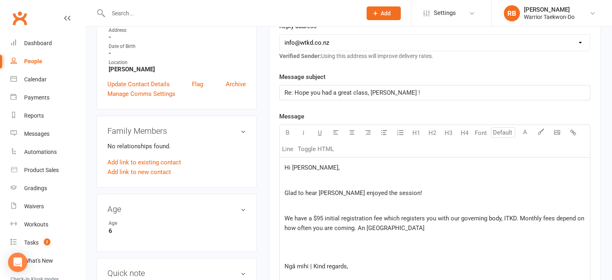
click at [352, 227] on span "We have a $95 initial registration fee which registers you with our governing b…" at bounding box center [434, 222] width 301 height 17
click at [480, 227] on span "We have a $95 initial registration fee which registers you with our governing b…" at bounding box center [434, 222] width 301 height 17
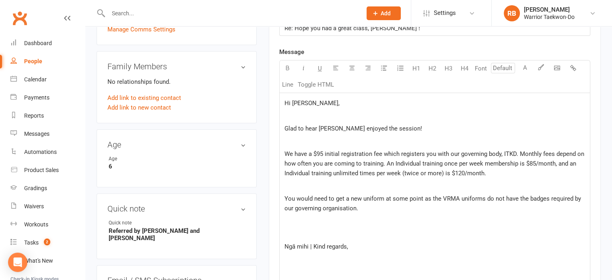
scroll to position [282, 0]
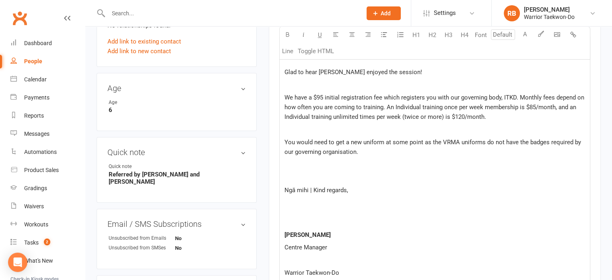
click at [509, 148] on p "You would need to get a new uniform at some point as the VRMA uniforms do not h…" at bounding box center [434, 146] width 301 height 19
click at [511, 151] on p "You would need to get a new uniform at some point as the VRMA uniforms do not h…" at bounding box center [434, 146] width 301 height 19
drag, startPoint x: 386, startPoint y: 140, endPoint x: 423, endPoint y: 144, distance: 37.3
click at [423, 144] on span "You would need to get a new uniform at some point as the VRMA uniforms do not h…" at bounding box center [433, 146] width 298 height 17
click at [482, 149] on p "You would need to get a new uniform as the VRMA uniforms do not have the badges…" at bounding box center [434, 146] width 301 height 19
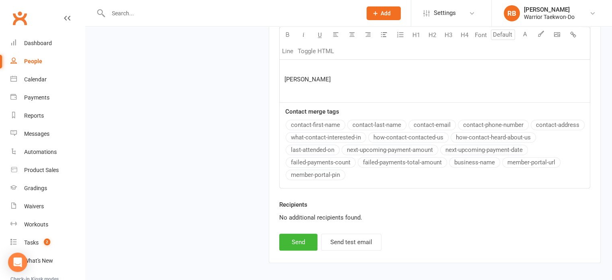
scroll to position [792, 0]
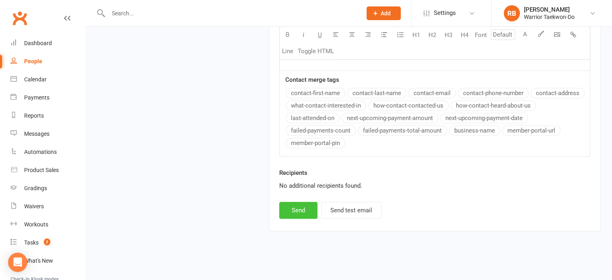
click at [303, 208] on button "Send" at bounding box center [298, 210] width 38 height 17
select select
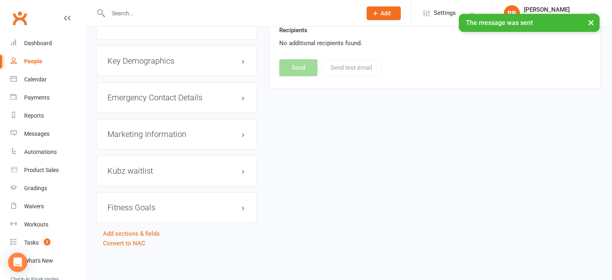
scroll to position [369, 0]
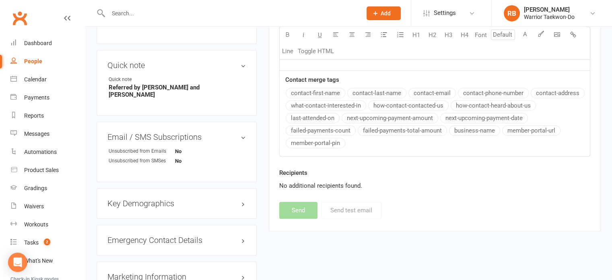
click at [155, 14] on input "text" at bounding box center [231, 13] width 250 height 11
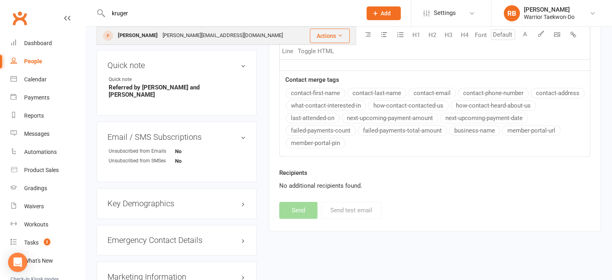
type input "kruger"
click at [163, 31] on div "[PERSON_NAME][EMAIL_ADDRESS][DOMAIN_NAME]" at bounding box center [222, 36] width 125 height 12
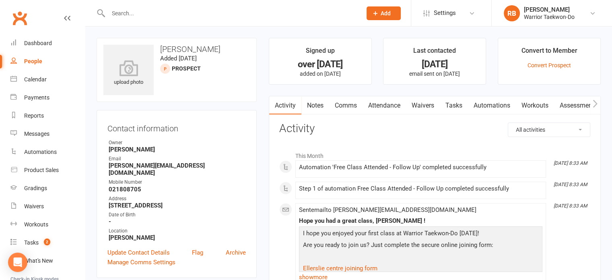
click at [348, 109] on link "Comms" at bounding box center [345, 105] width 33 height 19
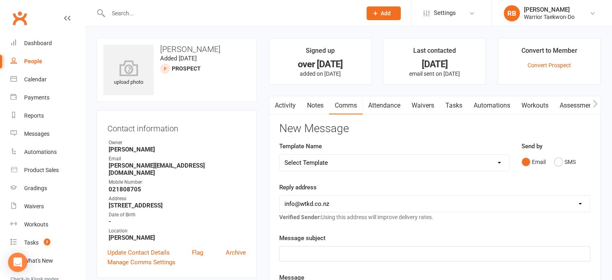
click at [351, 161] on select "Select Template [Email] We Miss You - 1st email [Email] Graduation from Junior …" at bounding box center [394, 163] width 229 height 16
select select "12"
click at [280, 155] on select "Select Template [Email] We Miss You - 1st email [Email] Graduation from Junior …" at bounding box center [394, 163] width 229 height 16
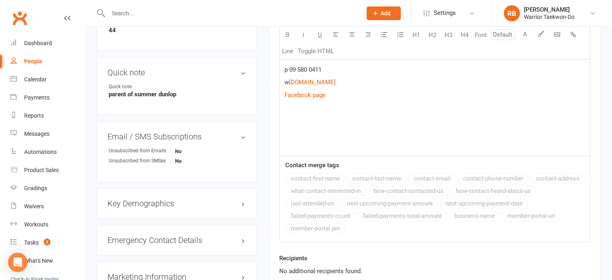
scroll to position [402, 0]
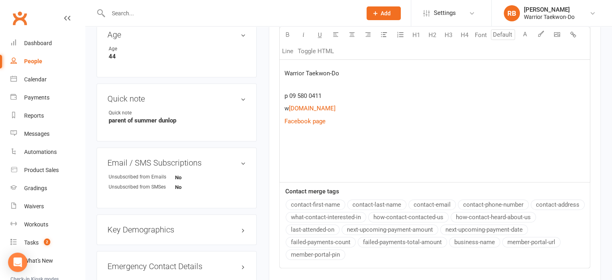
click at [302, 143] on p at bounding box center [434, 147] width 301 height 10
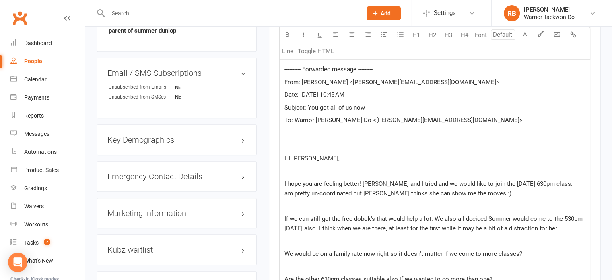
scroll to position [400, 0]
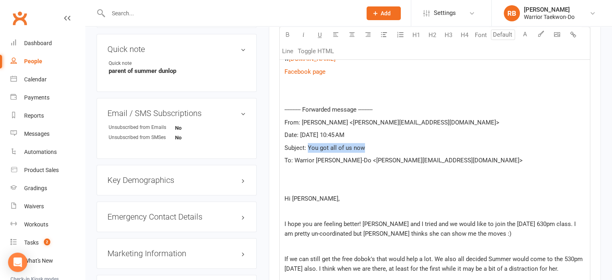
drag, startPoint x: 377, startPoint y: 145, endPoint x: 307, endPoint y: 146, distance: 70.4
click at [307, 146] on p "Subject: You got all of us now" at bounding box center [434, 148] width 301 height 10
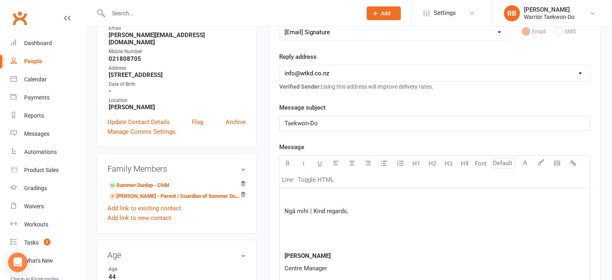
scroll to position [118, 0]
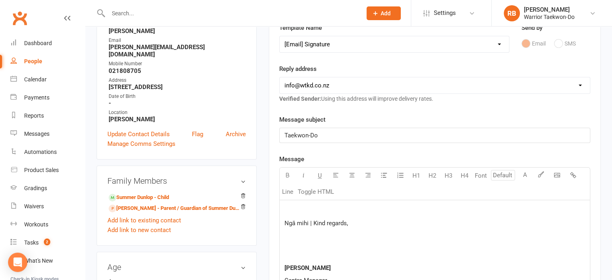
drag, startPoint x: 354, startPoint y: 141, endPoint x: 332, endPoint y: 137, distance: 22.4
click at [332, 138] on div "Taekwon-Do" at bounding box center [435, 135] width 310 height 14
drag, startPoint x: 370, startPoint y: 134, endPoint x: 216, endPoint y: 135, distance: 154.1
click at [304, 205] on p at bounding box center [434, 210] width 301 height 10
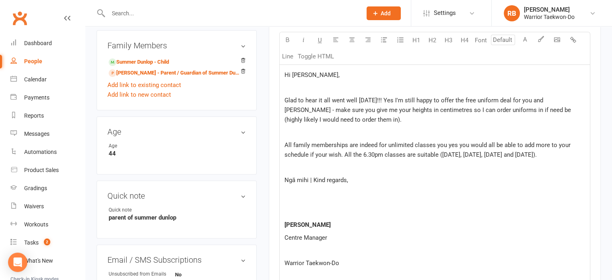
scroll to position [239, 0]
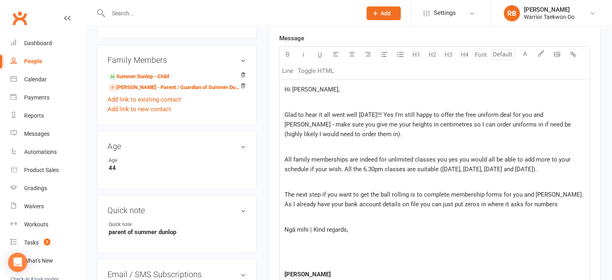
click at [535, 200] on p "The next step if you want to get the ball rolling is to complete membership for…" at bounding box center [434, 199] width 301 height 19
click at [528, 203] on p "The next step if you want to get the ball rolling is to complete membership for…" at bounding box center [434, 199] width 301 height 19
drag, startPoint x: 524, startPoint y: 206, endPoint x: 499, endPoint y: 202, distance: 24.9
click at [499, 202] on p "The next step if you want to get the ball rolling is to complete membership for…" at bounding box center [434, 199] width 301 height 19
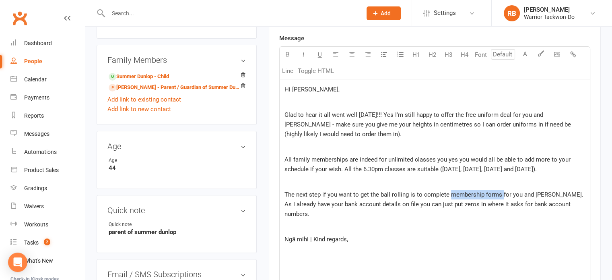
drag, startPoint x: 450, startPoint y: 193, endPoint x: 501, endPoint y: 194, distance: 50.7
click at [501, 194] on span "The next step if you want to get the ball rolling is to complete membership for…" at bounding box center [434, 204] width 301 height 27
click at [574, 204] on p "The next step if you want to get the ball rolling is to complete $ membership f…" at bounding box center [434, 204] width 301 height 29
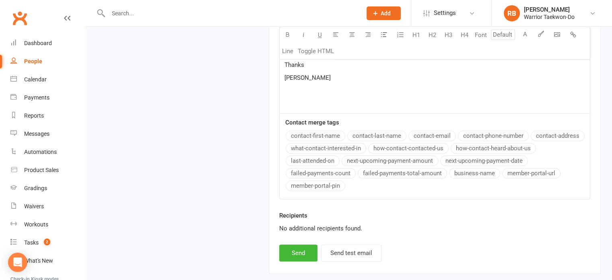
scroll to position [843, 0]
click at [295, 246] on button "Send" at bounding box center [298, 251] width 38 height 17
select select
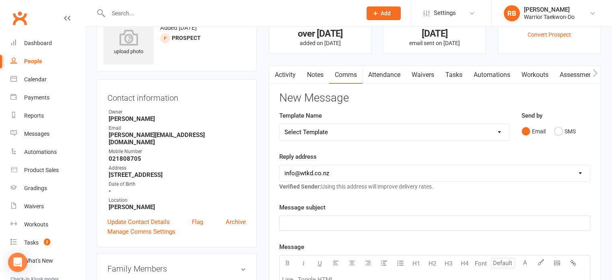
scroll to position [0, 0]
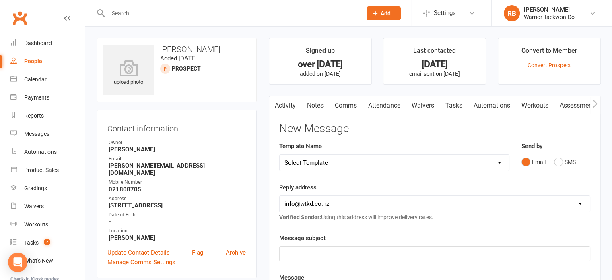
click at [150, 12] on input "text" at bounding box center [231, 13] width 250 height 11
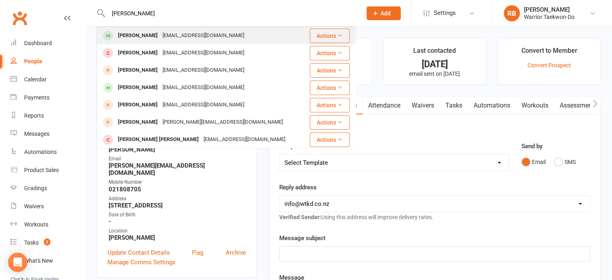
type input "[PERSON_NAME]"
click at [160, 32] on div "[EMAIL_ADDRESS][DOMAIN_NAME]" at bounding box center [203, 36] width 87 height 12
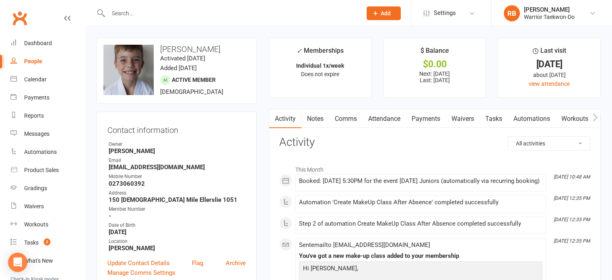
click at [369, 114] on link "Attendance" at bounding box center [384, 118] width 43 height 19
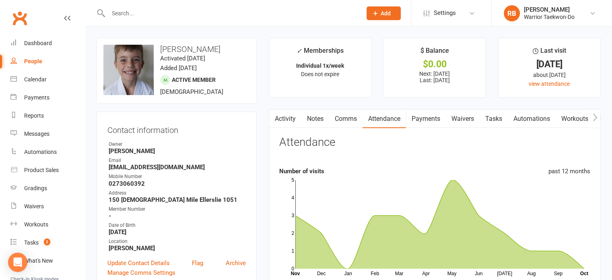
click at [427, 119] on link "Payments" at bounding box center [426, 118] width 40 height 19
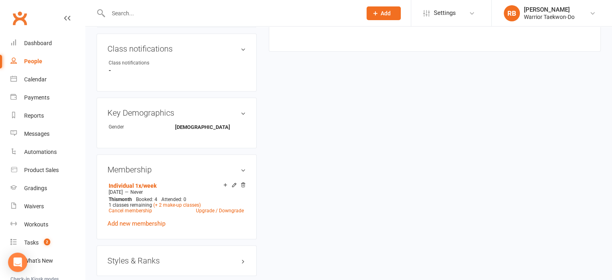
scroll to position [443, 0]
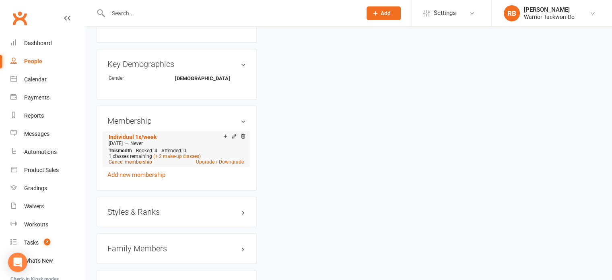
click at [135, 163] on link "Cancel membership" at bounding box center [130, 162] width 43 height 6
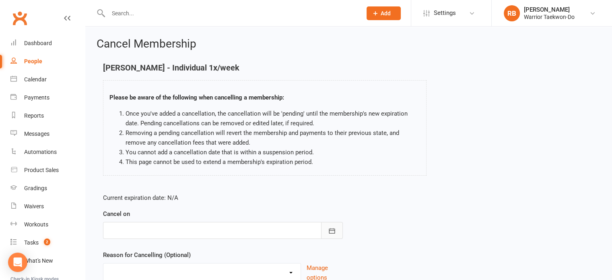
click at [332, 232] on icon "button" at bounding box center [332, 231] width 8 height 8
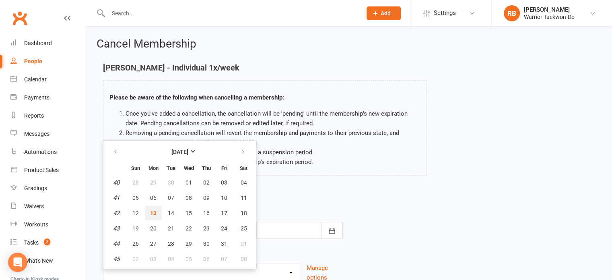
click at [151, 210] on span "13" at bounding box center [153, 213] width 6 height 6
type input "[DATE]"
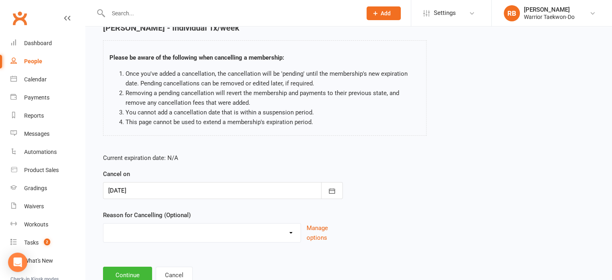
scroll to position [67, 0]
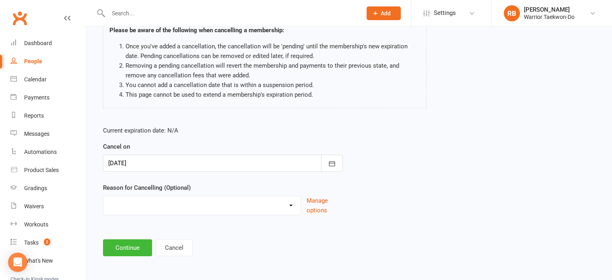
click at [127, 204] on select "Busy Downgrade Holiday Injury Lost interest Moving Upgrade Other reason" at bounding box center [201, 204] width 197 height 16
select select "4"
click at [103, 196] on select "Busy Downgrade Holiday Injury Lost interest Moving Upgrade Other reason" at bounding box center [201, 204] width 197 height 16
click at [135, 251] on button "Continue" at bounding box center [127, 247] width 49 height 17
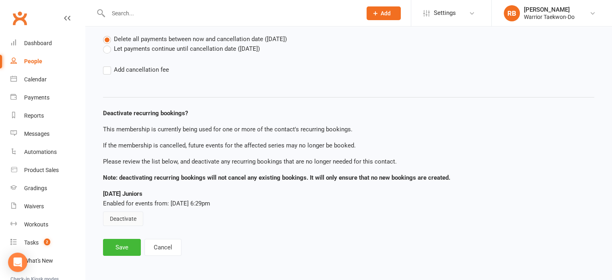
click at [128, 212] on button "Deactivate" at bounding box center [123, 218] width 40 height 14
click at [124, 252] on button "Save" at bounding box center [122, 247] width 38 height 17
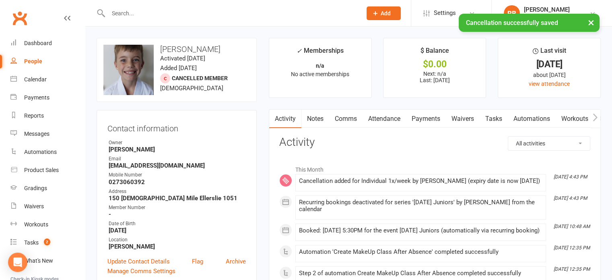
click at [389, 120] on link "Attendance" at bounding box center [384, 118] width 43 height 19
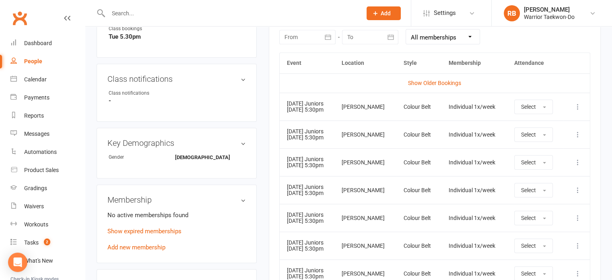
scroll to position [402, 0]
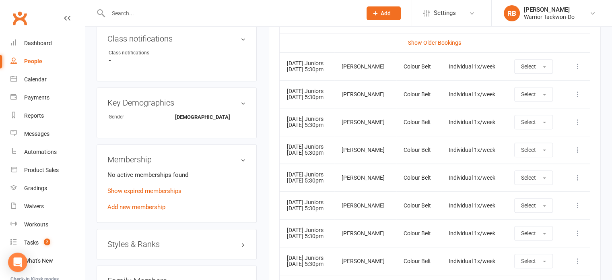
click at [578, 64] on icon at bounding box center [578, 66] width 8 height 8
click at [544, 109] on link "Remove booking" at bounding box center [543, 114] width 80 height 16
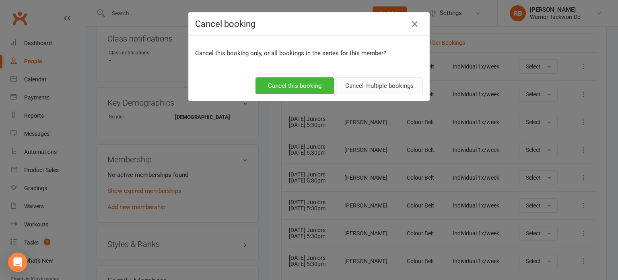
click at [389, 85] on button "Cancel multiple bookings" at bounding box center [379, 85] width 87 height 17
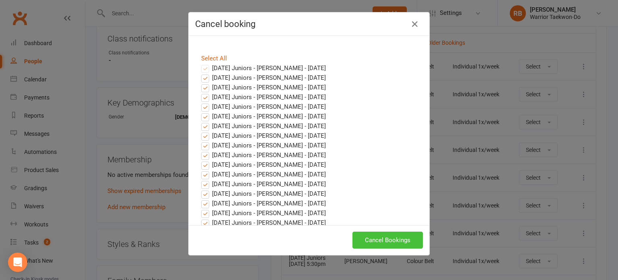
click at [375, 239] on button "Cancel Bookings" at bounding box center [387, 239] width 70 height 17
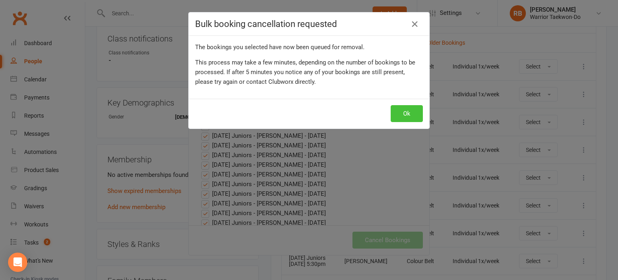
click at [410, 113] on button "Ok" at bounding box center [407, 113] width 32 height 17
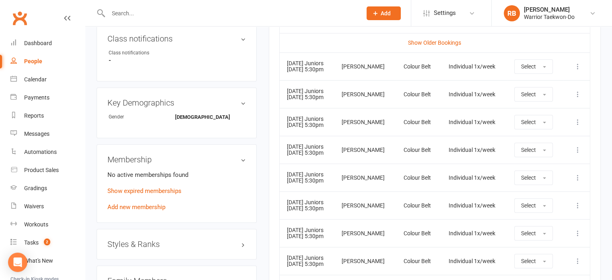
scroll to position [80, 0]
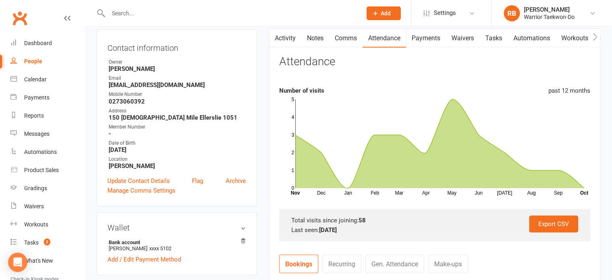
click at [356, 37] on link "Comms" at bounding box center [345, 38] width 33 height 19
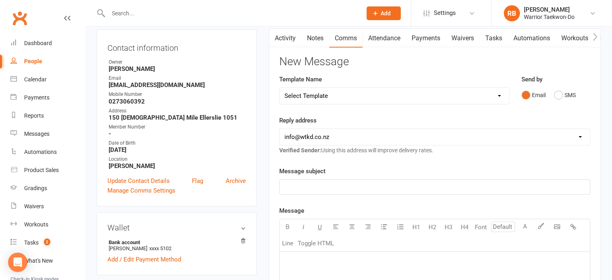
click at [338, 96] on select "Select Template [Email] We Miss You - 1st email [Email] Graduation from Junior …" at bounding box center [394, 96] width 229 height 16
select select "12"
click at [280, 88] on select "Select Template [Email] We Miss You - 1st email [Email] Graduation from Junior …" at bounding box center [394, 96] width 229 height 16
click at [156, 191] on link "Manage Comms Settings" at bounding box center [141, 190] width 68 height 10
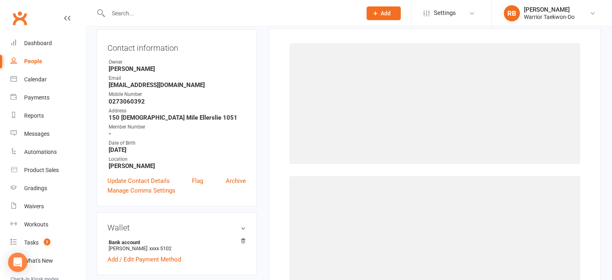
scroll to position [69, 0]
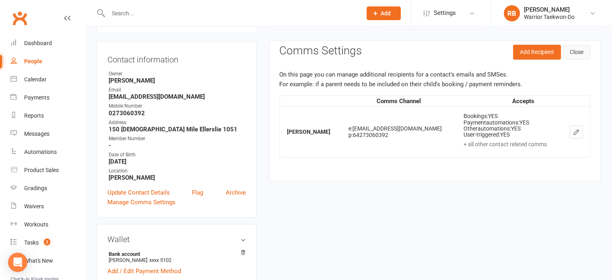
click at [573, 49] on button "Close" at bounding box center [576, 52] width 27 height 14
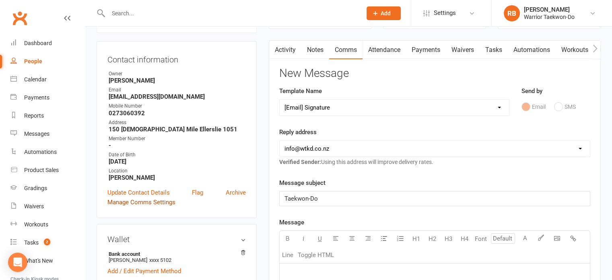
click at [132, 202] on link "Manage Comms Settings" at bounding box center [141, 202] width 68 height 10
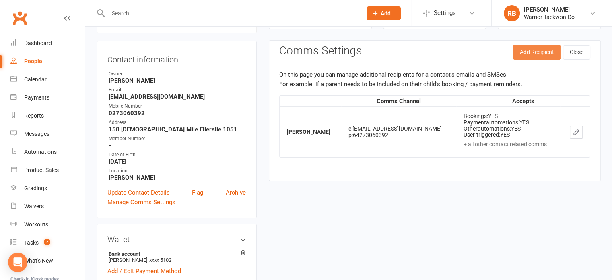
click at [539, 53] on button "Add Recipient" at bounding box center [537, 52] width 48 height 14
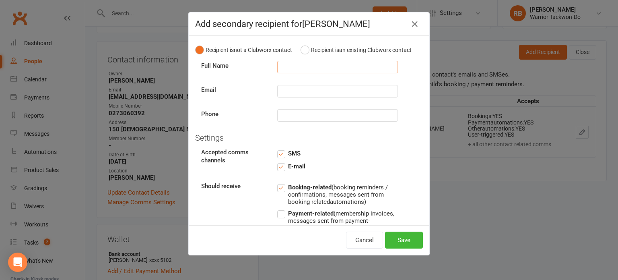
click at [316, 73] on input "text" at bounding box center [337, 67] width 121 height 12
type input "[PERSON_NAME]"
click at [321, 96] on input "text" at bounding box center [337, 91] width 121 height 12
type input "[PERSON_NAME][EMAIL_ADDRESS][PERSON_NAME][DOMAIN_NAME]"
click at [397, 236] on button "Save" at bounding box center [404, 239] width 38 height 17
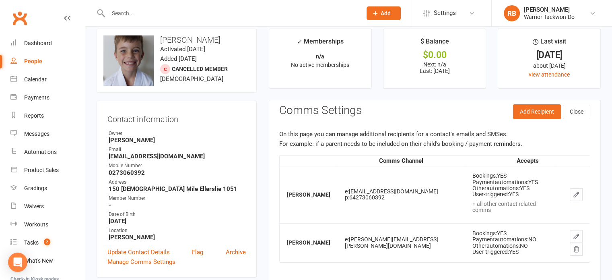
scroll to position [0, 0]
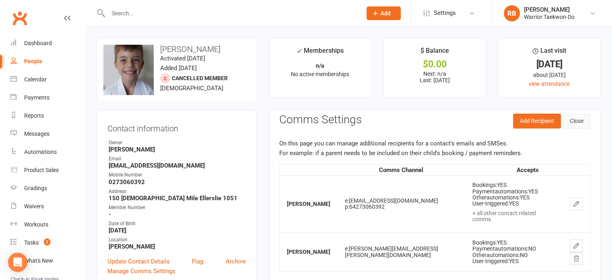
click at [581, 124] on button "Close" at bounding box center [576, 121] width 27 height 14
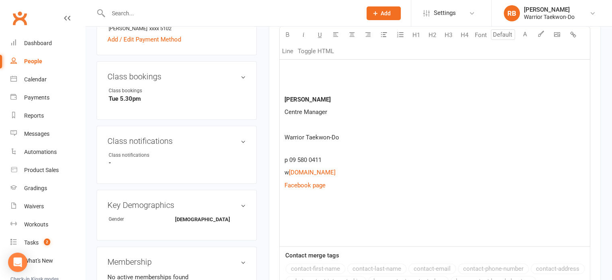
scroll to position [362, 0]
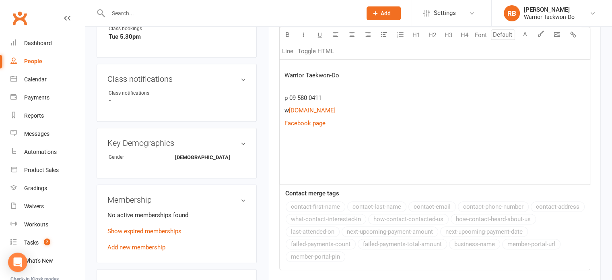
click at [303, 152] on div "Ngā mihi | Kind regards, [PERSON_NAME] Centre Manager Warrior Taekwon-Do p 09 5…" at bounding box center [435, 77] width 310 height 214
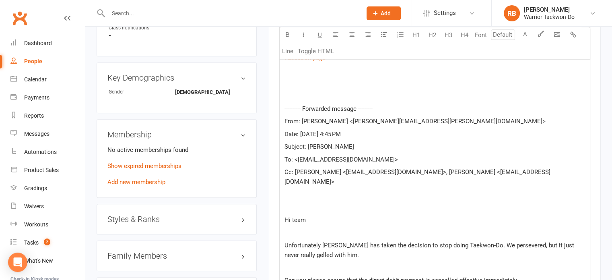
scroll to position [338, 0]
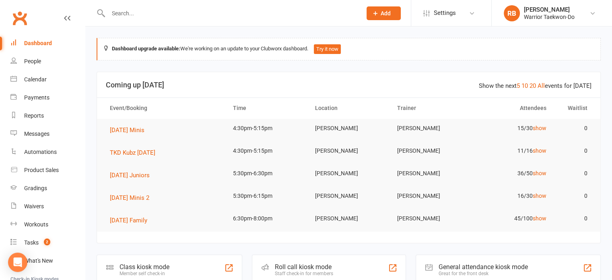
click at [146, 14] on input "text" at bounding box center [231, 13] width 250 height 11
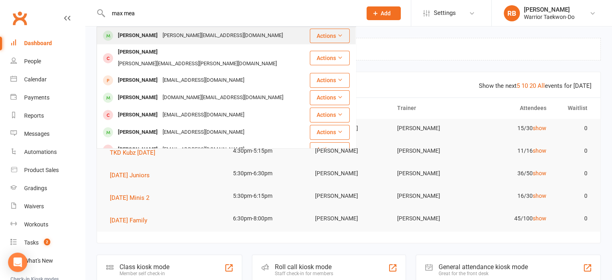
type input "max mea"
click at [160, 31] on div "[PERSON_NAME][EMAIL_ADDRESS][DOMAIN_NAME]" at bounding box center [222, 36] width 125 height 12
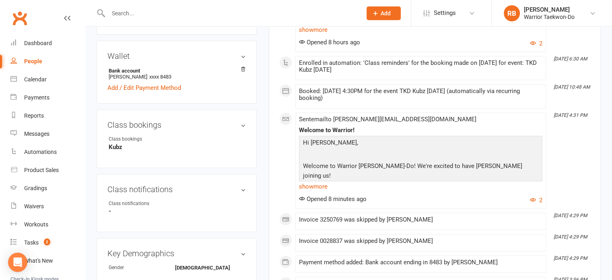
scroll to position [282, 0]
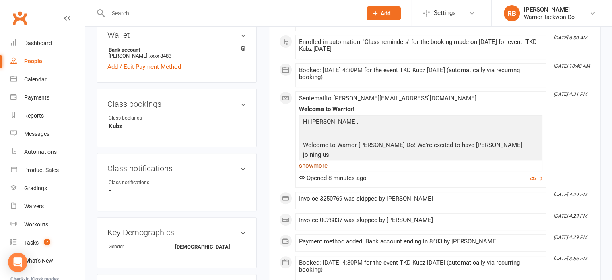
click at [303, 163] on link "show more" at bounding box center [420, 165] width 243 height 11
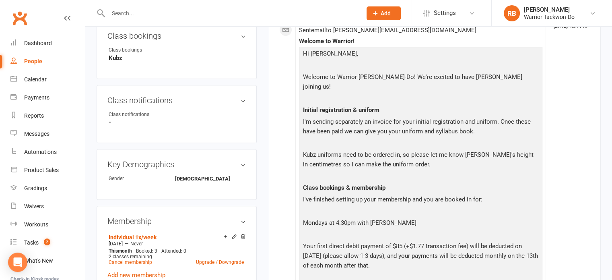
scroll to position [362, 0]
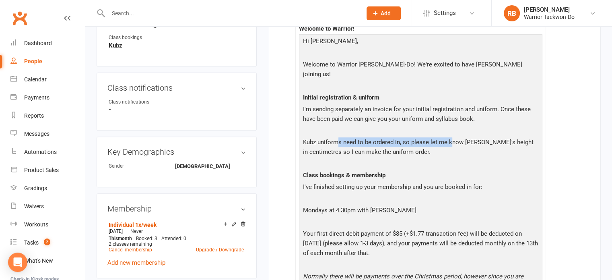
drag, startPoint x: 338, startPoint y: 131, endPoint x: 450, endPoint y: 131, distance: 112.7
click at [450, 137] on p "Kubz uniforms need to be ordered in, so please let me know Max's height in cent…" at bounding box center [420, 147] width 239 height 21
click at [357, 137] on p "Kubz uniforms need to be ordered in, so please let me know Max's height in cent…" at bounding box center [420, 147] width 239 height 21
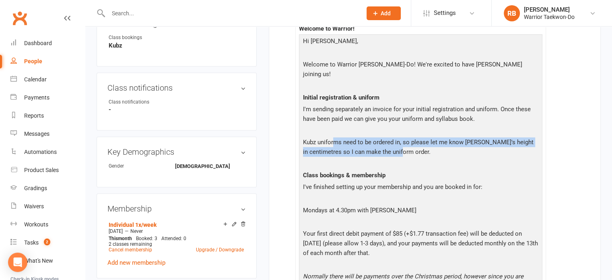
drag, startPoint x: 332, startPoint y: 132, endPoint x: 462, endPoint y: 137, distance: 130.1
click at [462, 137] on p "Kubz uniforms need to be ordered in, so please let me know Max's height in cent…" at bounding box center [420, 147] width 239 height 21
drag, startPoint x: 426, startPoint y: 140, endPoint x: 301, endPoint y: 134, distance: 125.3
click at [301, 137] on p "Kubz uniforms need to be ordered in, so please let me know Max's height in cent…" at bounding box center [420, 147] width 239 height 21
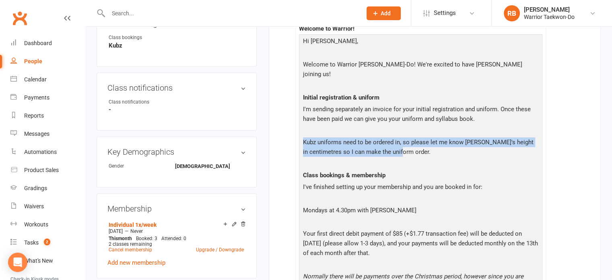
drag, startPoint x: 334, startPoint y: 136, endPoint x: 299, endPoint y: 132, distance: 35.3
click at [334, 137] on p "Kubz uniforms need to be ordered in, so please let me know Max's height in cent…" at bounding box center [420, 147] width 239 height 21
click at [306, 137] on p "Kubz uniforms need to be ordered in, so please let me know Max's height in cent…" at bounding box center [420, 147] width 239 height 21
drag, startPoint x: 304, startPoint y: 130, endPoint x: 420, endPoint y: 142, distance: 116.9
click at [420, 142] on p "Kubz uniforms need to be ordered in, so please let me know Max's height in cent…" at bounding box center [420, 147] width 239 height 21
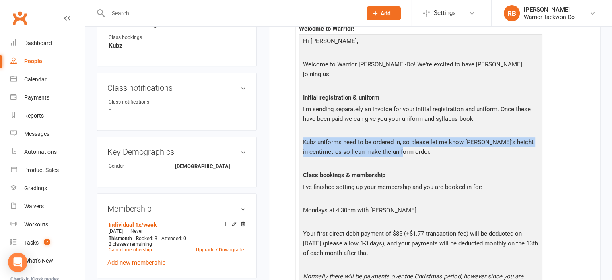
click at [420, 142] on p "Kubz uniforms need to be ordered in, so please let me know Max's height in cent…" at bounding box center [420, 147] width 239 height 21
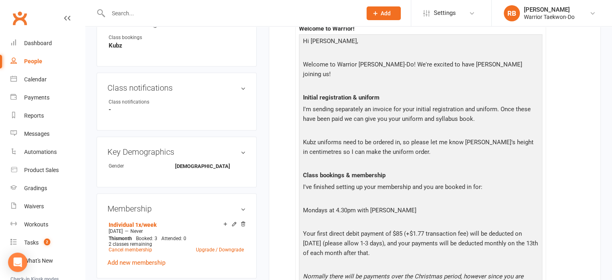
click at [398, 114] on p "I'm sending separately an invoice for your initial registration and uniform. On…" at bounding box center [420, 114] width 239 height 21
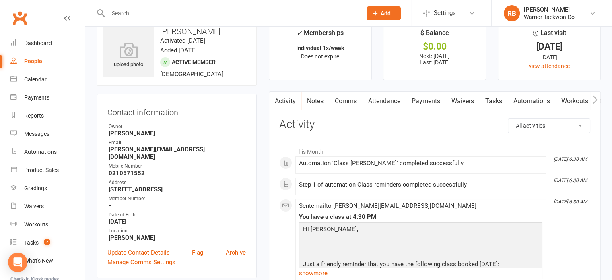
scroll to position [0, 0]
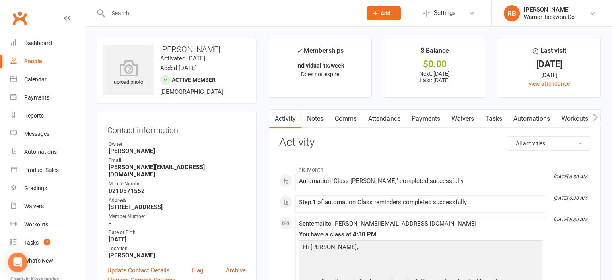
click at [140, 11] on input "text" at bounding box center [231, 13] width 250 height 11
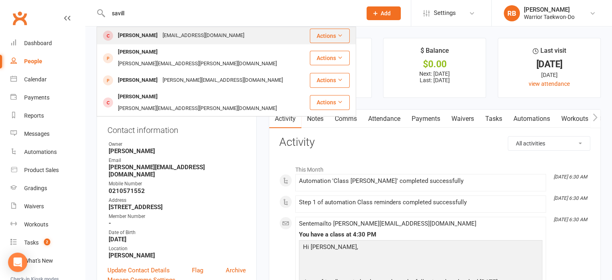
type input "savill"
click at [143, 31] on div "[PERSON_NAME]" at bounding box center [137, 36] width 45 height 12
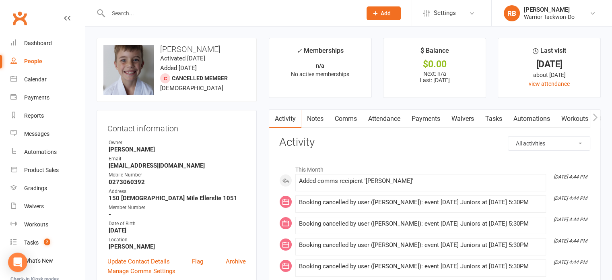
click at [350, 115] on link "Comms" at bounding box center [345, 118] width 33 height 19
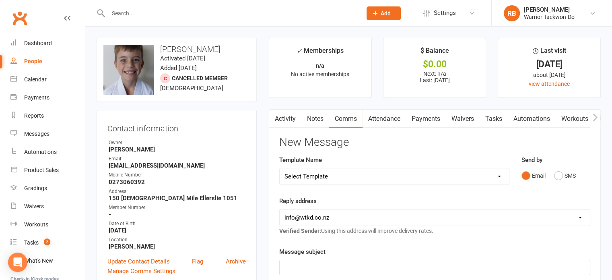
click at [349, 174] on select "Select Template [Email] We Miss You - 1st email [Email] Graduation from Junior …" at bounding box center [394, 176] width 229 height 16
select select "12"
click at [280, 168] on select "Select Template [Email] We Miss You - 1st email [Email] Graduation from Junior …" at bounding box center [394, 176] width 229 height 16
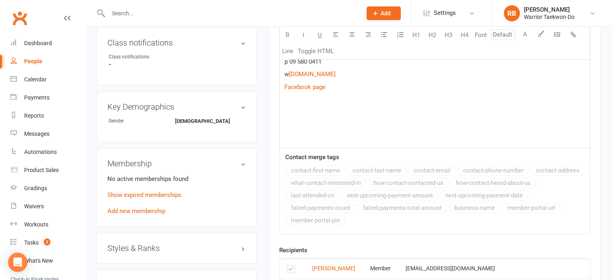
scroll to position [402, 0]
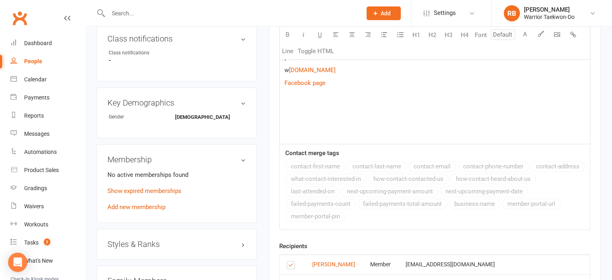
click at [293, 111] on p at bounding box center [434, 108] width 301 height 10
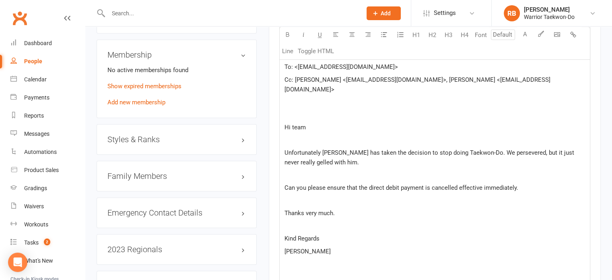
scroll to position [446, 0]
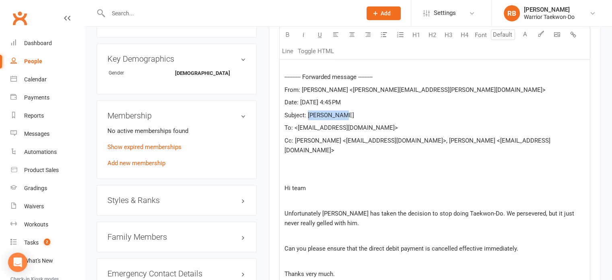
drag, startPoint x: 350, startPoint y: 114, endPoint x: 309, endPoint y: 114, distance: 41.4
click at [309, 114] on p "Subject: [PERSON_NAME]" at bounding box center [434, 115] width 301 height 10
copy span "[PERSON_NAME]"
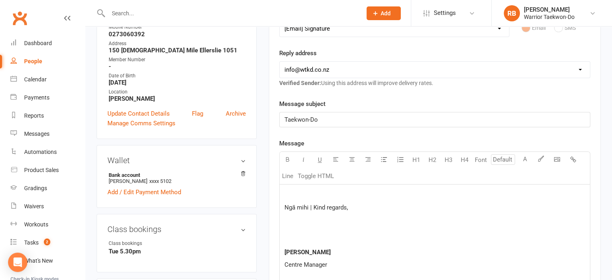
scroll to position [84, 0]
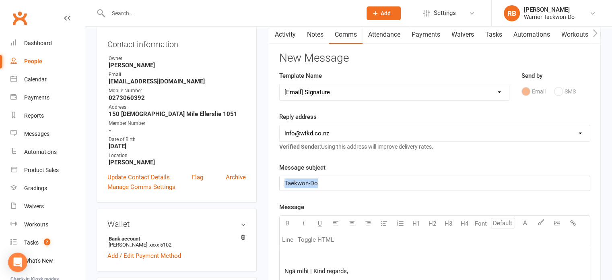
drag, startPoint x: 342, startPoint y: 187, endPoint x: 255, endPoint y: 183, distance: 86.6
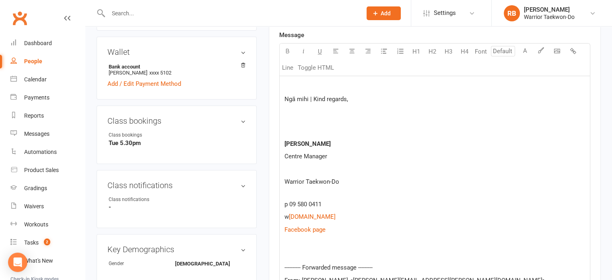
scroll to position [205, 0]
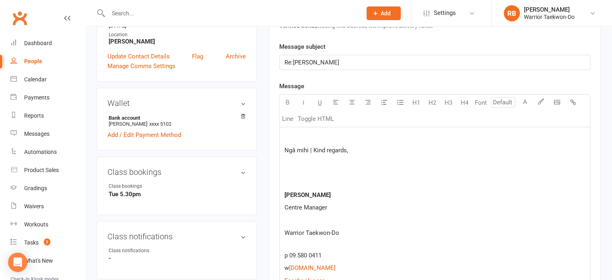
click at [305, 134] on p at bounding box center [434, 137] width 301 height 10
click at [295, 132] on p at bounding box center [434, 137] width 301 height 10
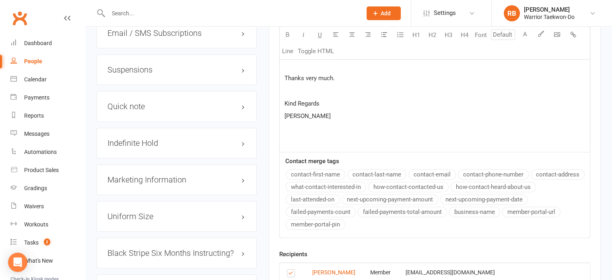
scroll to position [849, 0]
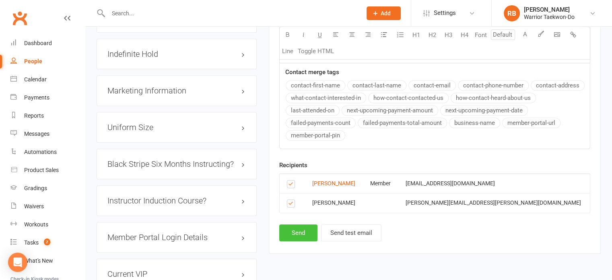
click at [301, 224] on button "Send" at bounding box center [298, 232] width 38 height 17
select select
